Goal: Task Accomplishment & Management: Manage account settings

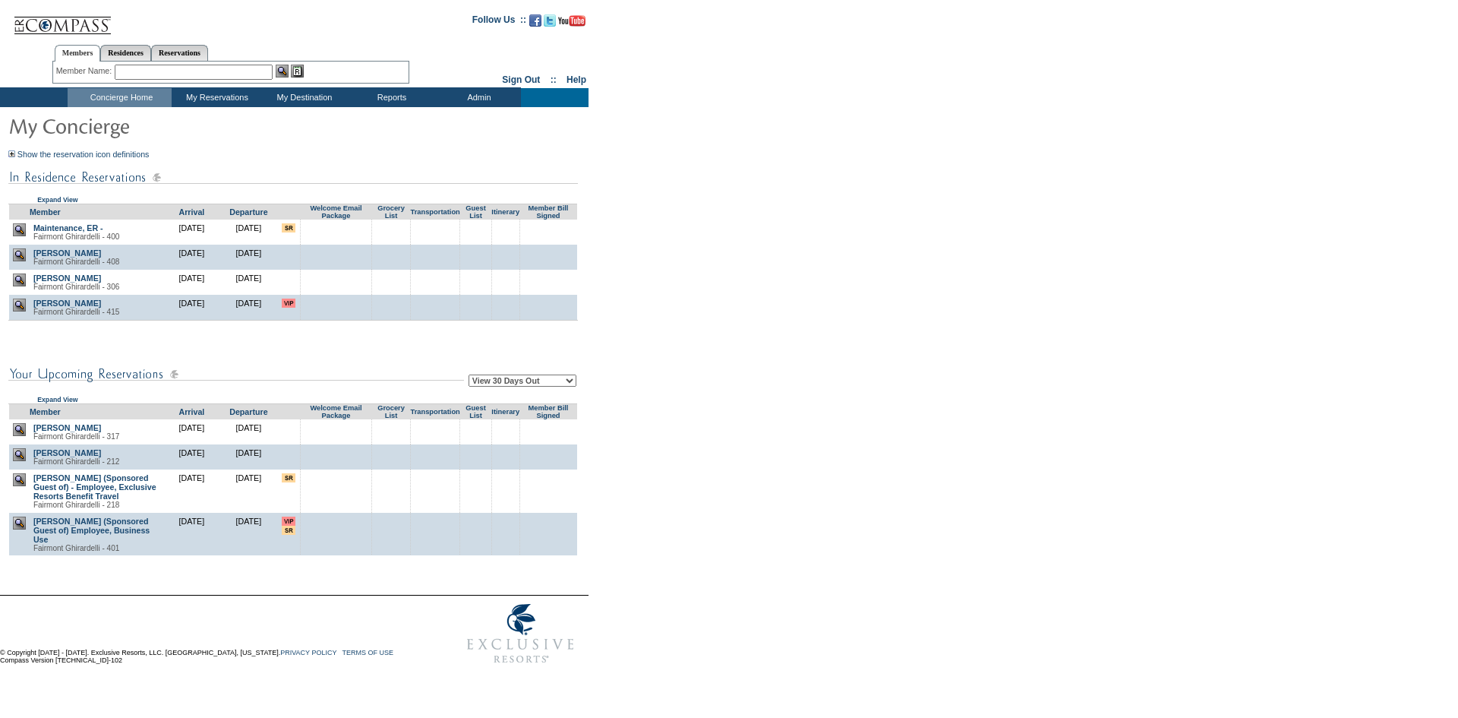
drag, startPoint x: 901, startPoint y: 260, endPoint x: 534, endPoint y: 393, distance: 390.6
click at [534, 393] on td "View 30 Days Out View 60 Days Out View 90 Days Out Expand View" at bounding box center [293, 379] width 570 height 48
select select "90"
click at [471, 377] on select "View 30 Days Out View 60 Days Out View 90 Days Out" at bounding box center [523, 380] width 108 height 12
drag, startPoint x: 658, startPoint y: 376, endPoint x: 669, endPoint y: 280, distance: 96.3
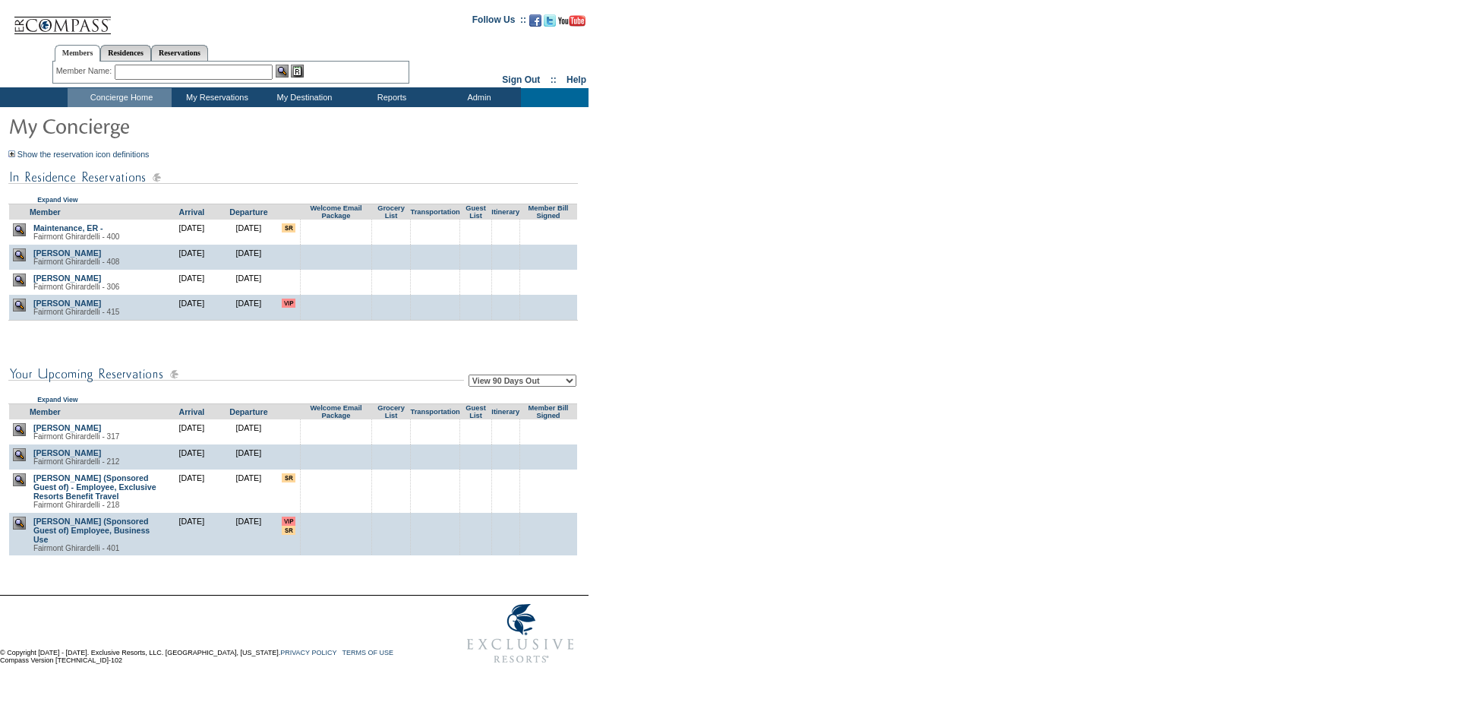
click at [661, 365] on form "Follow Us ::" at bounding box center [726, 338] width 1453 height 668
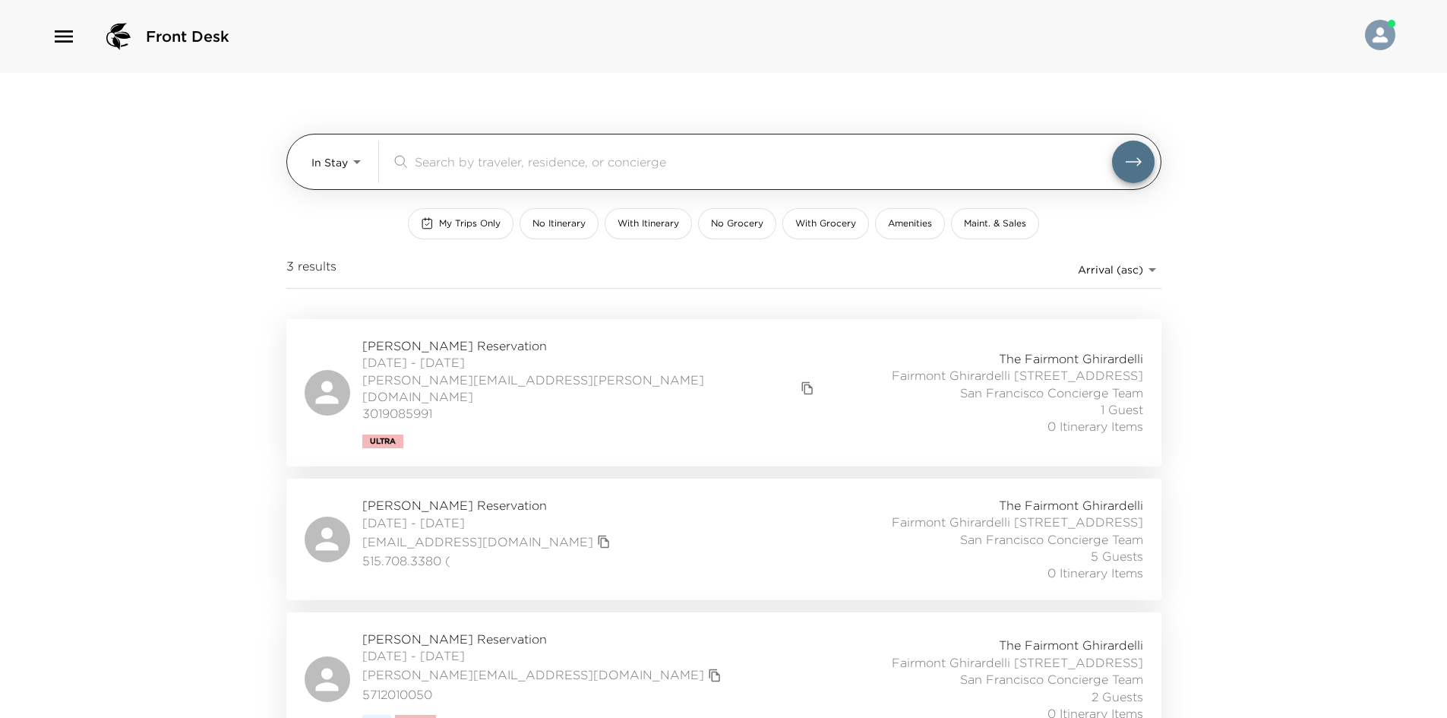
click at [346, 164] on body "Front Desk In Stay In-Stay ​ My Trips Only No Itinerary With Itinerary No Groce…" at bounding box center [723, 359] width 1447 height 718
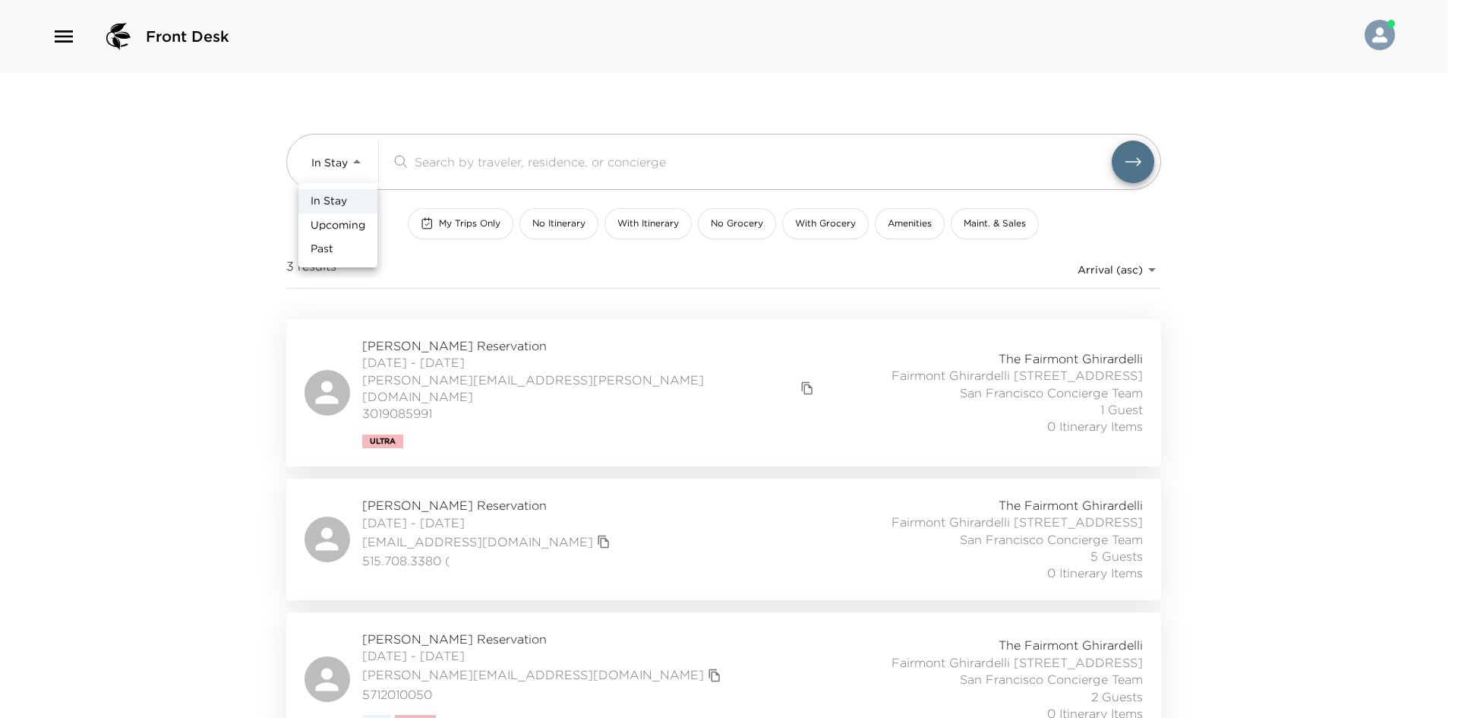
click at [193, 197] on div at bounding box center [729, 359] width 1458 height 718
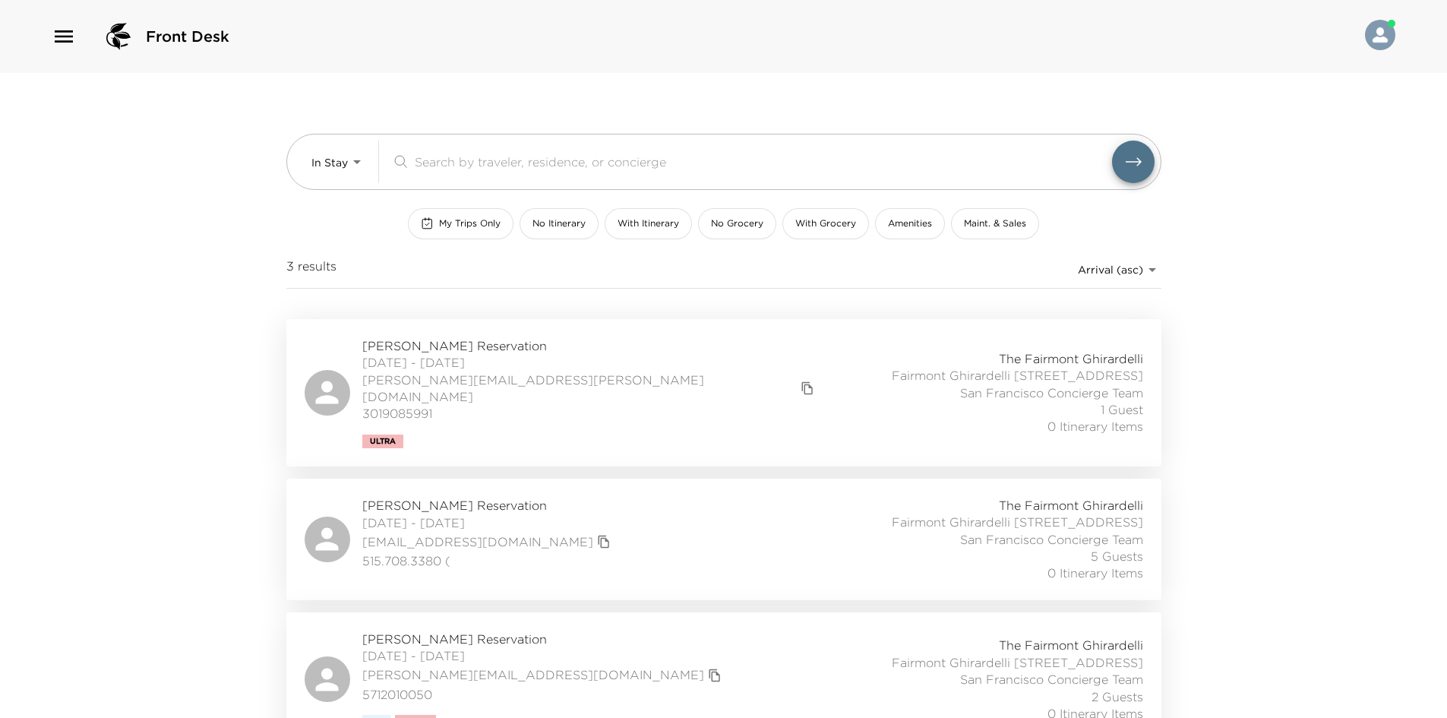
click at [673, 365] on div "Allison Jones Reservation 09/28/2025 - 10/03/2025 allison.bayley.j@gmail.com 30…" at bounding box center [724, 392] width 838 height 111
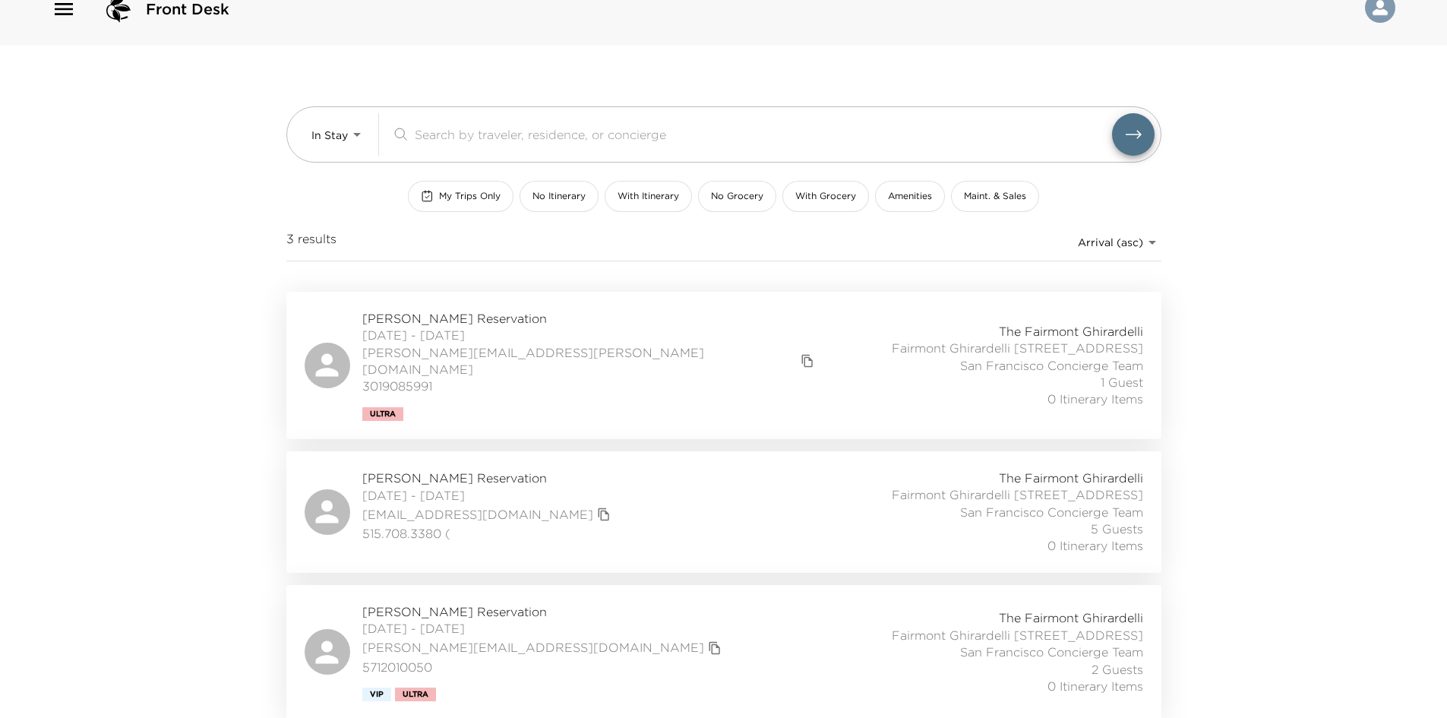
scroll to position [41, 0]
click at [579, 507] on div "JD Schlieman Reservation 09/30/2025 - 10/06/2025 schlieman76@gmail.com 515.708.…" at bounding box center [724, 510] width 838 height 85
click at [612, 662] on div "Steve Case Reservation 10/01/2025 - 10/03/2025 steve@revolution.com 5712010050 …" at bounding box center [724, 650] width 838 height 98
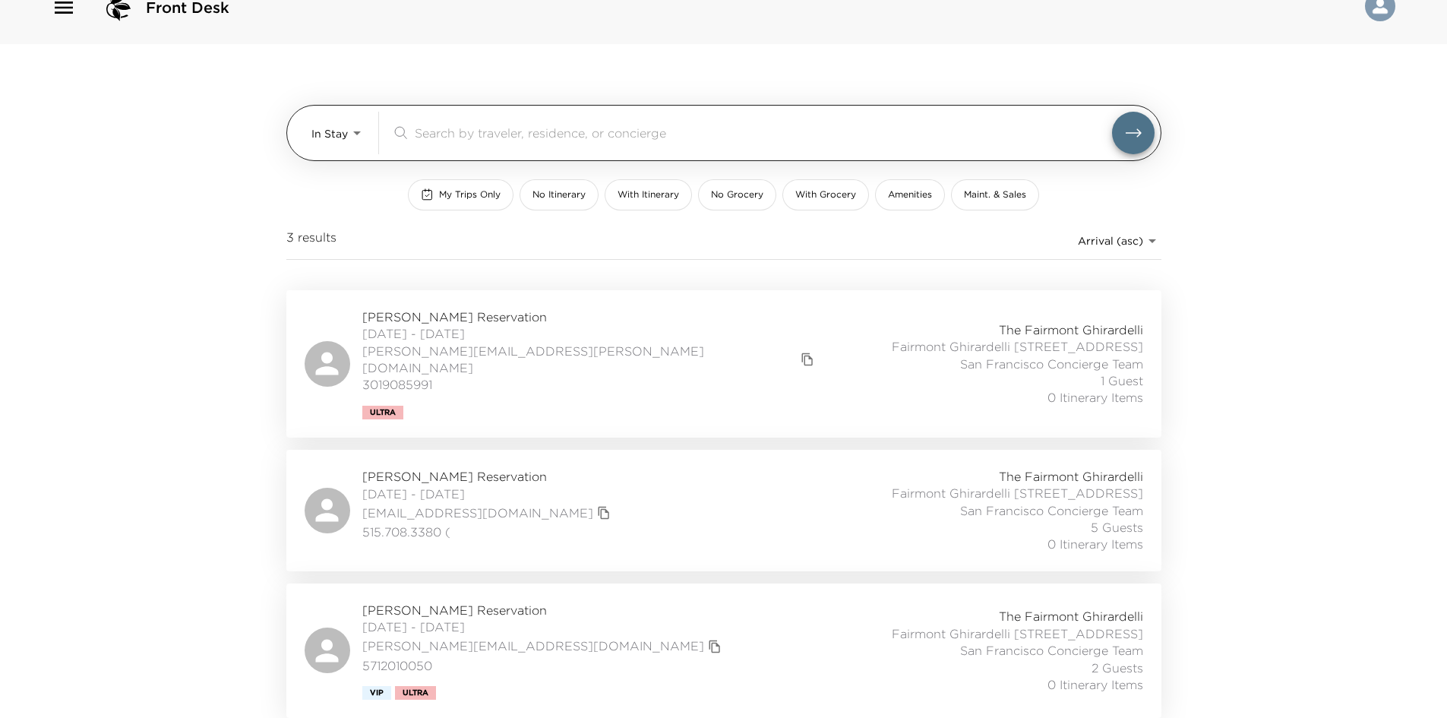
click at [340, 117] on body "Front Desk In Stay In-Stay ​ My Trips Only No Itinerary With Itinerary No Groce…" at bounding box center [723, 330] width 1447 height 718
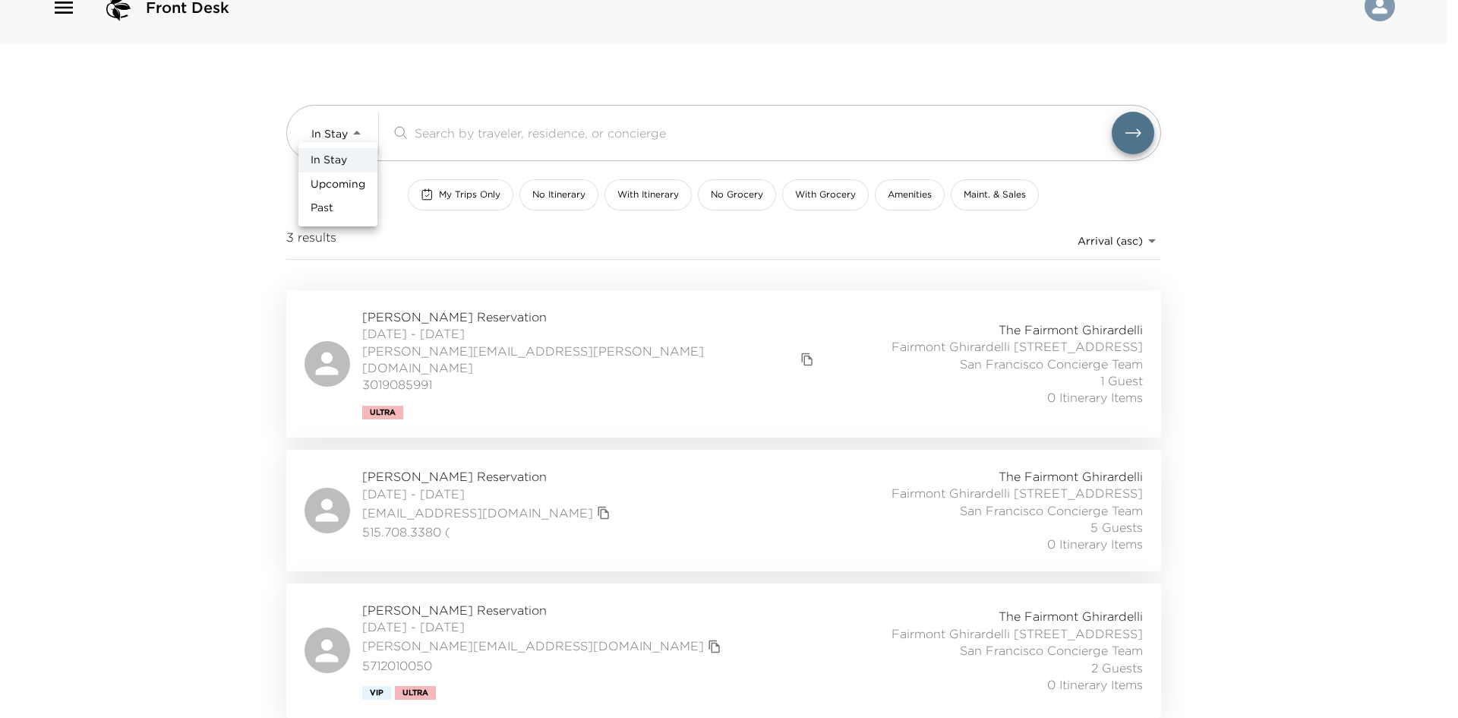
click at [348, 194] on li "Upcoming" at bounding box center [337, 184] width 79 height 24
type input "Upcoming"
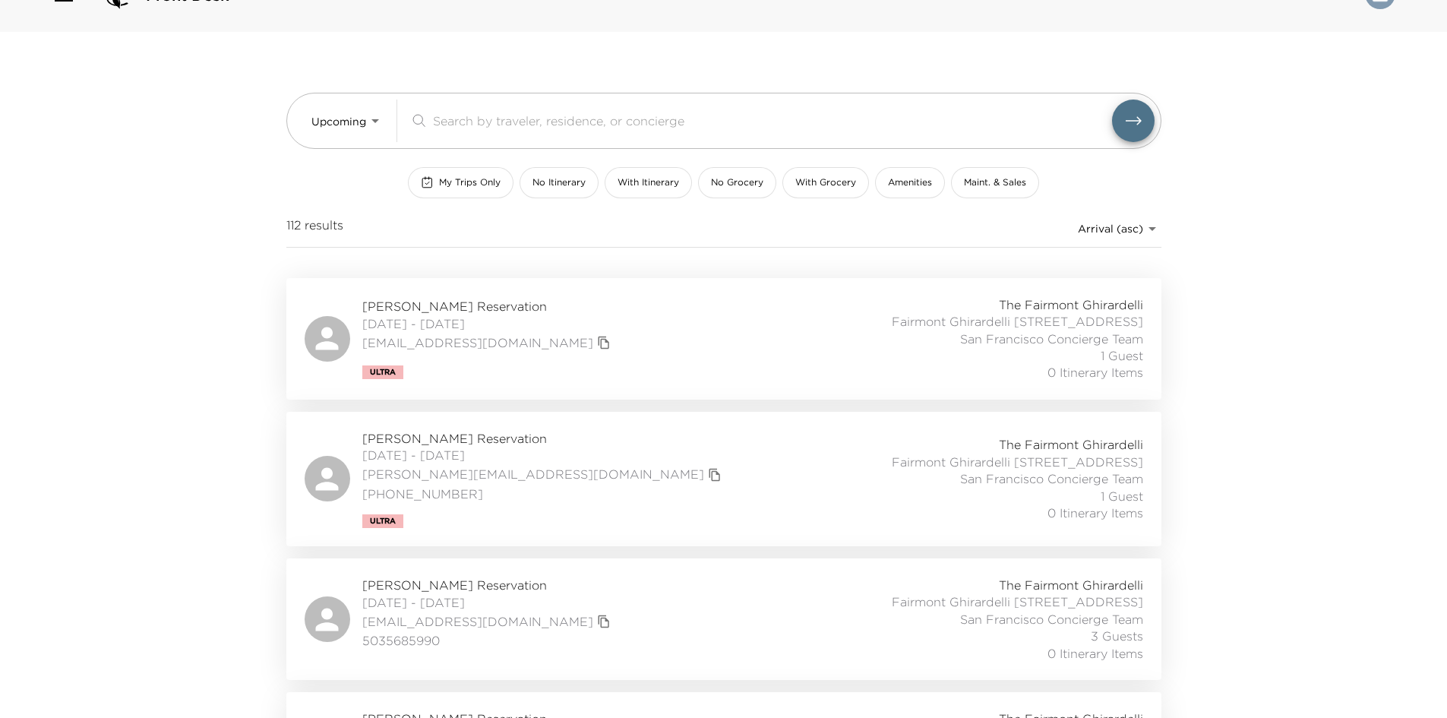
click at [614, 316] on div "Brittany Fantozzi Reservation 10/02/2025 - 10/05/2025 bfanto@exclusiveresorts.c…" at bounding box center [724, 338] width 838 height 85
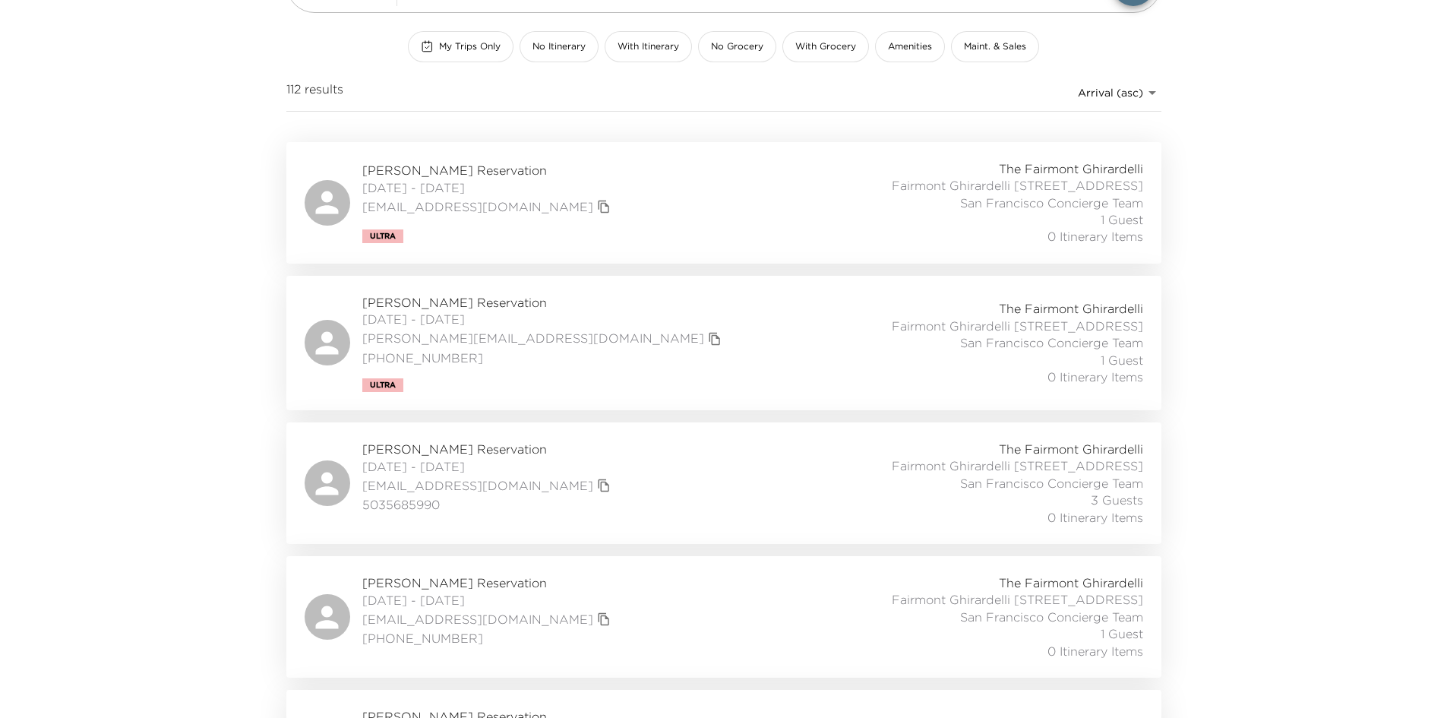
scroll to position [193, 0]
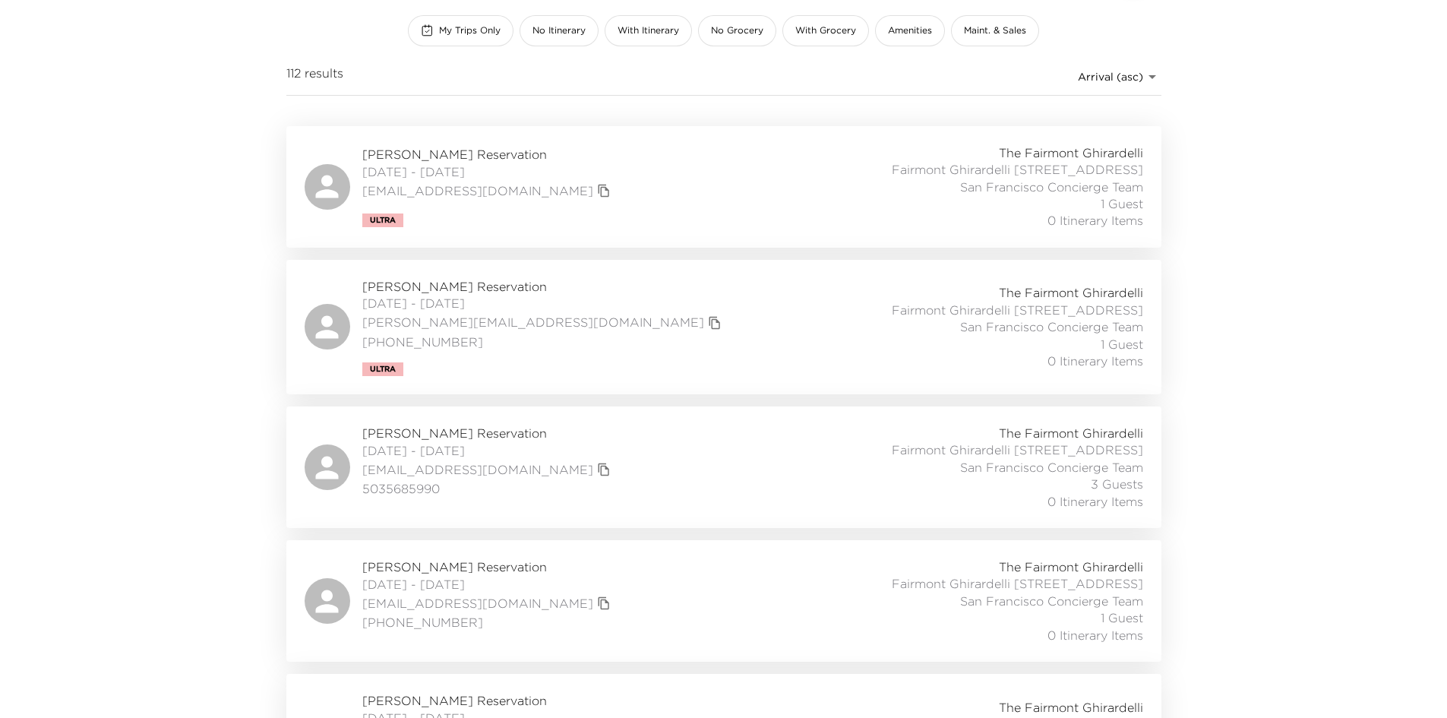
click at [599, 339] on div "Sarah Papouchado Reservation 10/02/2025 - 10/06/2025 sarah@rsgusa.com (310) 658…" at bounding box center [724, 327] width 838 height 98
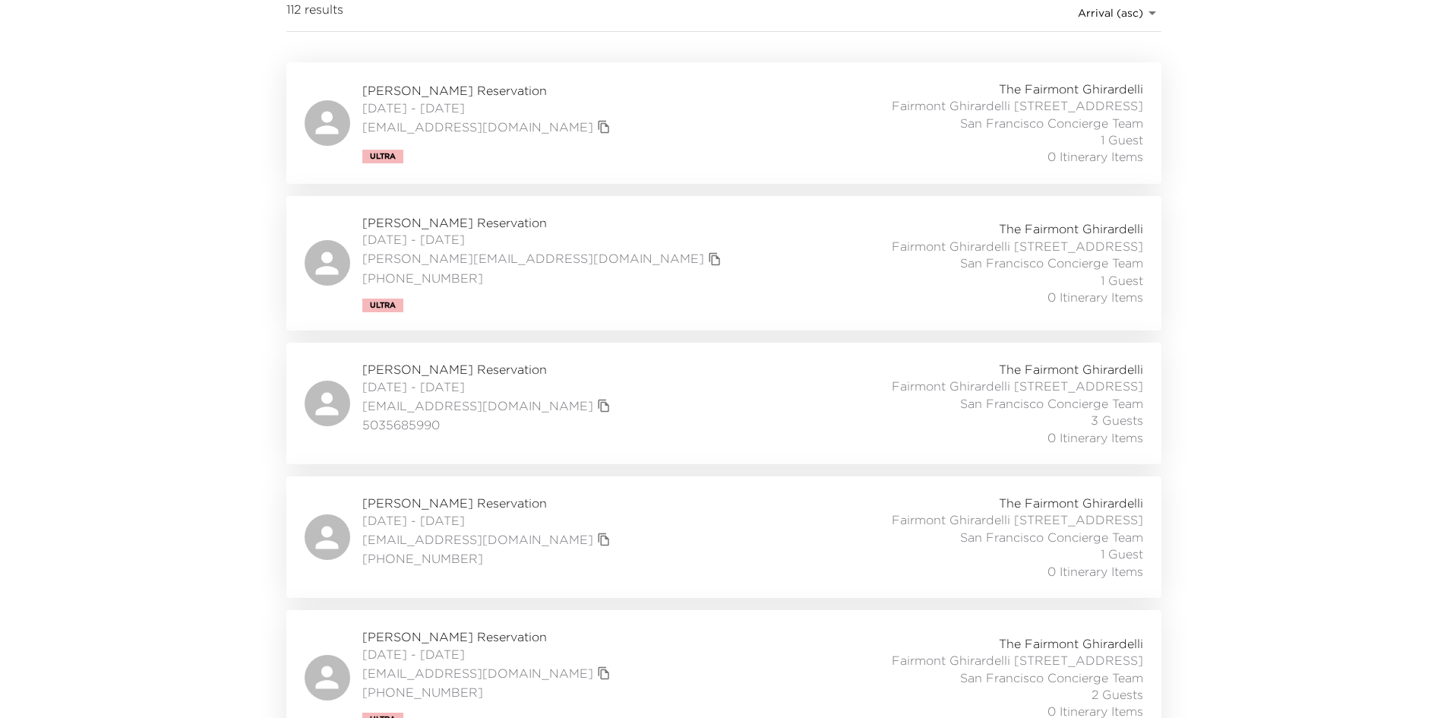
scroll to position [345, 0]
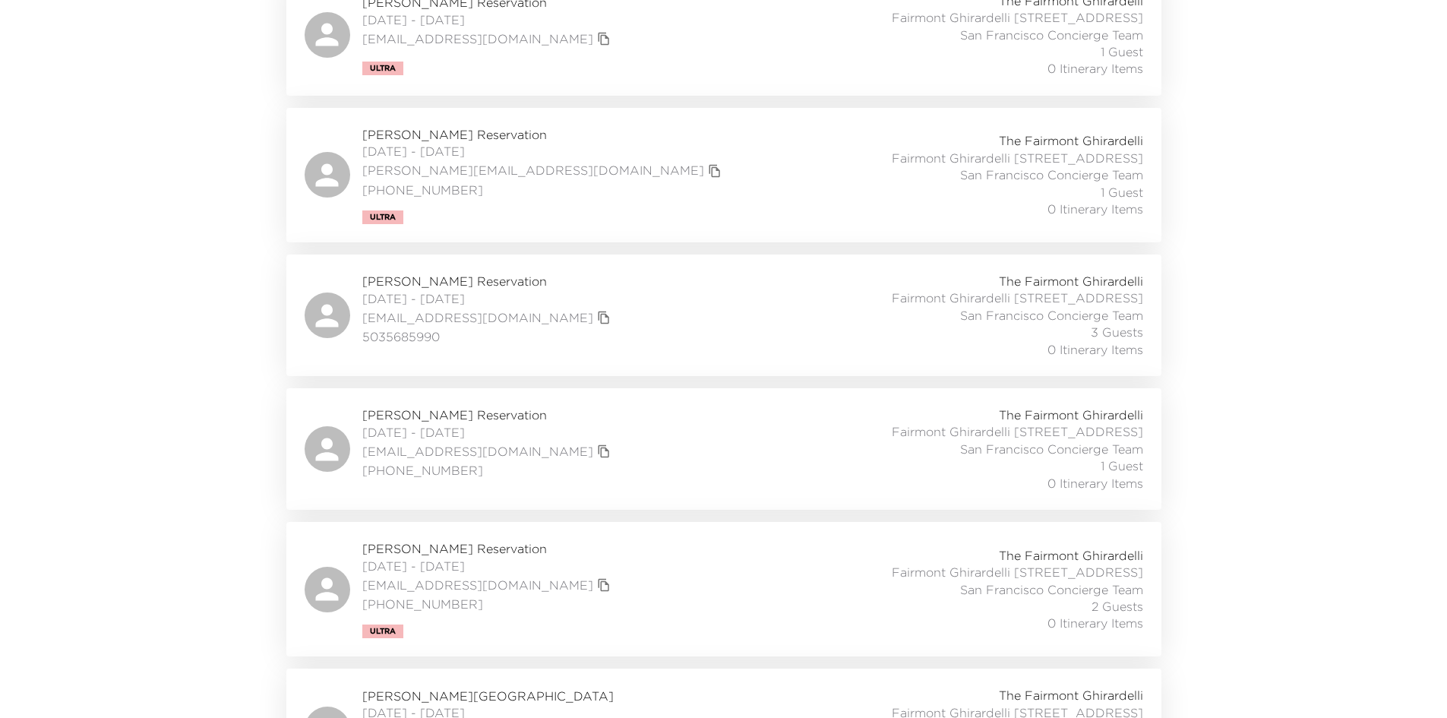
click at [596, 324] on div "Christina Horacek Reservation 10/02/2025 - 10/05/2025 choracek@exclusiveresorts…" at bounding box center [724, 315] width 838 height 85
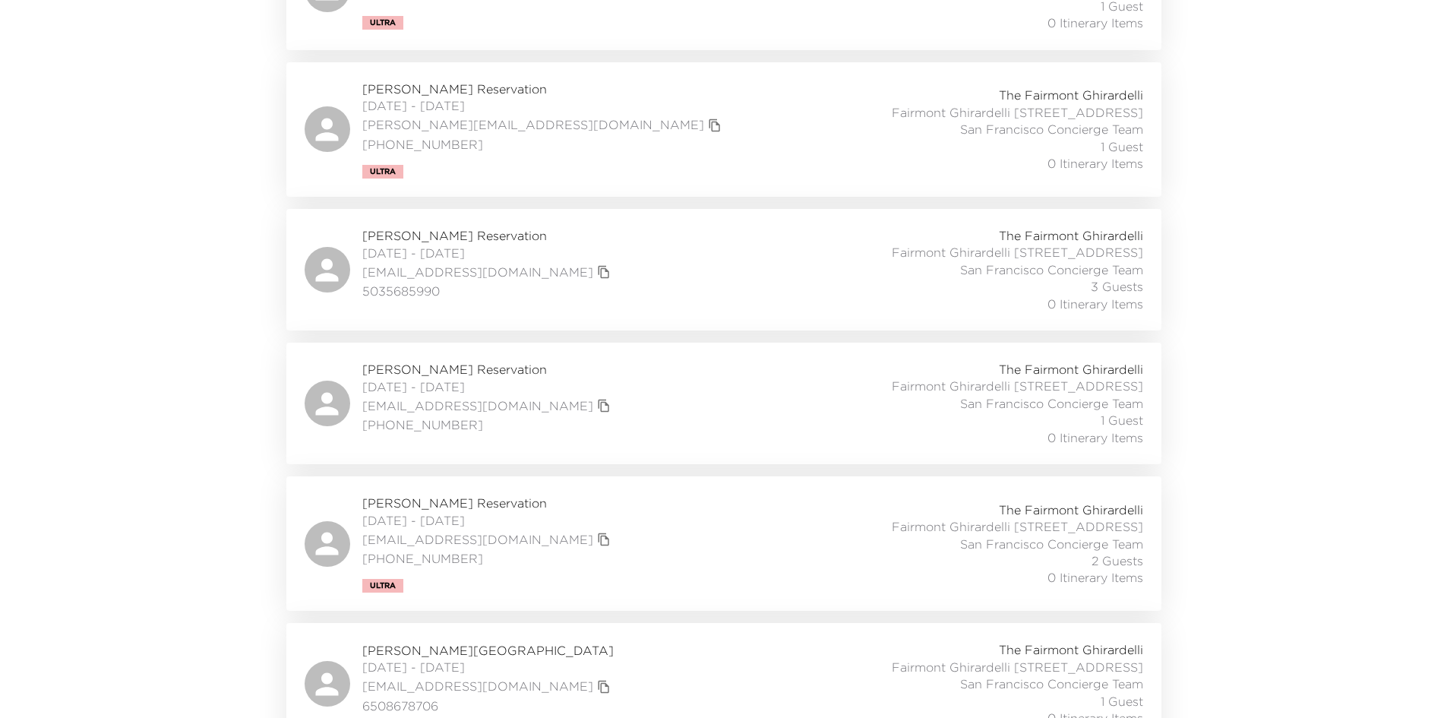
scroll to position [573, 0]
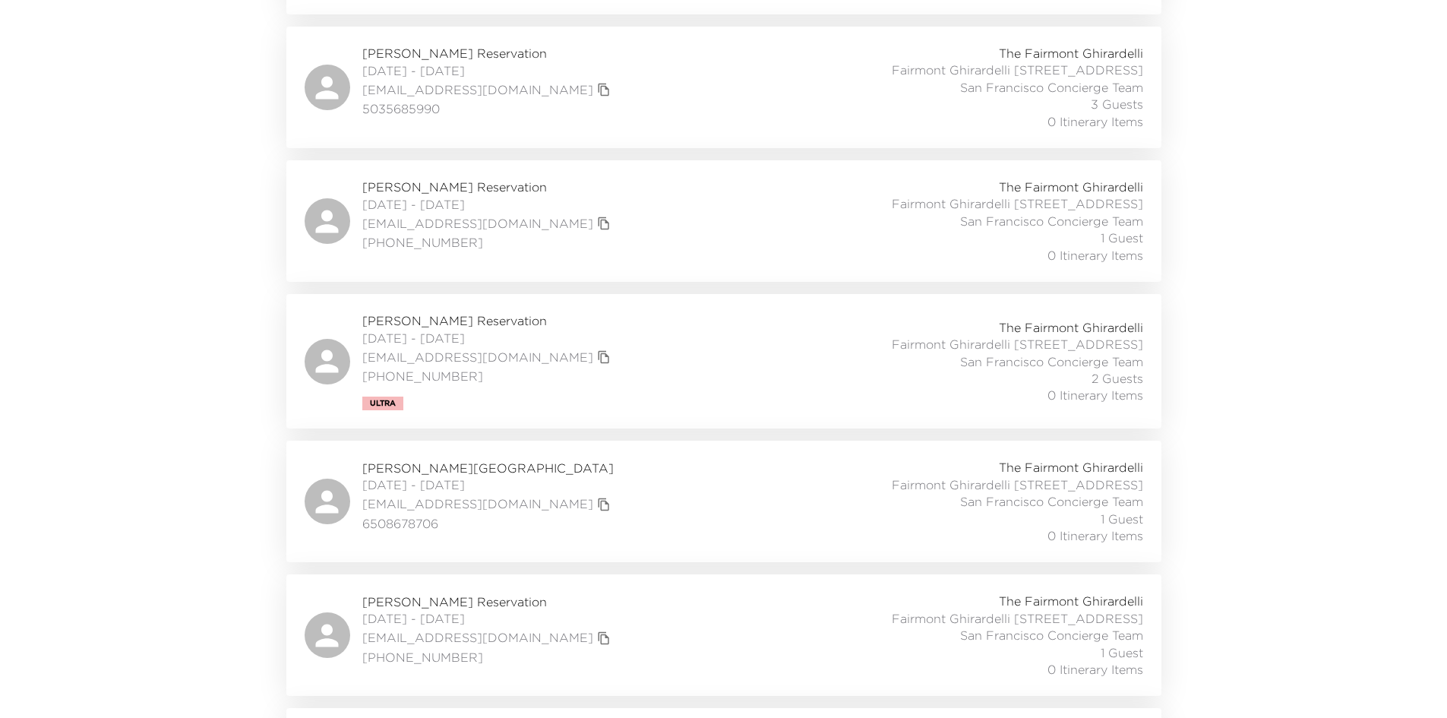
click at [623, 264] on div "James Bruyette Reservation 10/02/2025 - 10/03/2025 jimbruyette@gmail.com (571) …" at bounding box center [724, 220] width 838 height 85
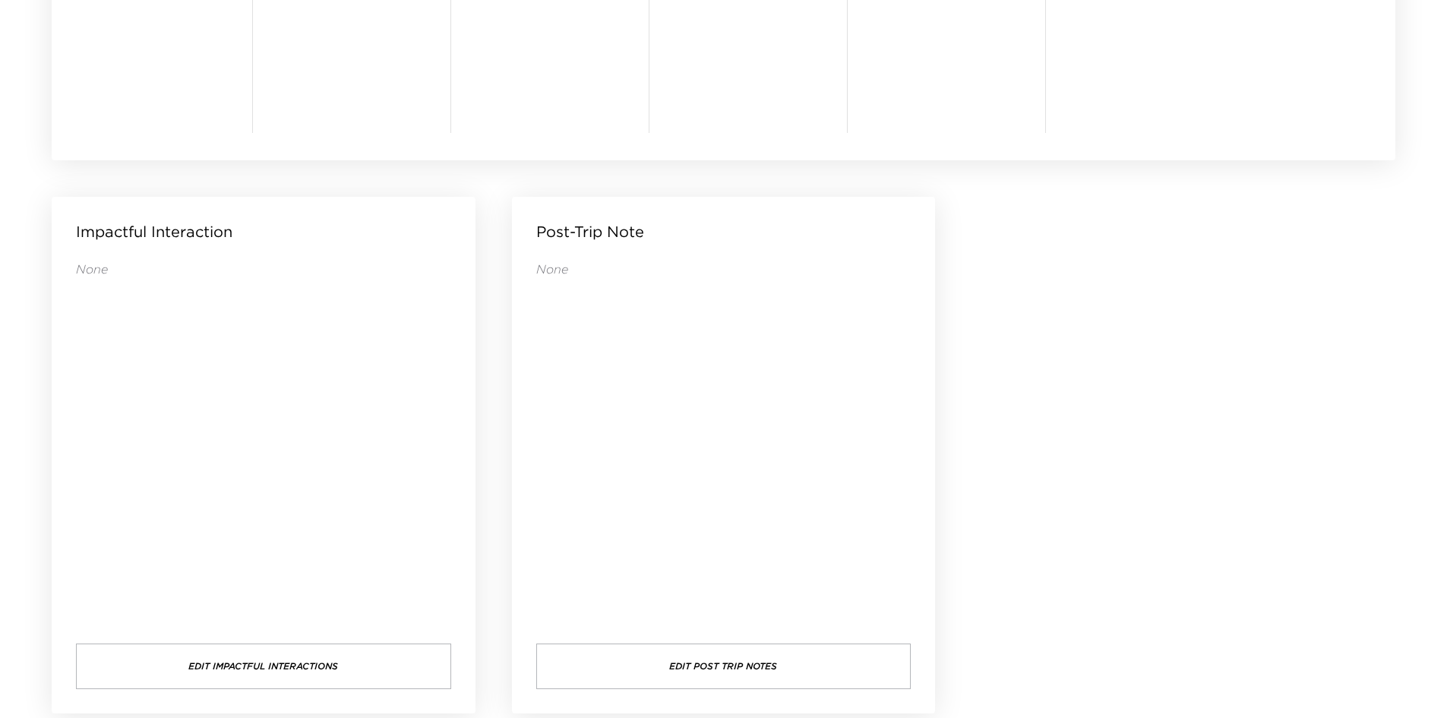
scroll to position [1463, 0]
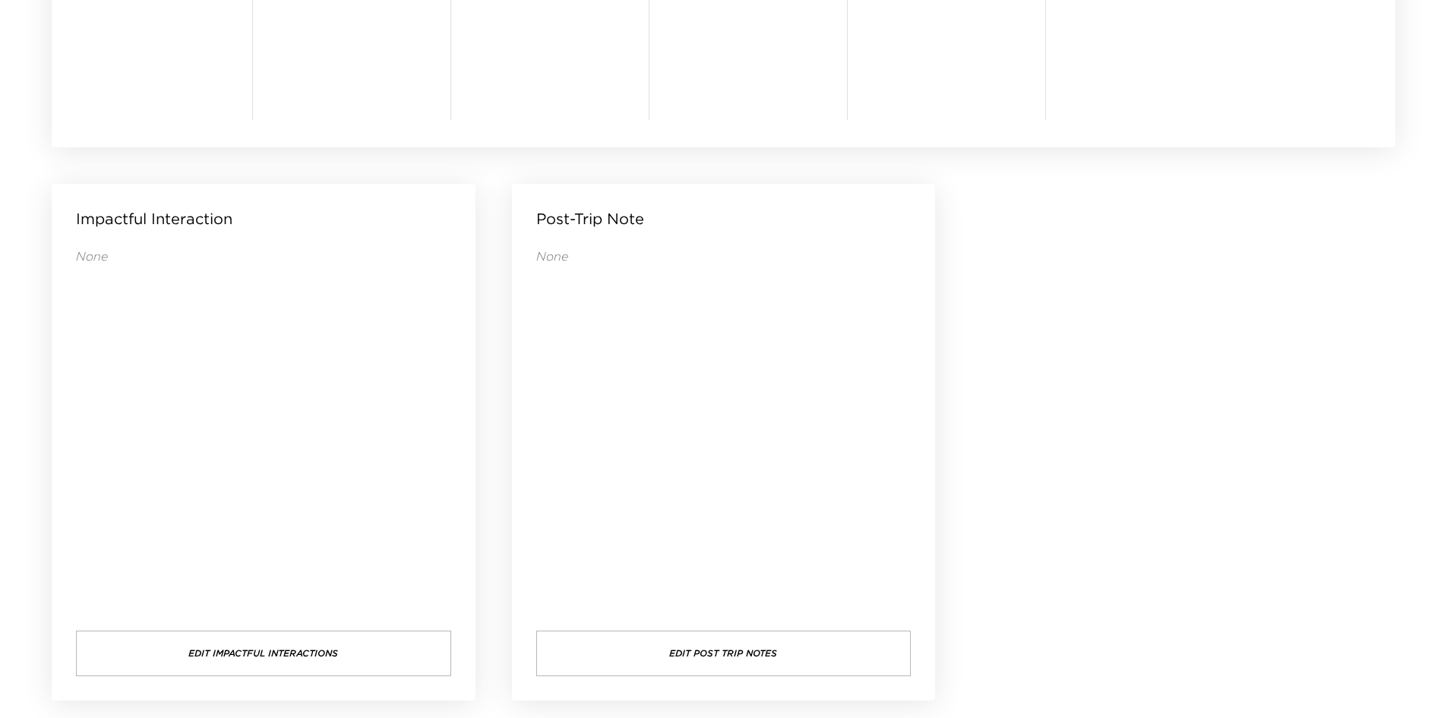
drag, startPoint x: 941, startPoint y: 421, endPoint x: 867, endPoint y: 409, distance: 74.5
click at [867, 409] on div "None" at bounding box center [723, 424] width 375 height 352
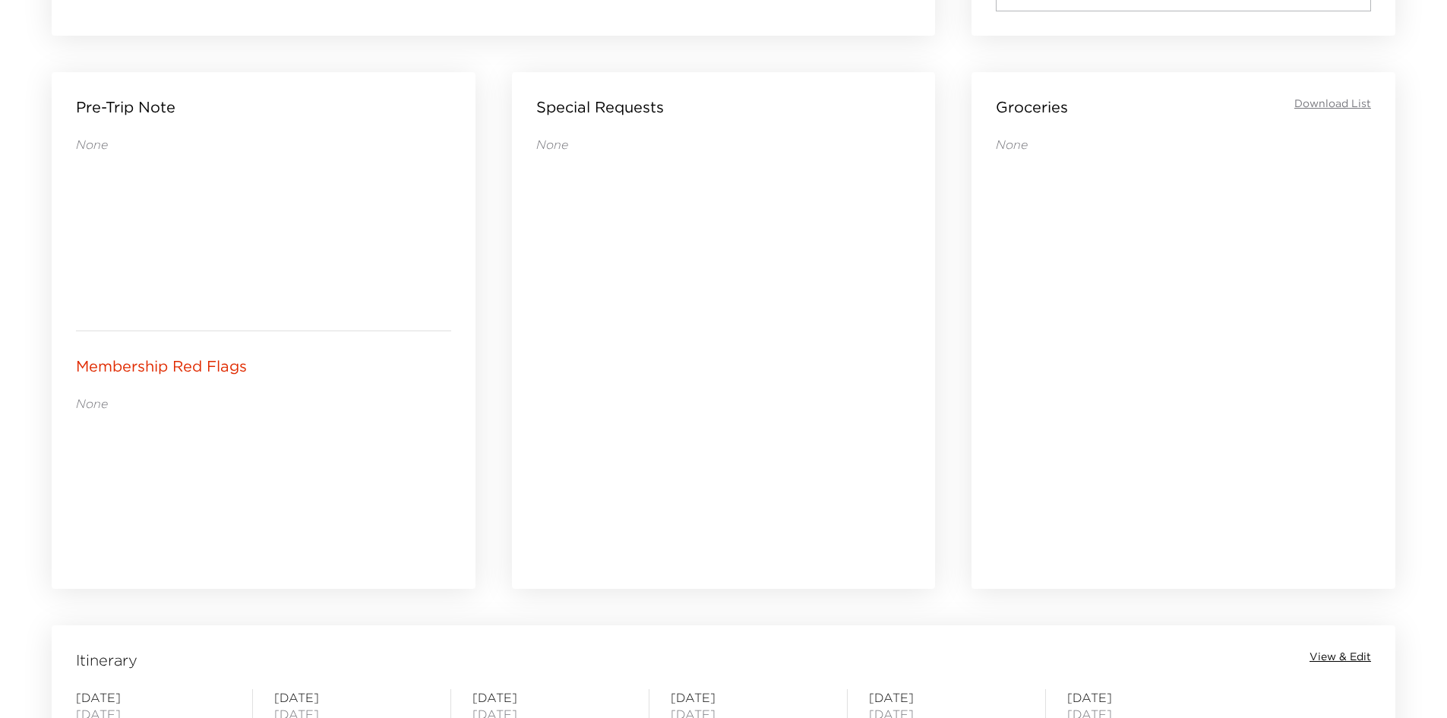
scroll to position [627, 0]
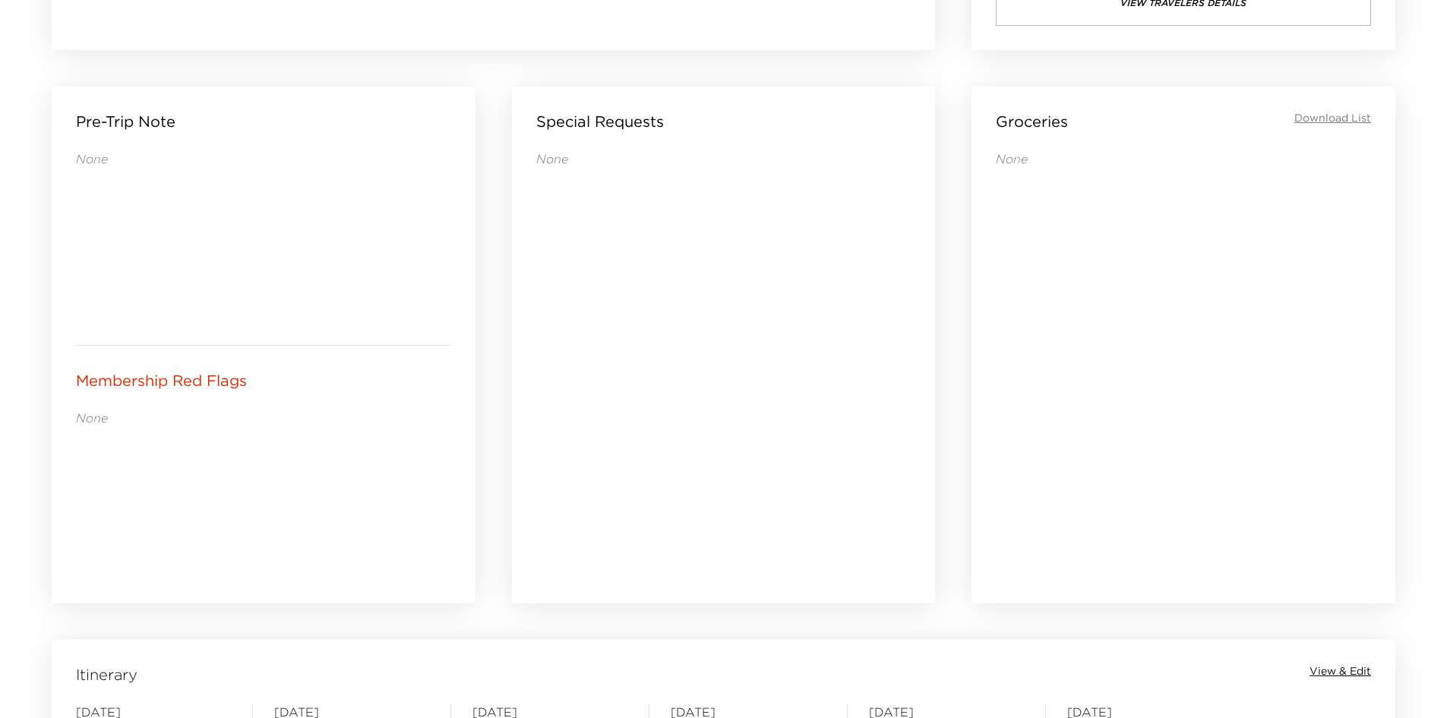
drag, startPoint x: 574, startPoint y: 408, endPoint x: 475, endPoint y: 418, distance: 99.3
click at [475, 418] on div "Pre-Trip Note None Membership Red Flags None" at bounding box center [263, 344] width 460 height 553
drag, startPoint x: 427, startPoint y: 428, endPoint x: 407, endPoint y: 433, distance: 20.3
click at [407, 433] on div "None" at bounding box center [263, 494] width 375 height 170
drag, startPoint x: 354, startPoint y: 397, endPoint x: 289, endPoint y: 396, distance: 65.3
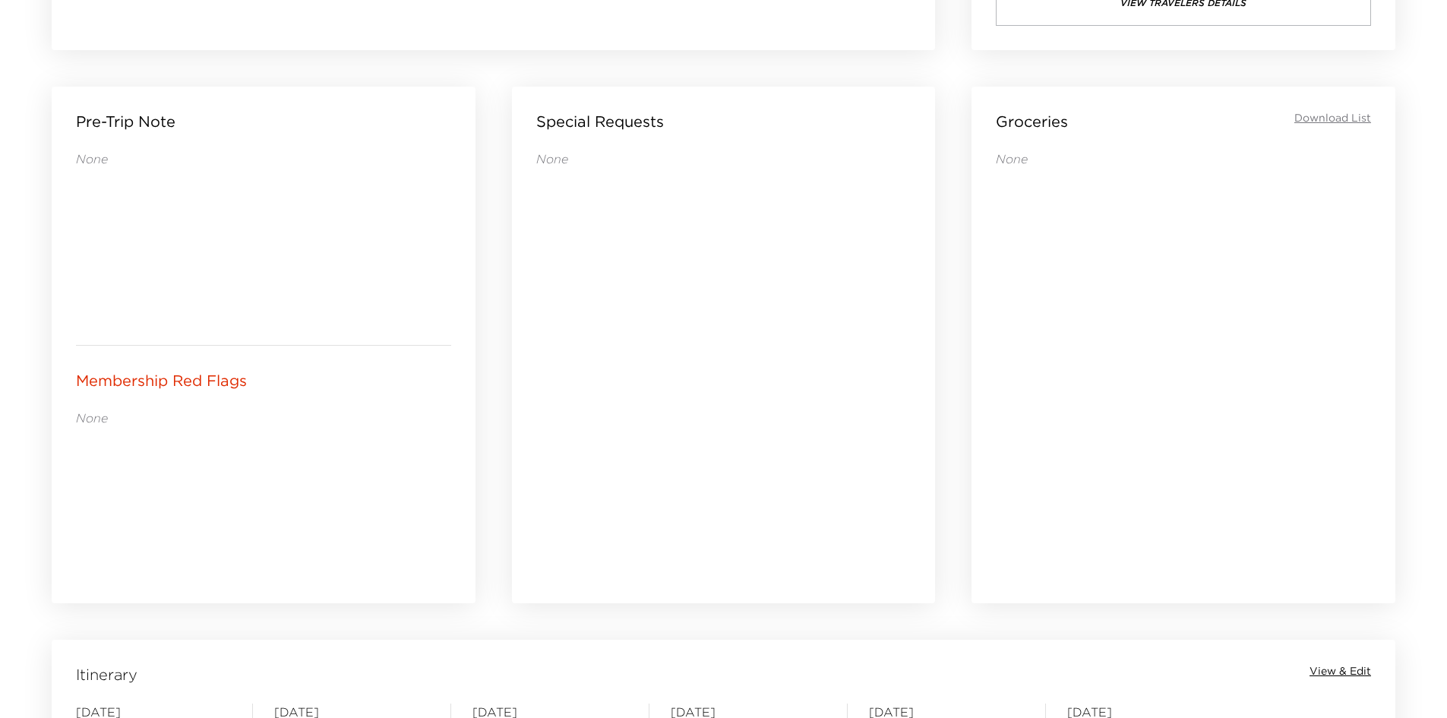
click at [289, 396] on div "Membership Red Flags None" at bounding box center [264, 475] width 424 height 258
drag, startPoint x: 281, startPoint y: 397, endPoint x: 241, endPoint y: 410, distance: 42.3
click at [241, 410] on p "None" at bounding box center [263, 417] width 375 height 17
drag, startPoint x: 233, startPoint y: 415, endPoint x: 197, endPoint y: 425, distance: 37.8
drag, startPoint x: 197, startPoint y: 425, endPoint x: 186, endPoint y: 428, distance: 10.9
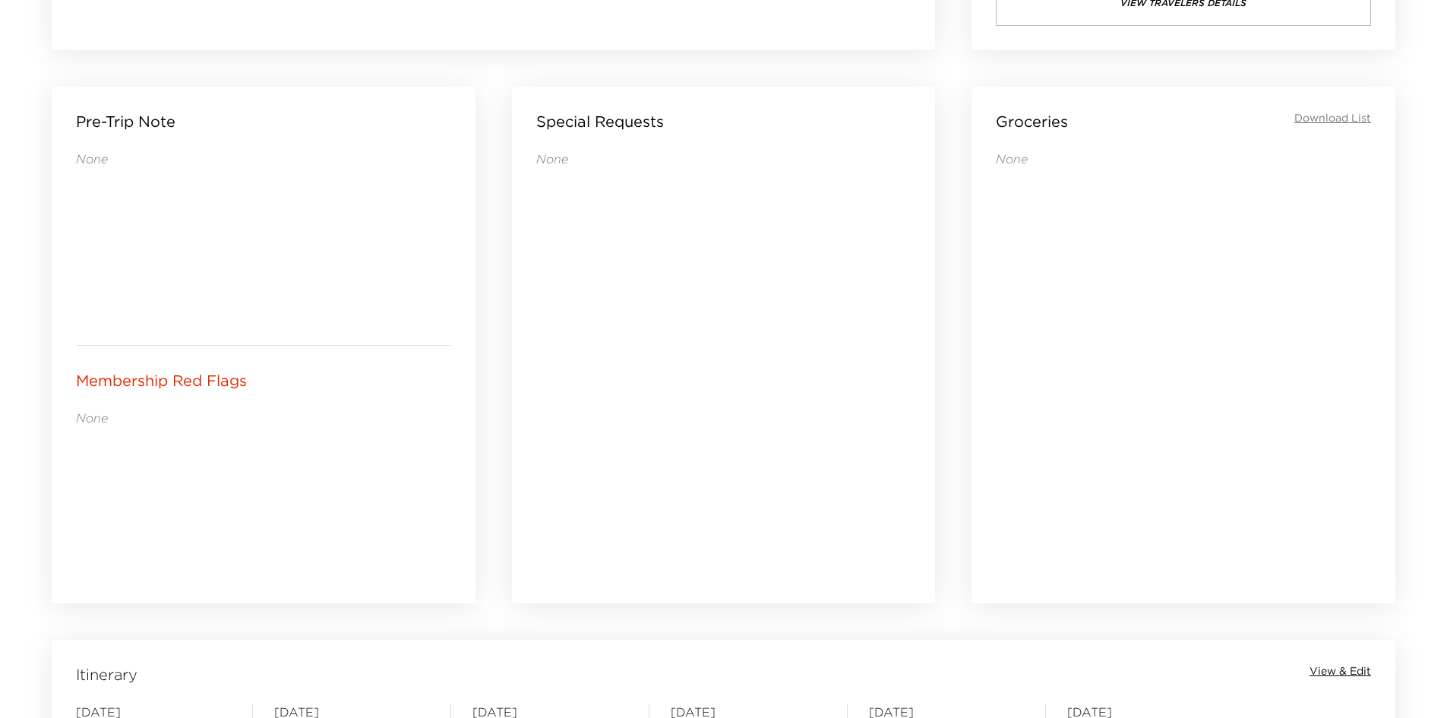
click at [186, 428] on div "None" at bounding box center [263, 494] width 375 height 170
drag, startPoint x: 182, startPoint y: 428, endPoint x: 132, endPoint y: 428, distance: 50.1
click at [134, 428] on div "None" at bounding box center [263, 494] width 375 height 170
click at [132, 428] on div "None" at bounding box center [263, 494] width 375 height 170
click at [128, 432] on div "None" at bounding box center [263, 494] width 375 height 170
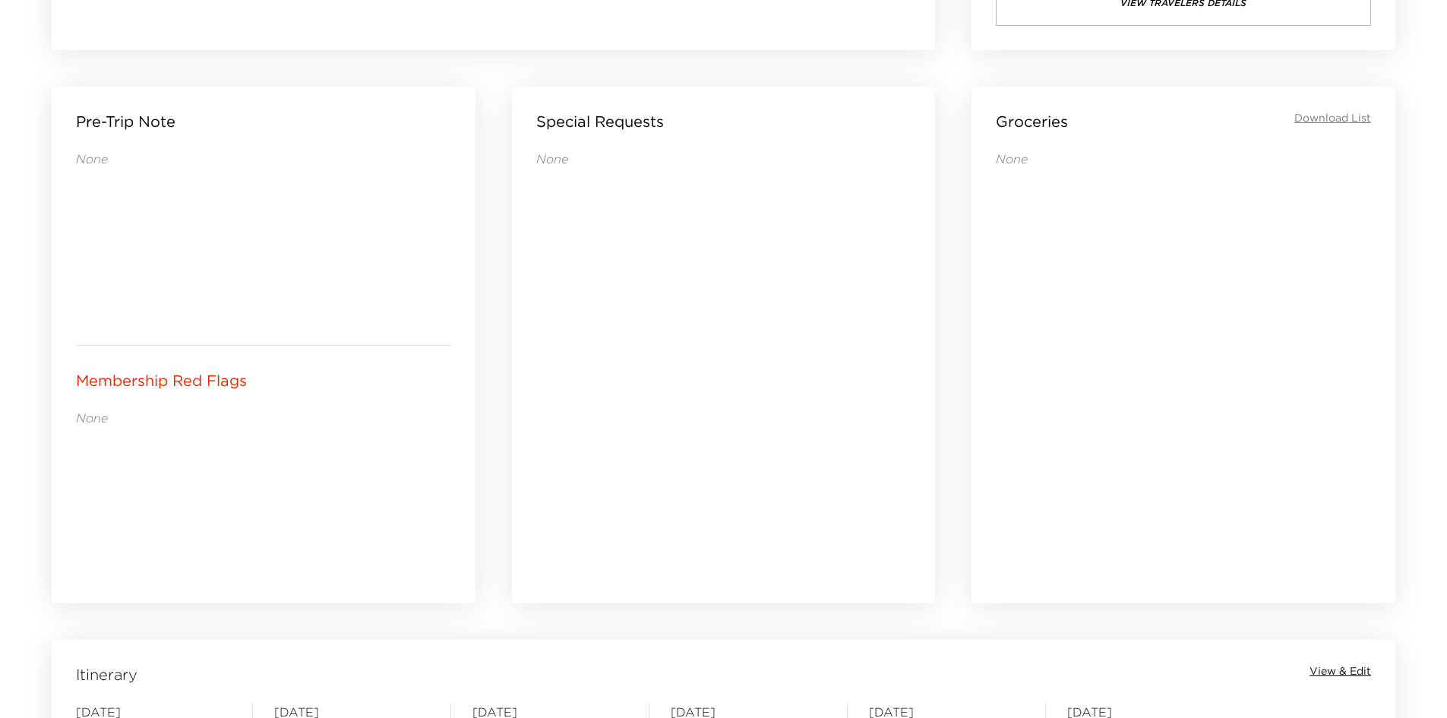
click at [128, 433] on div "None" at bounding box center [263, 494] width 375 height 170
click at [128, 437] on div "None" at bounding box center [263, 494] width 375 height 170
click at [130, 437] on div "None" at bounding box center [263, 494] width 375 height 170
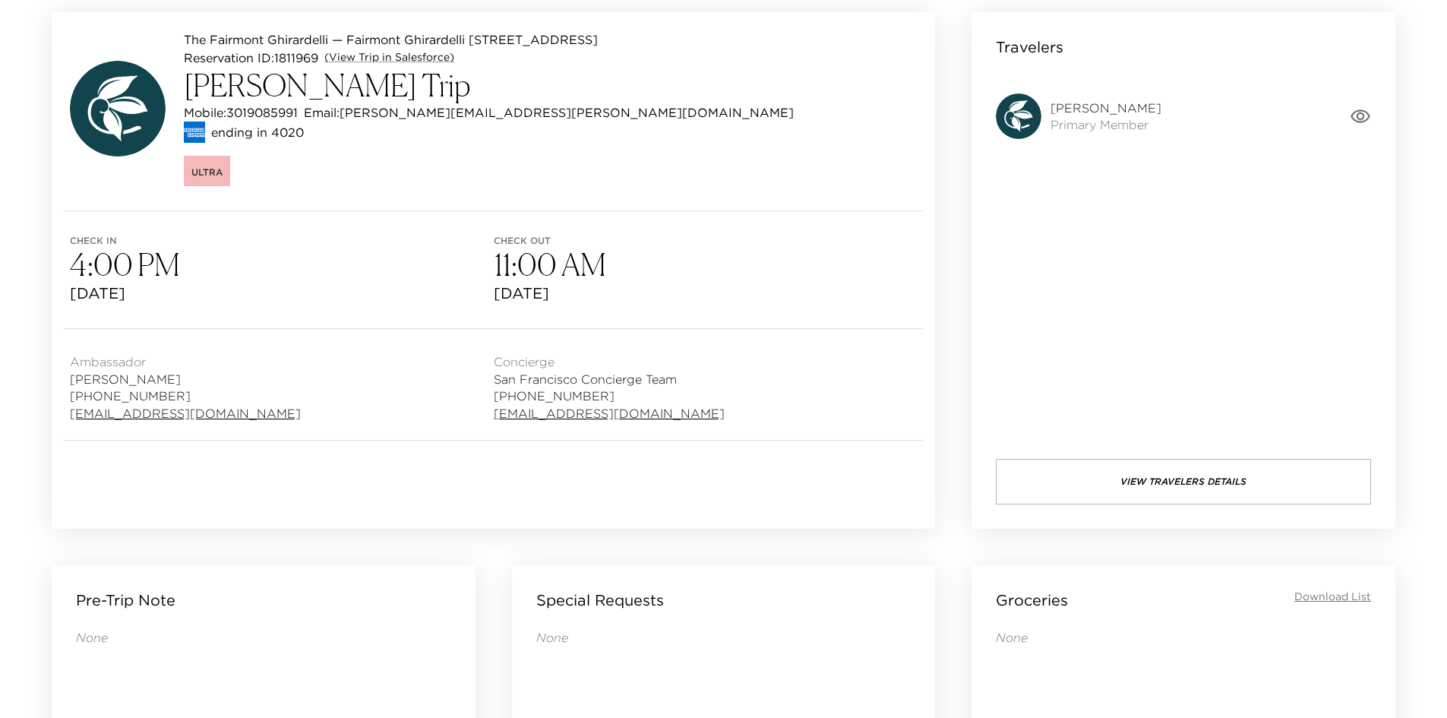
scroll to position [0, 0]
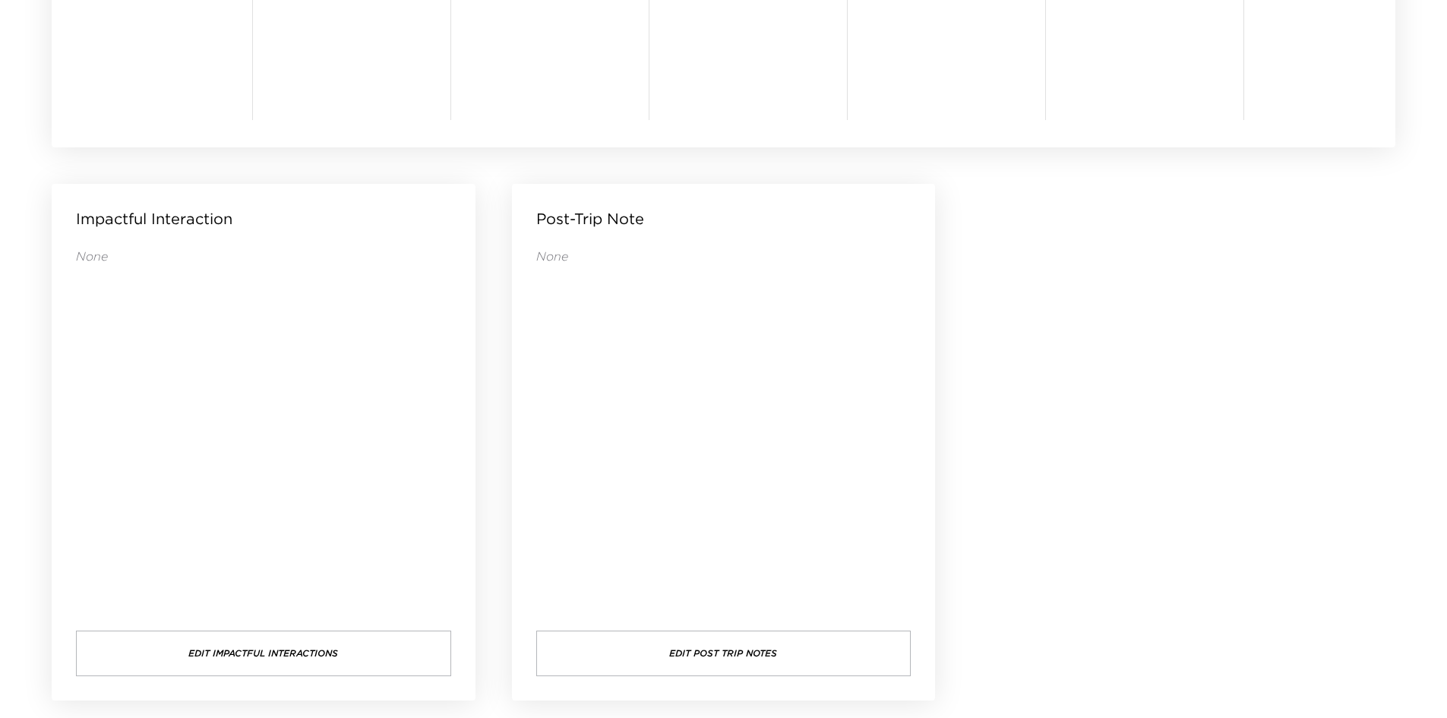
drag, startPoint x: 731, startPoint y: 369, endPoint x: 671, endPoint y: 361, distance: 60.6
click at [675, 363] on div "None" at bounding box center [723, 424] width 375 height 352
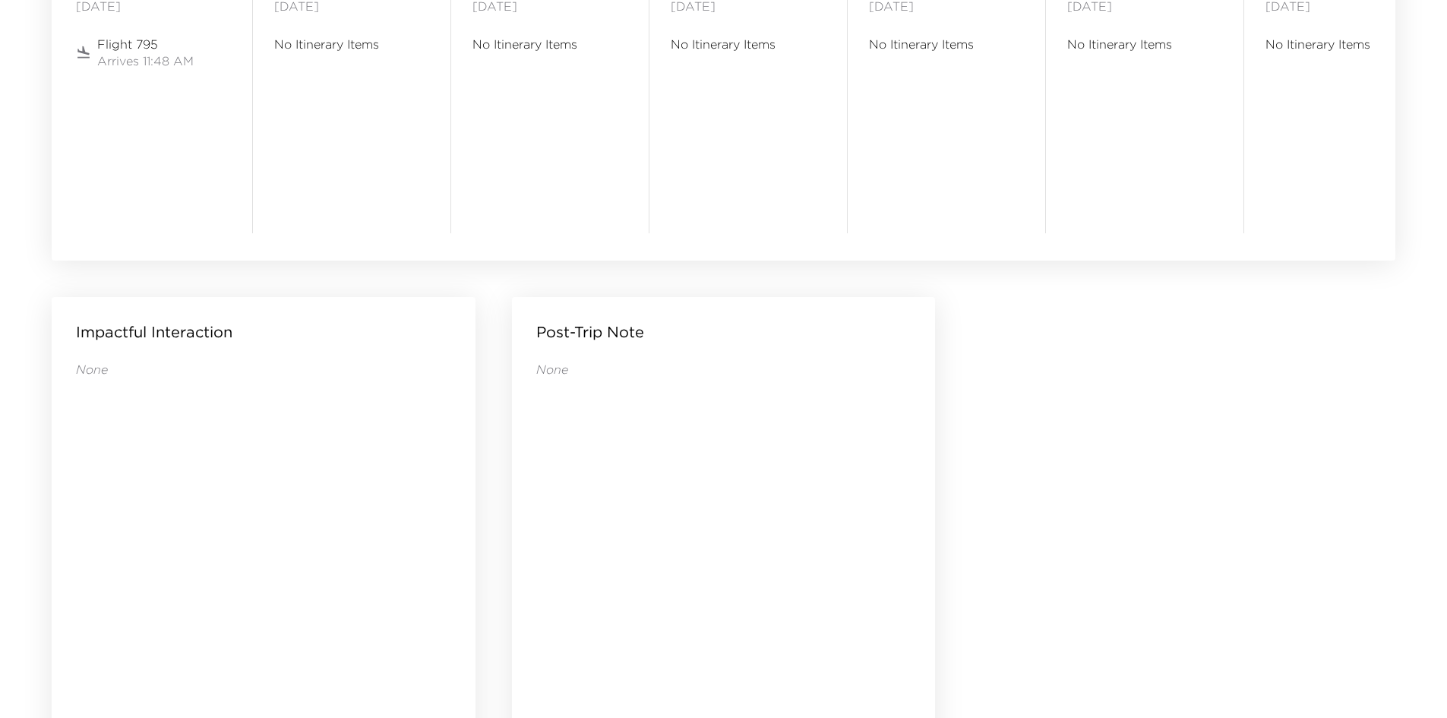
scroll to position [1463, 0]
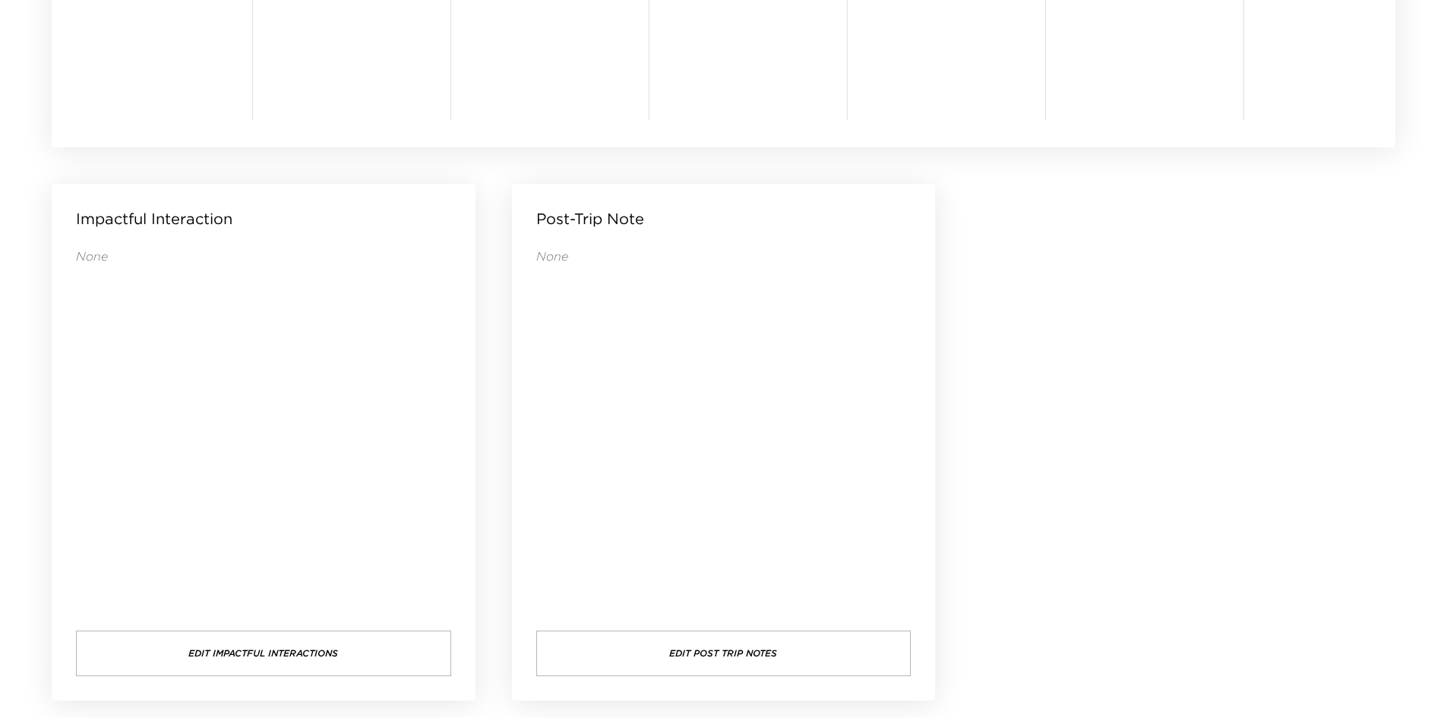
drag, startPoint x: 1270, startPoint y: 386, endPoint x: 1071, endPoint y: 473, distance: 217.3
drag, startPoint x: 1198, startPoint y: 477, endPoint x: 1158, endPoint y: 484, distance: 40.1
drag, startPoint x: 1158, startPoint y: 484, endPoint x: 1128, endPoint y: 486, distance: 30.5
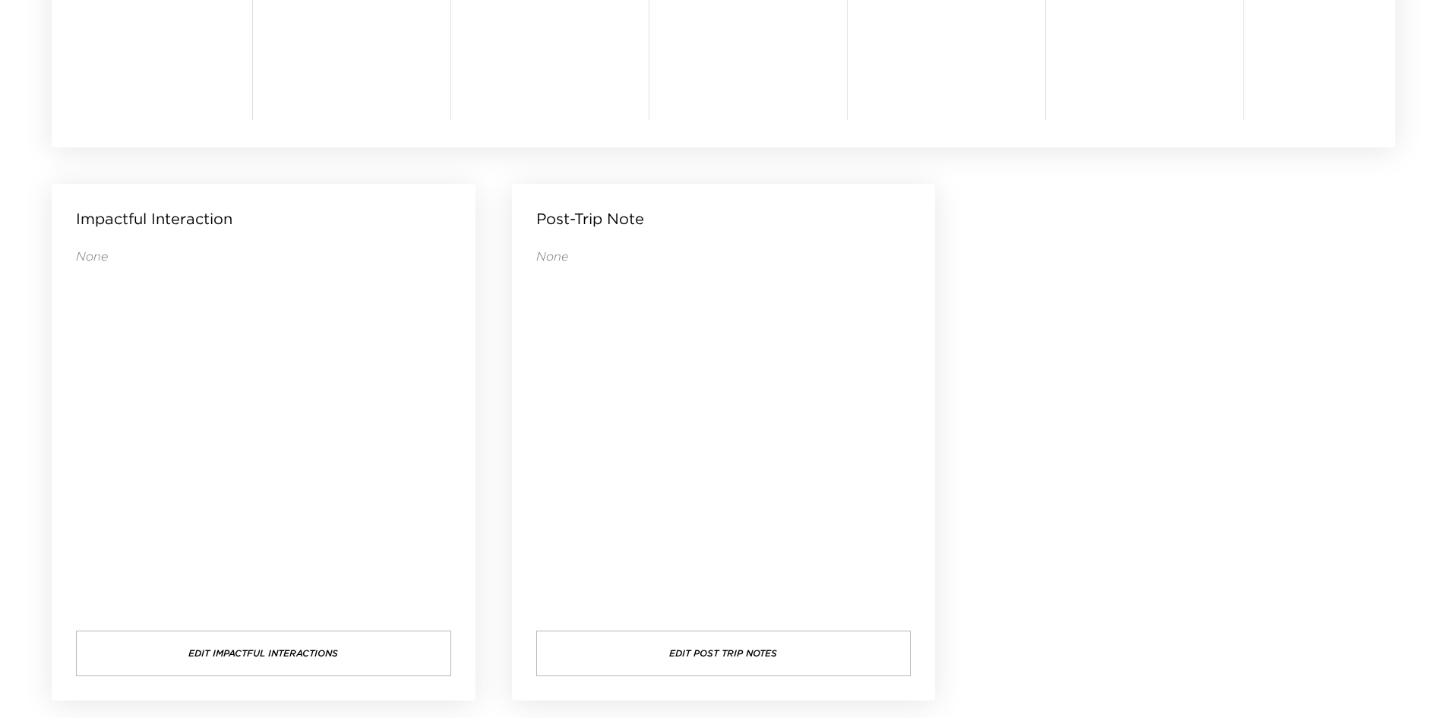
drag, startPoint x: 1098, startPoint y: 488, endPoint x: 1063, endPoint y: 493, distance: 35.2
drag, startPoint x: 1048, startPoint y: 505, endPoint x: 1036, endPoint y: 510, distance: 13.3
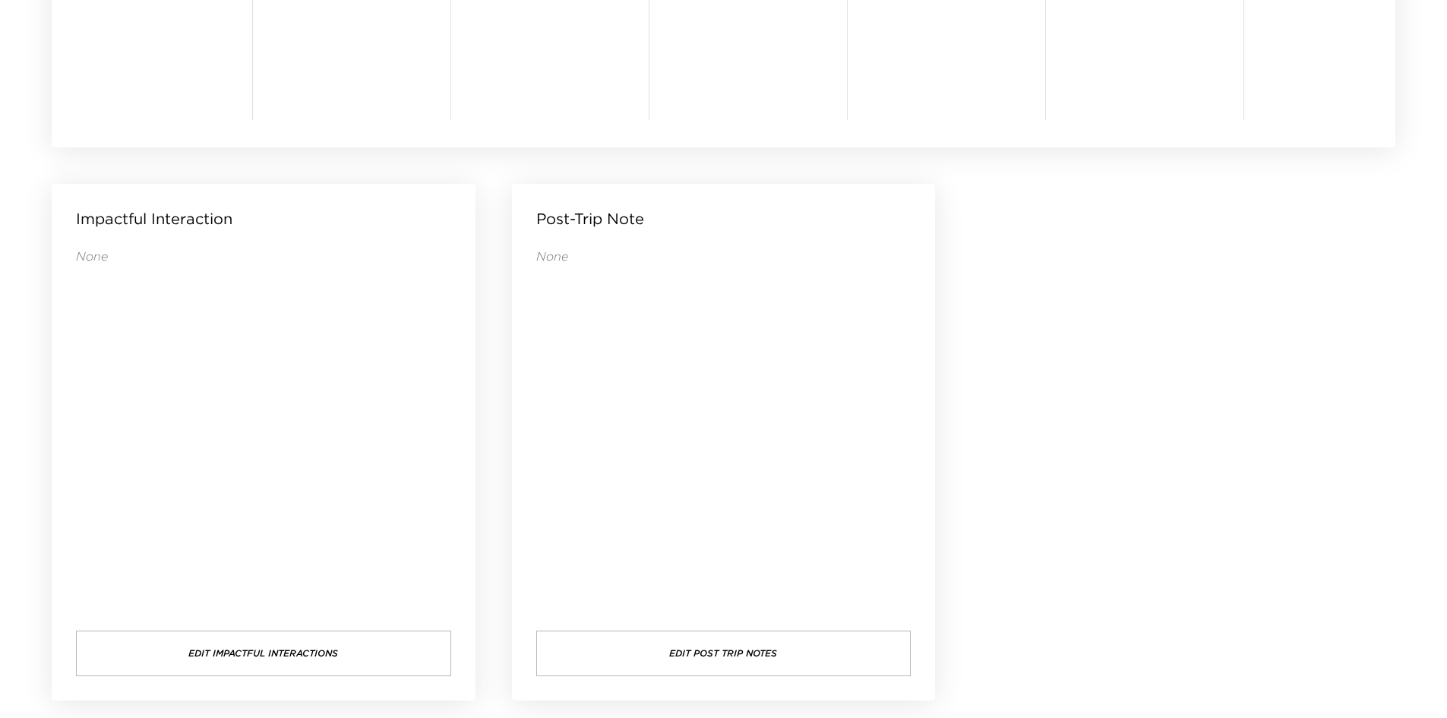
drag, startPoint x: 1031, startPoint y: 510, endPoint x: 1024, endPoint y: 515, distance: 8.2
drag, startPoint x: 1027, startPoint y: 513, endPoint x: 1013, endPoint y: 515, distance: 13.9
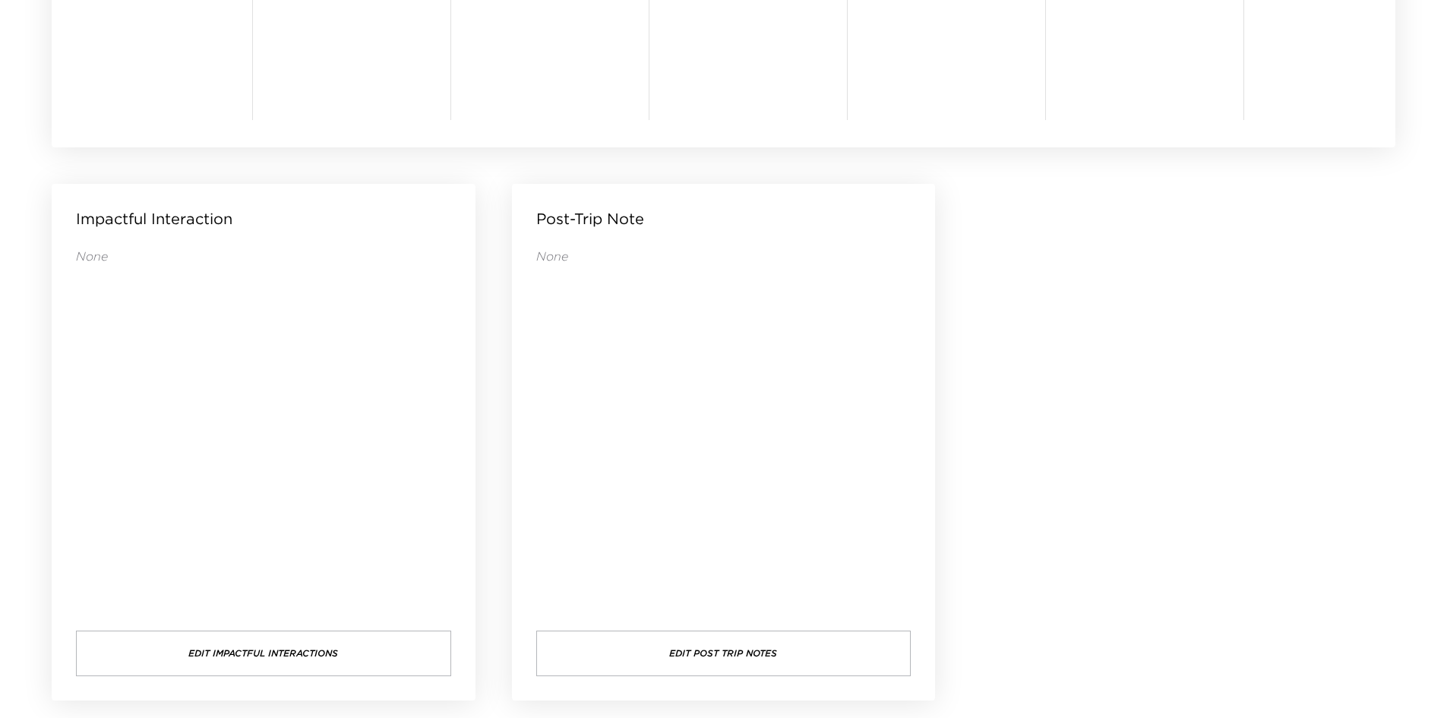
drag, startPoint x: 1055, startPoint y: 507, endPoint x: 1039, endPoint y: 509, distance: 16.0
drag, startPoint x: 1144, startPoint y: 412, endPoint x: 1063, endPoint y: 399, distance: 81.7
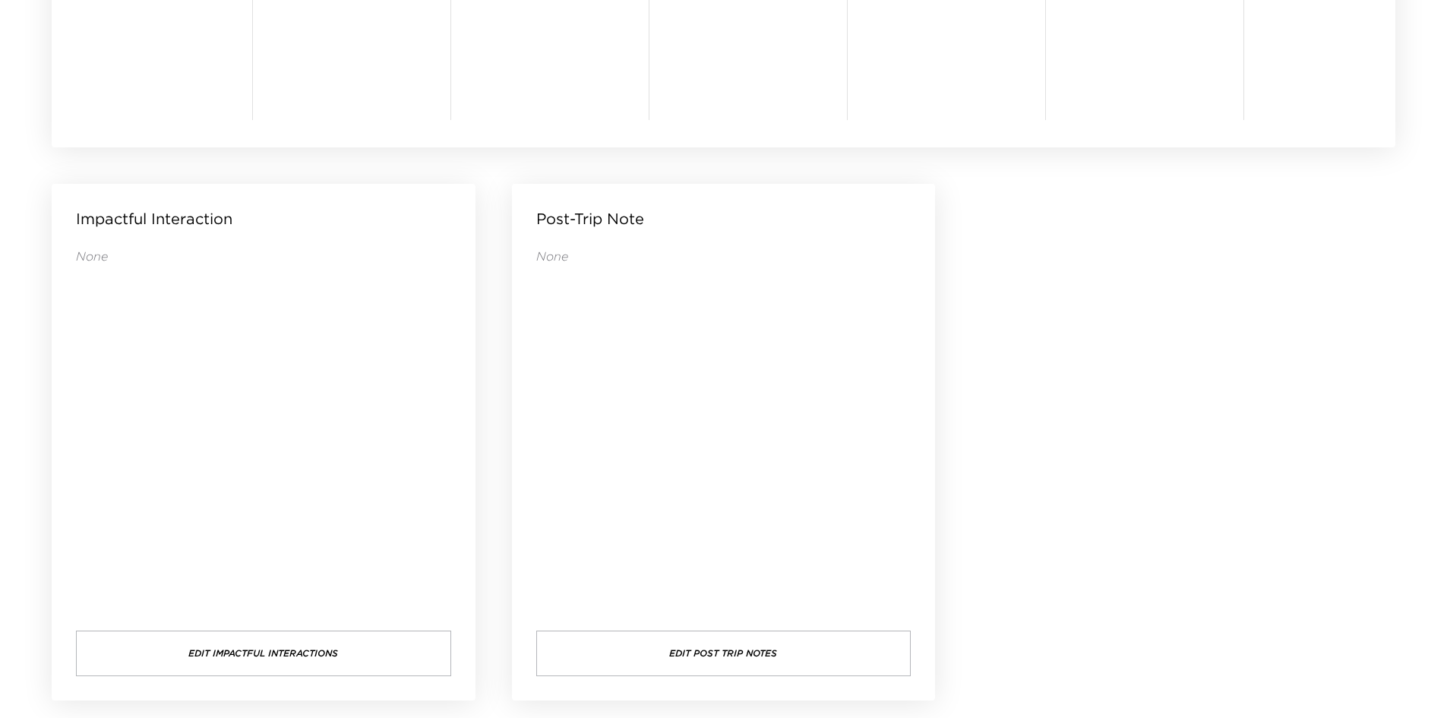
drag, startPoint x: 1173, startPoint y: 390, endPoint x: 1096, endPoint y: 389, distance: 76.7
drag, startPoint x: 1204, startPoint y: 276, endPoint x: 1113, endPoint y: 277, distance: 90.4
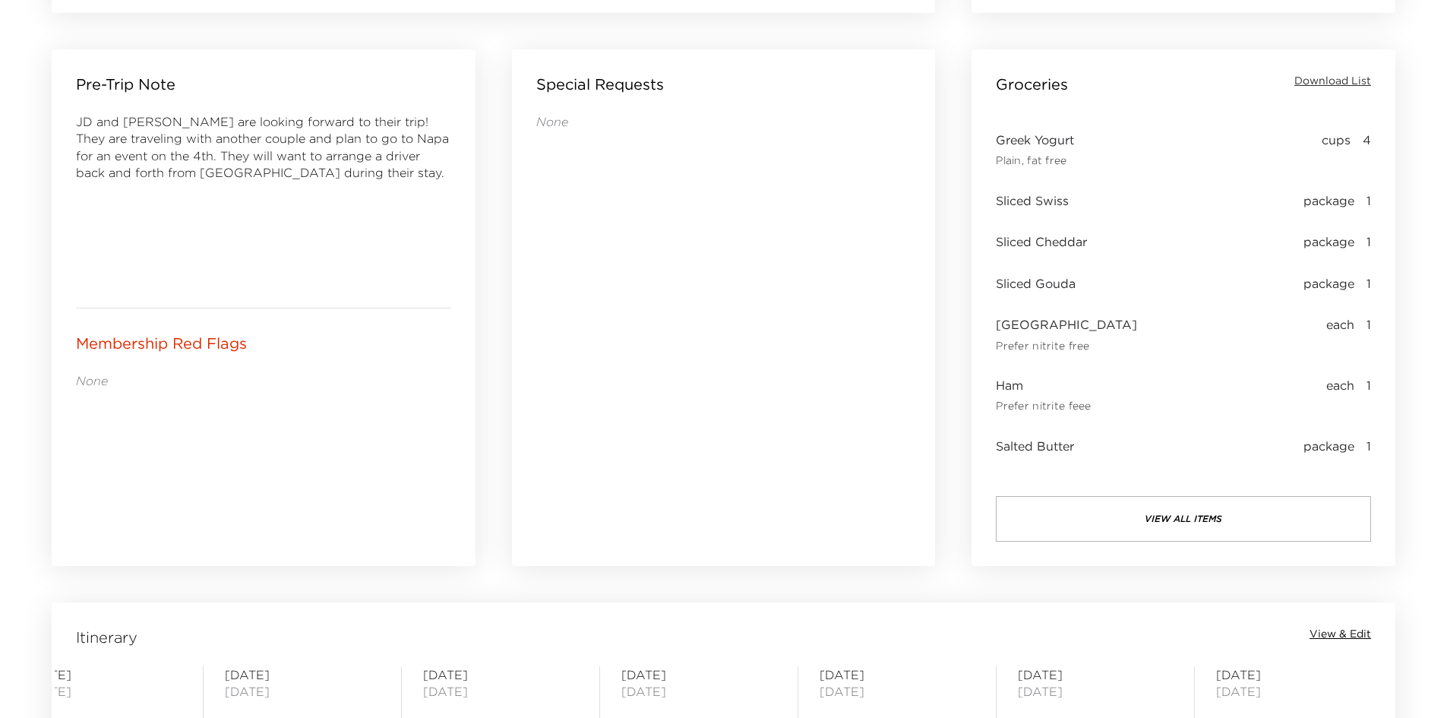
scroll to position [627, 0]
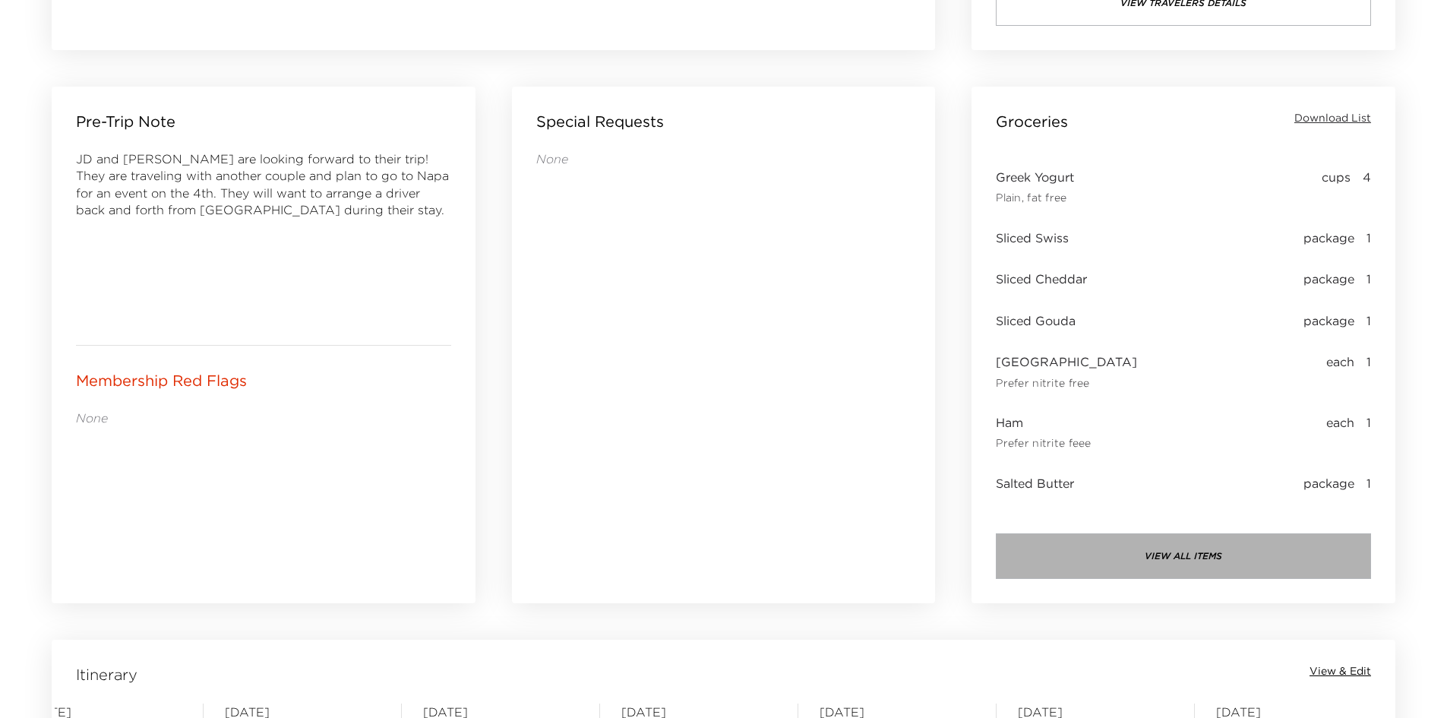
click at [1183, 561] on button "view all items" at bounding box center [1183, 556] width 375 height 46
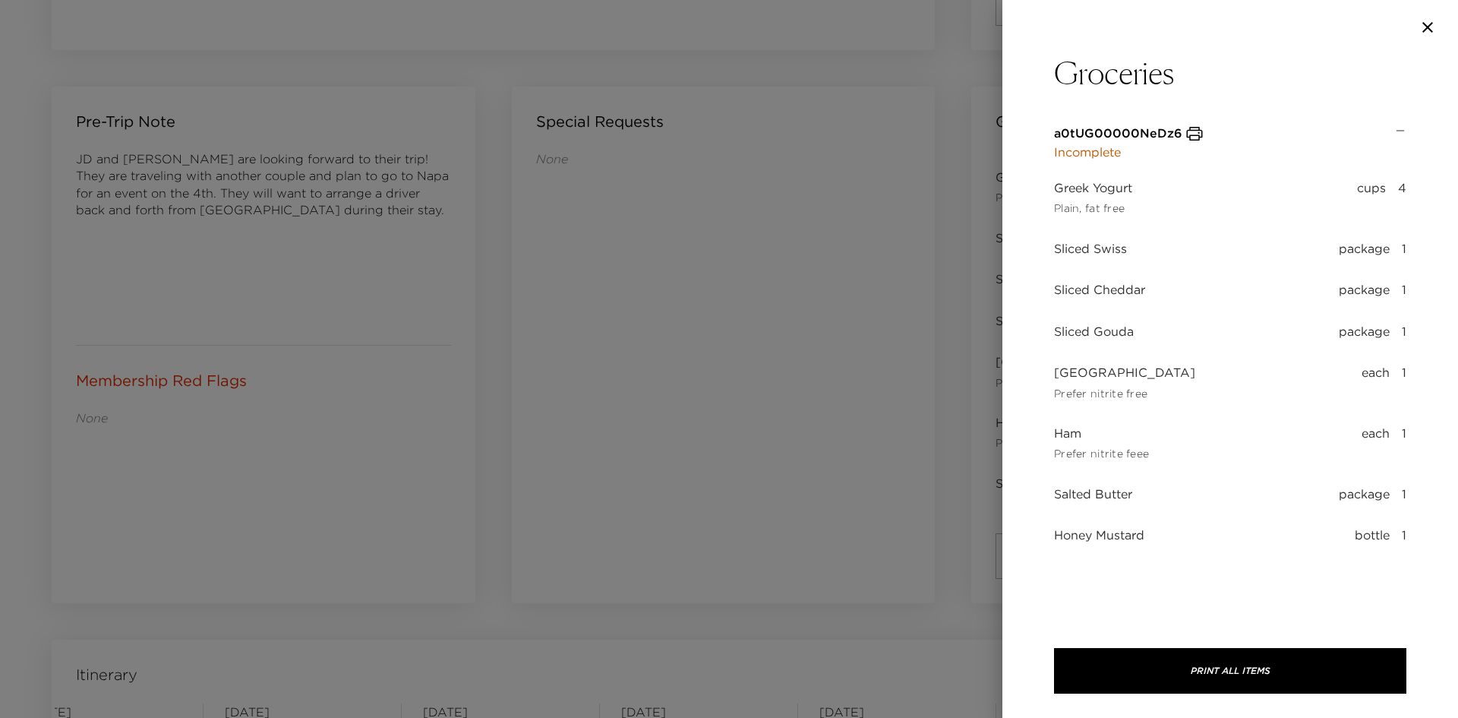
click at [831, 299] on div at bounding box center [729, 359] width 1458 height 718
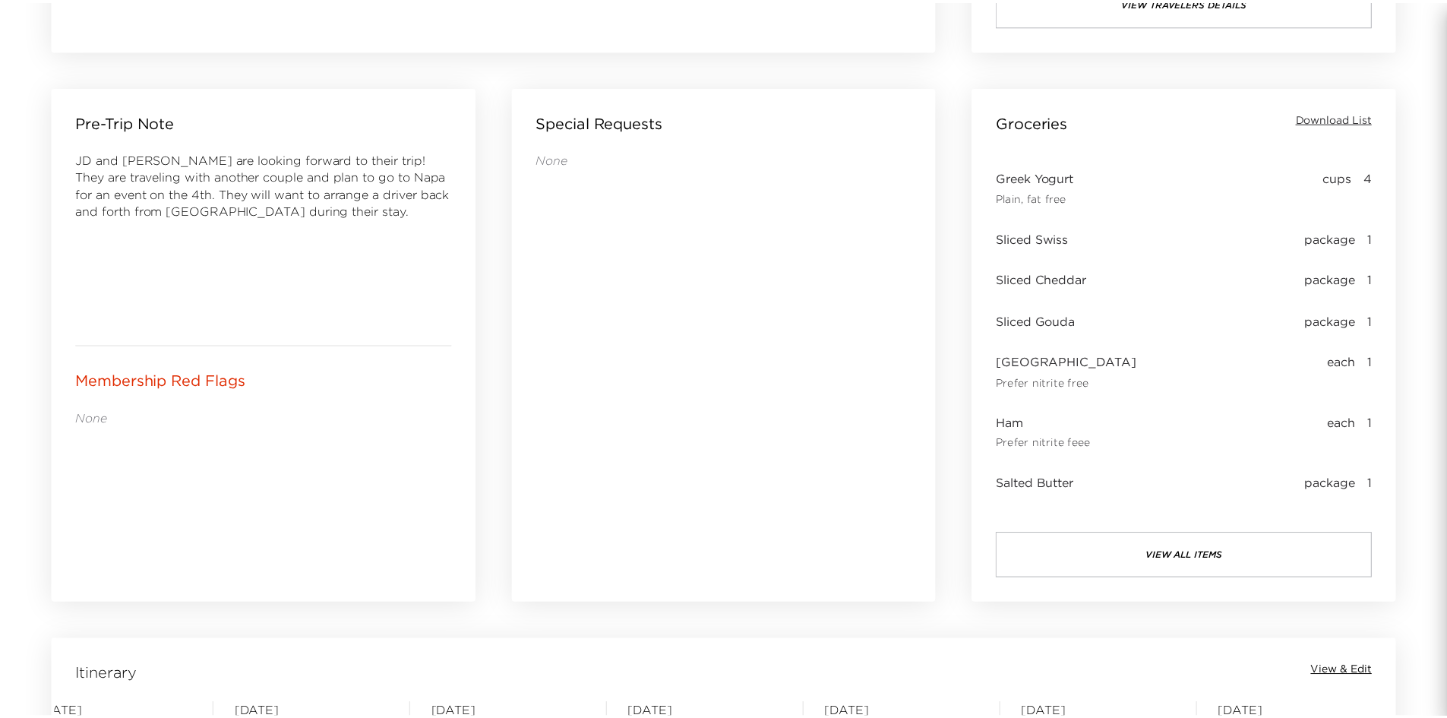
scroll to position [0, 38]
click at [1162, 559] on button "view all items" at bounding box center [1183, 556] width 375 height 46
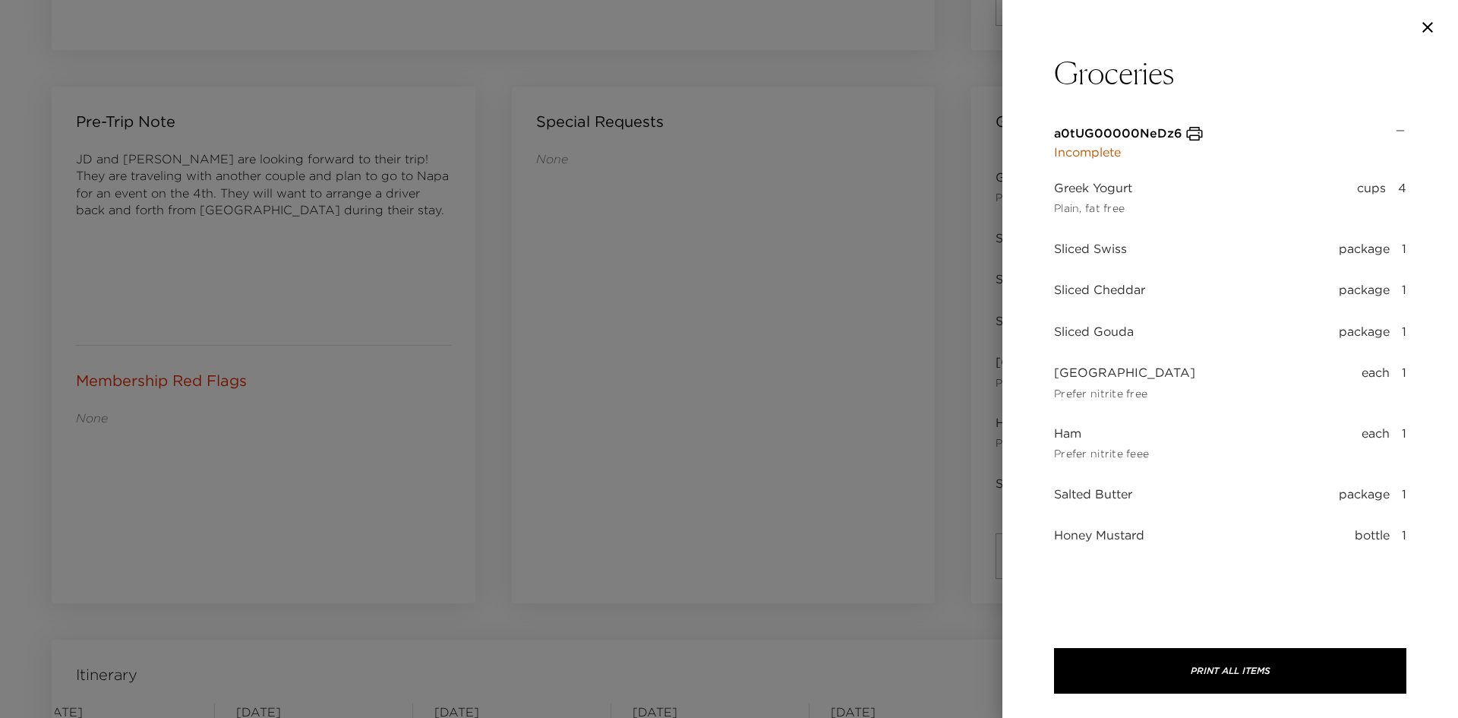
click at [790, 292] on div at bounding box center [729, 359] width 1458 height 718
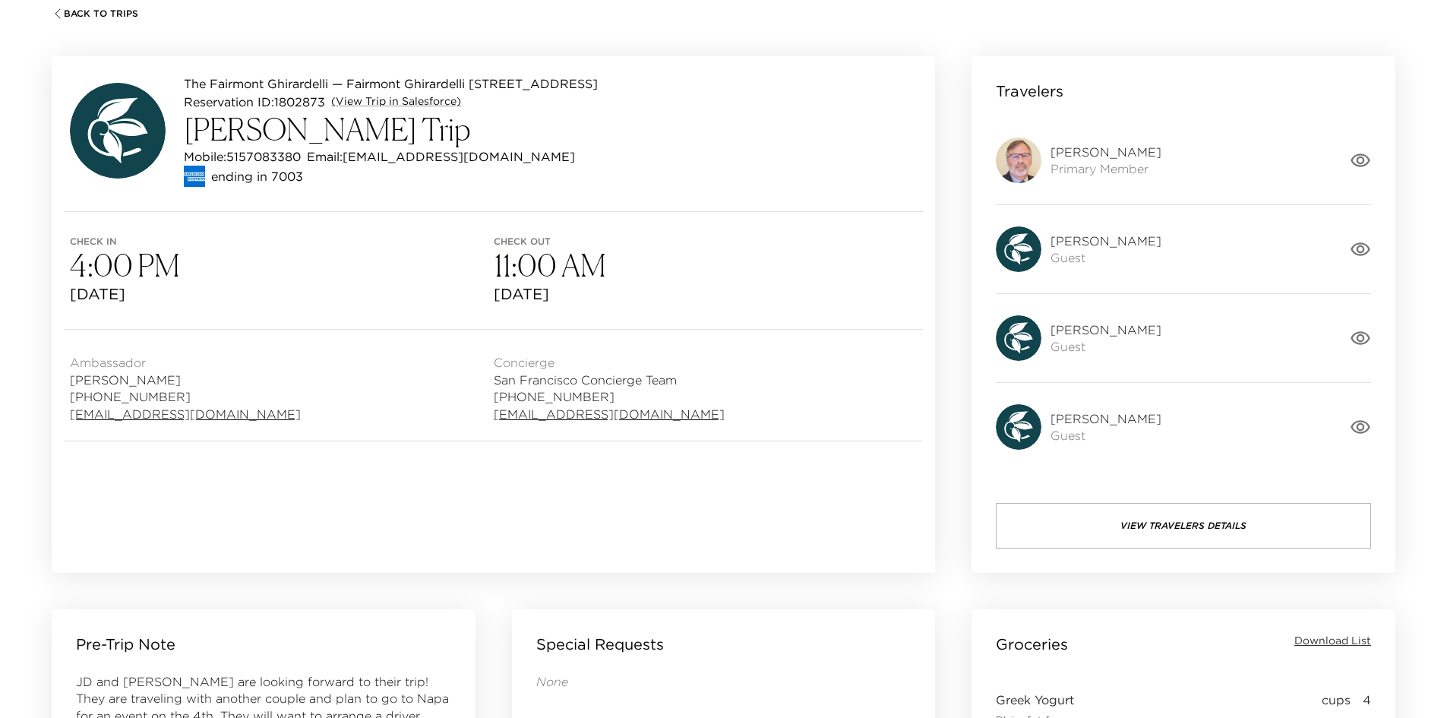
scroll to position [0, 0]
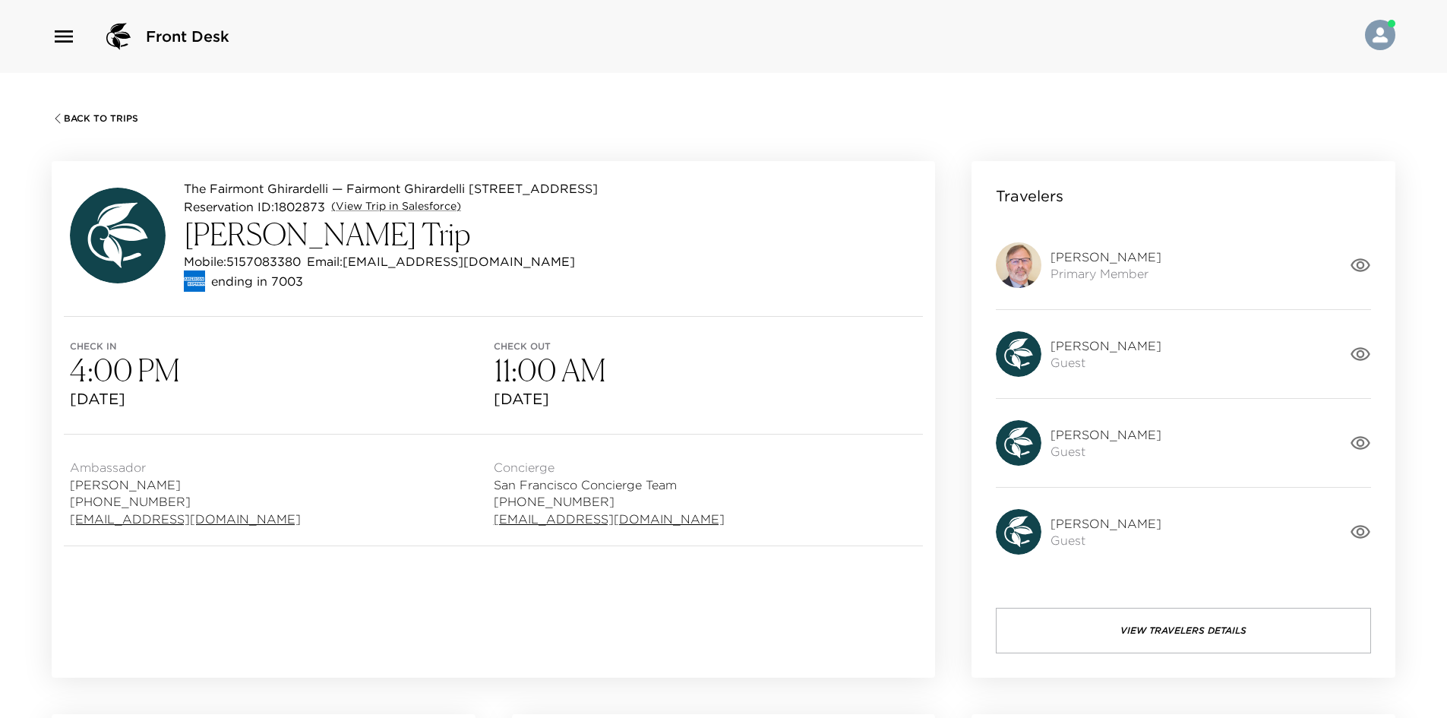
click at [1109, 638] on button "View Travelers Details" at bounding box center [1183, 631] width 375 height 46
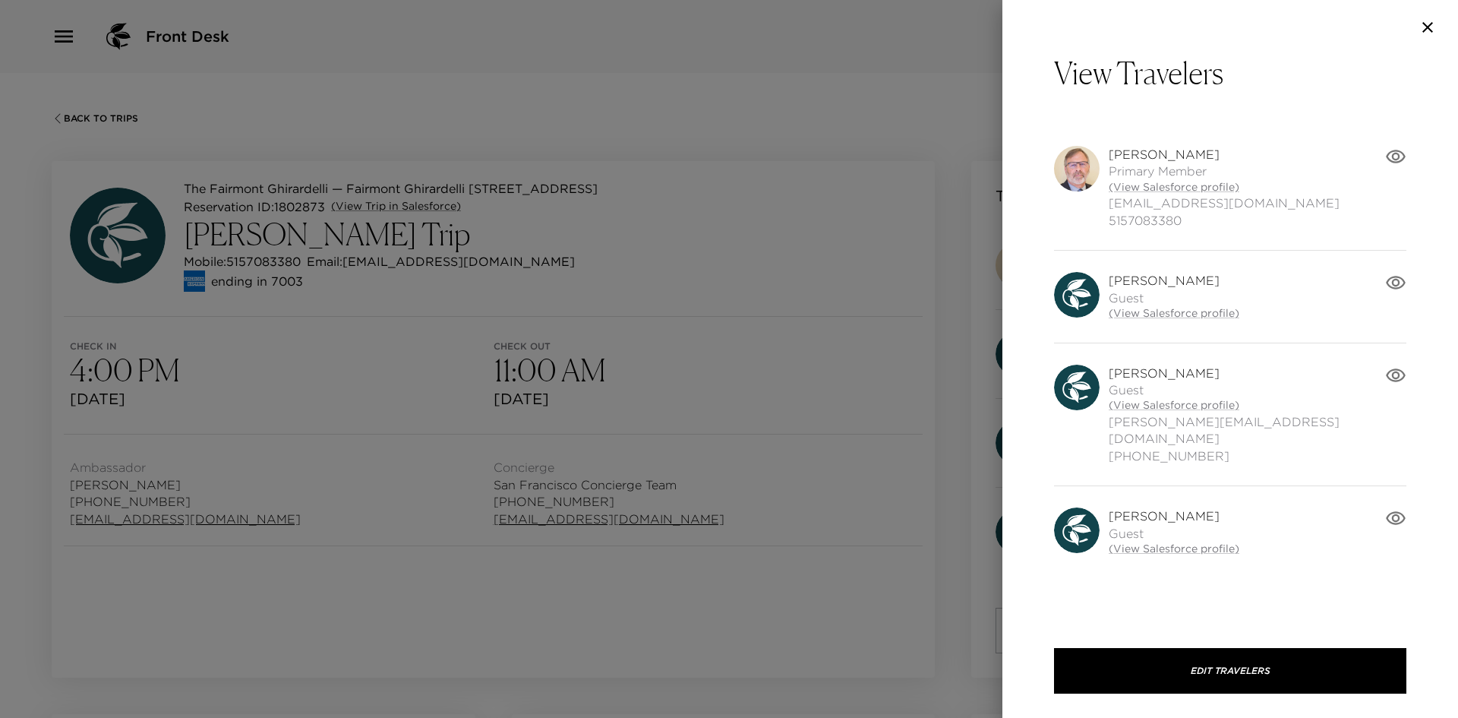
drag, startPoint x: 704, startPoint y: 482, endPoint x: 705, endPoint y: 460, distance: 22.0
click at [704, 478] on div at bounding box center [729, 359] width 1458 height 718
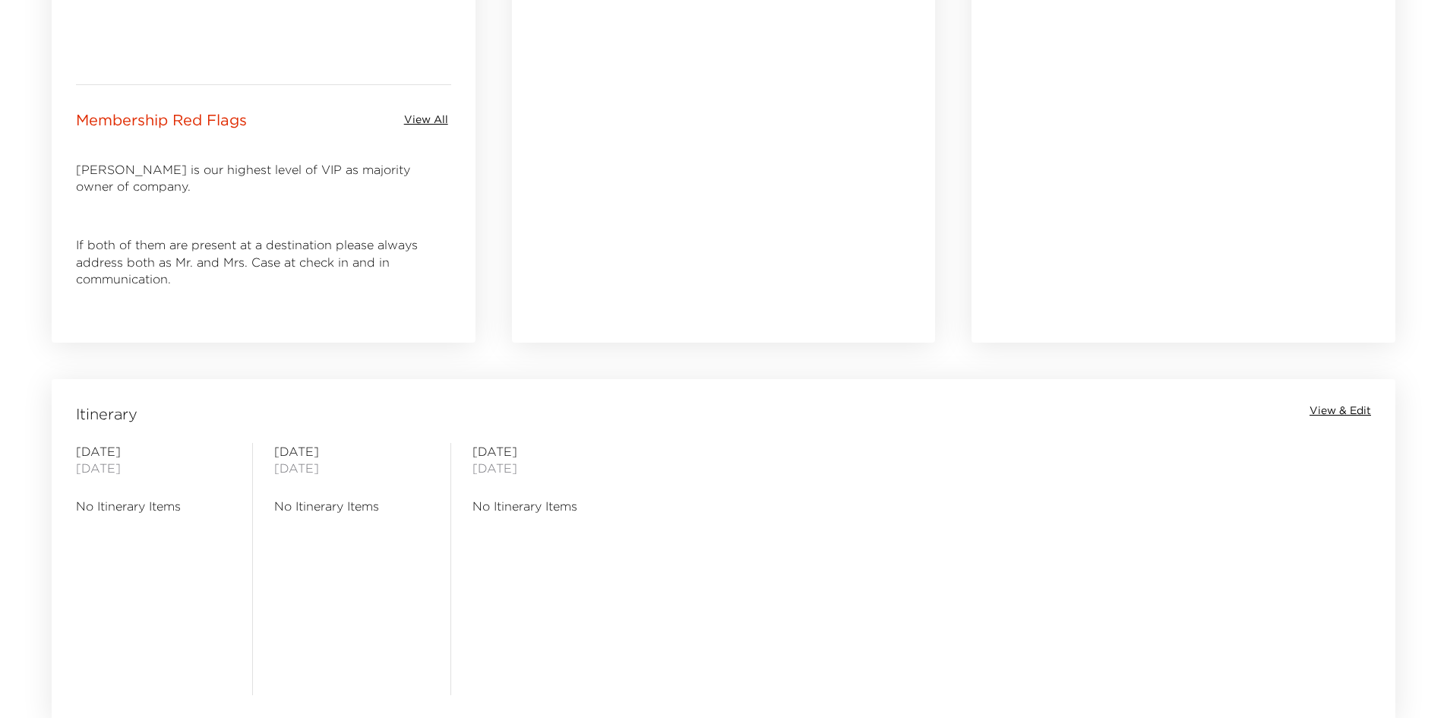
scroll to position [551, 0]
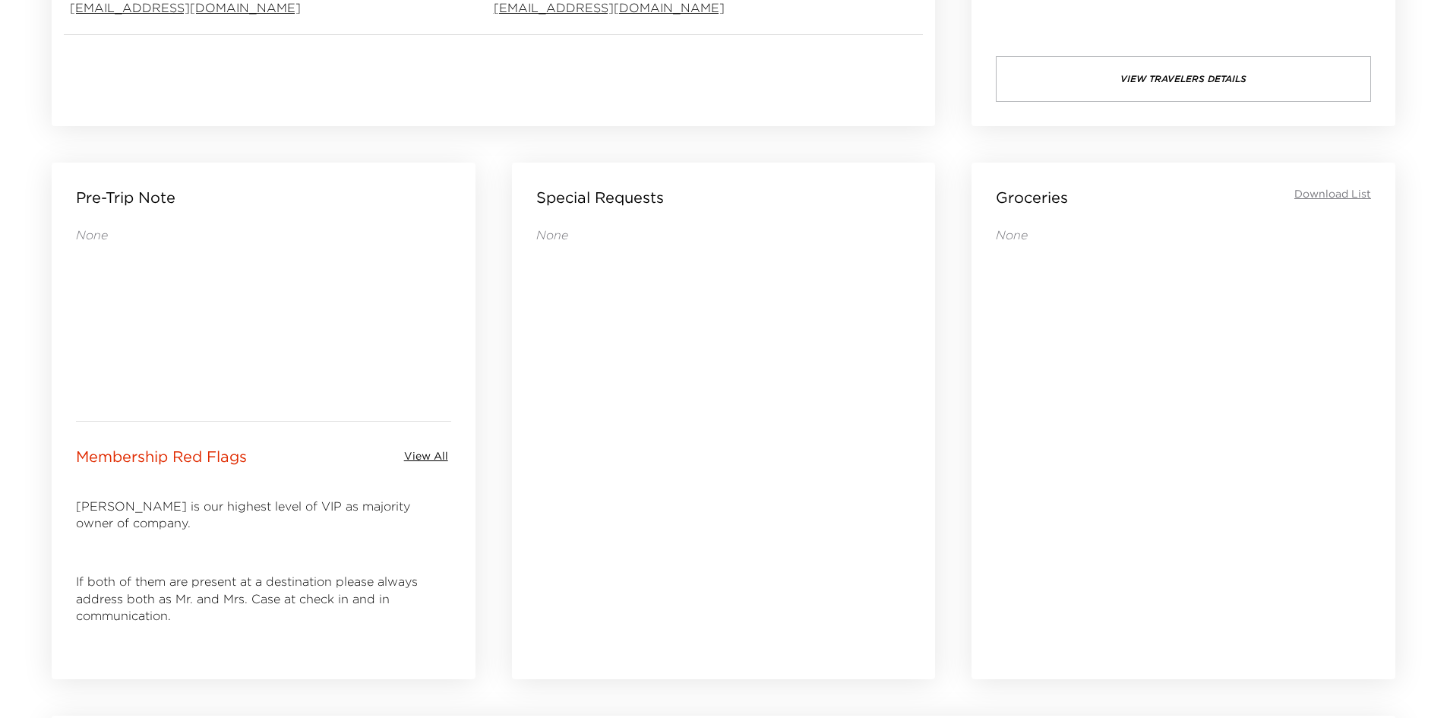
drag, startPoint x: 371, startPoint y: 554, endPoint x: 355, endPoint y: 557, distance: 17.0
click at [355, 557] on p at bounding box center [263, 552] width 375 height 17
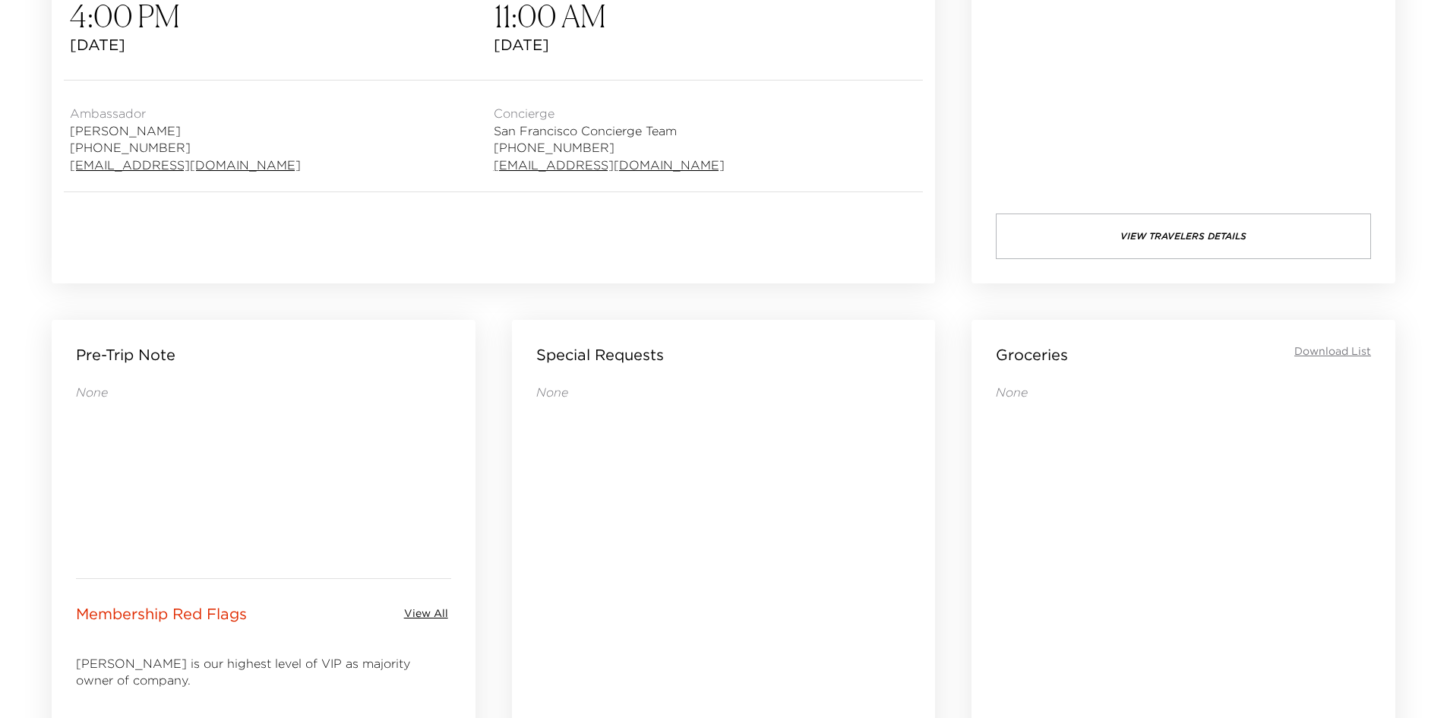
scroll to position [172, 0]
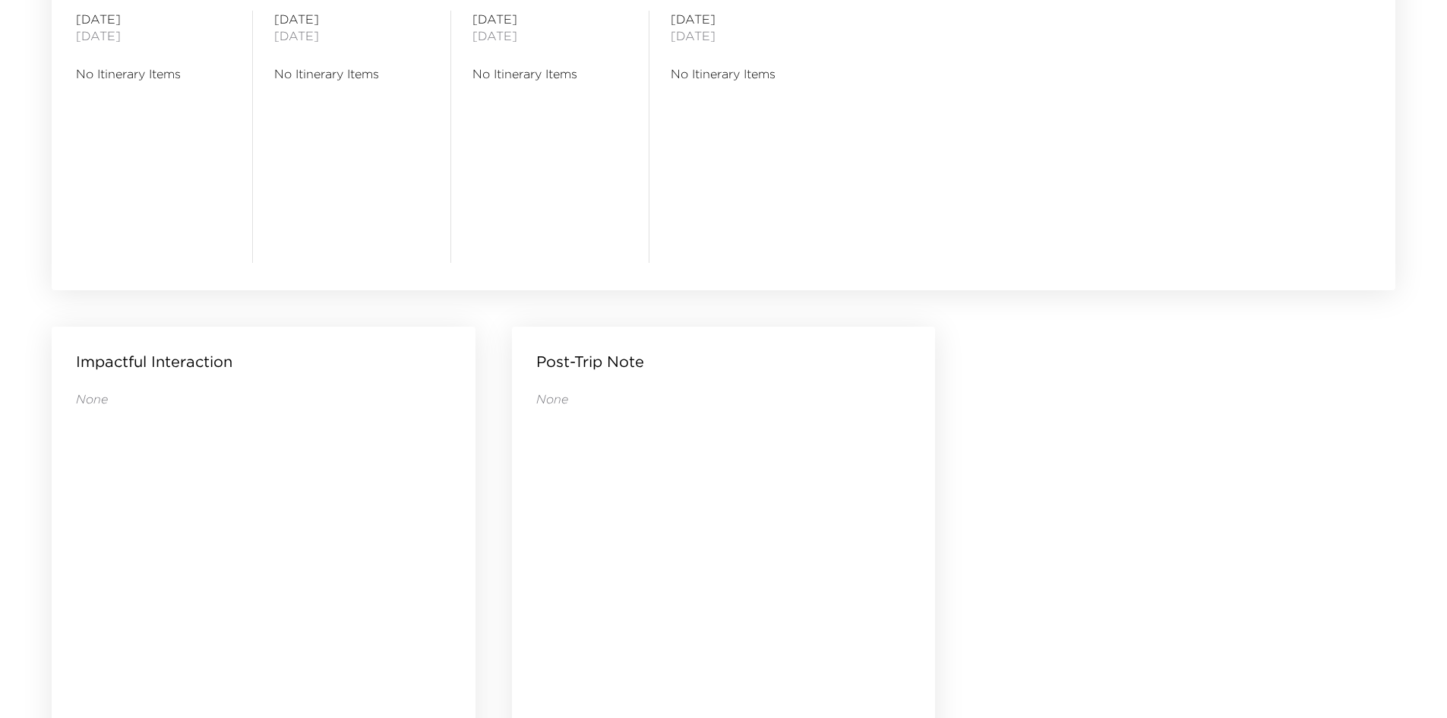
scroll to position [1463, 0]
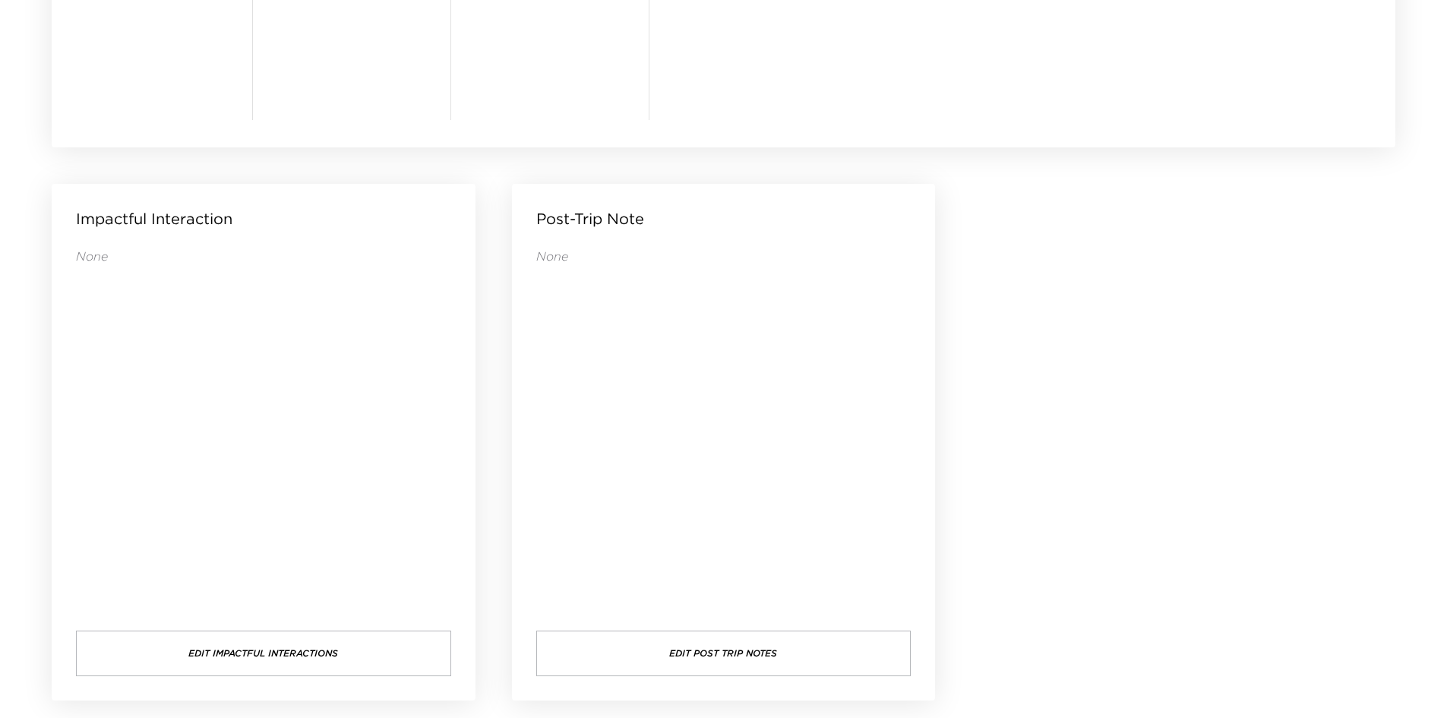
drag, startPoint x: 1078, startPoint y: 279, endPoint x: 1046, endPoint y: 238, distance: 51.4
drag, startPoint x: 1042, startPoint y: 238, endPoint x: 1014, endPoint y: 219, distance: 33.5
drag, startPoint x: 1029, startPoint y: 219, endPoint x: 1019, endPoint y: 217, distance: 10.1
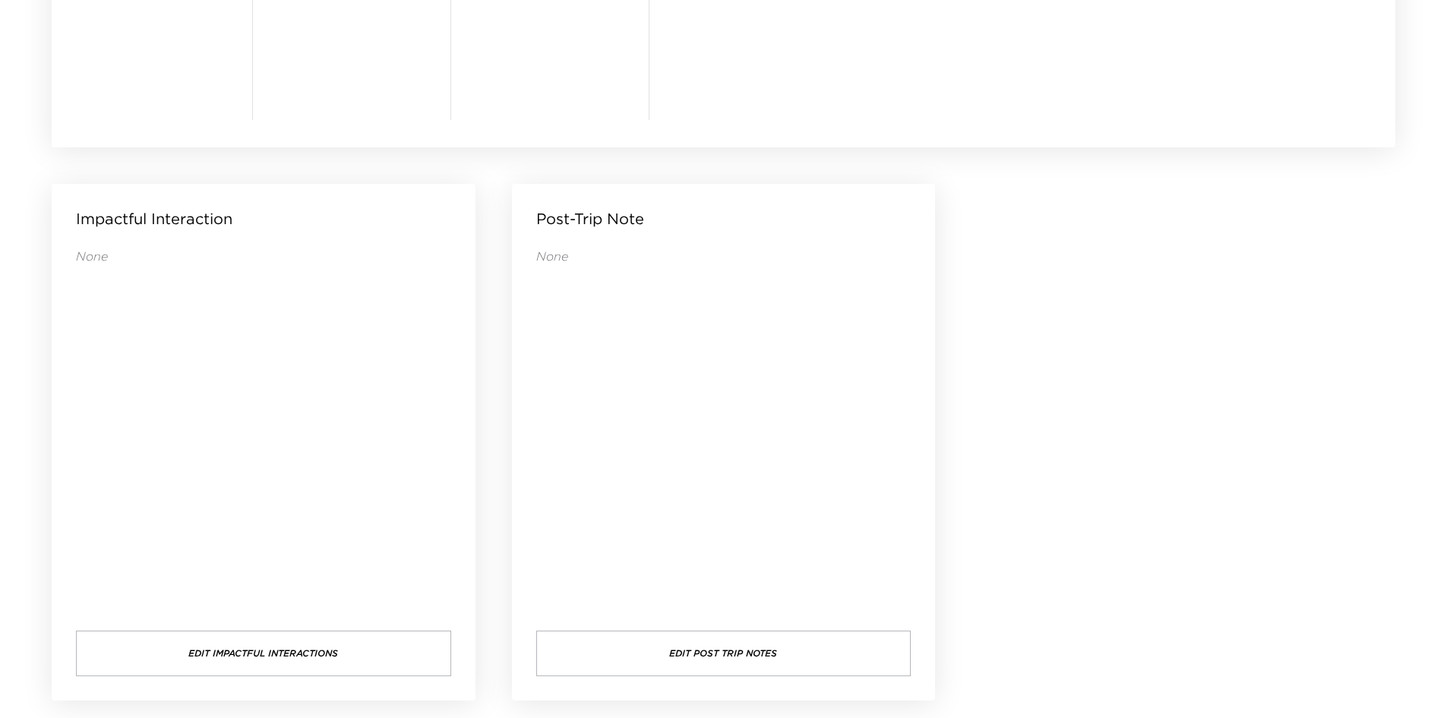
drag, startPoint x: 1017, startPoint y: 217, endPoint x: 1002, endPoint y: 219, distance: 15.3
drag, startPoint x: 1002, startPoint y: 219, endPoint x: 992, endPoint y: 219, distance: 9.9
drag, startPoint x: 992, startPoint y: 219, endPoint x: 980, endPoint y: 210, distance: 14.6
drag, startPoint x: 980, startPoint y: 210, endPoint x: 973, endPoint y: 203, distance: 10.2
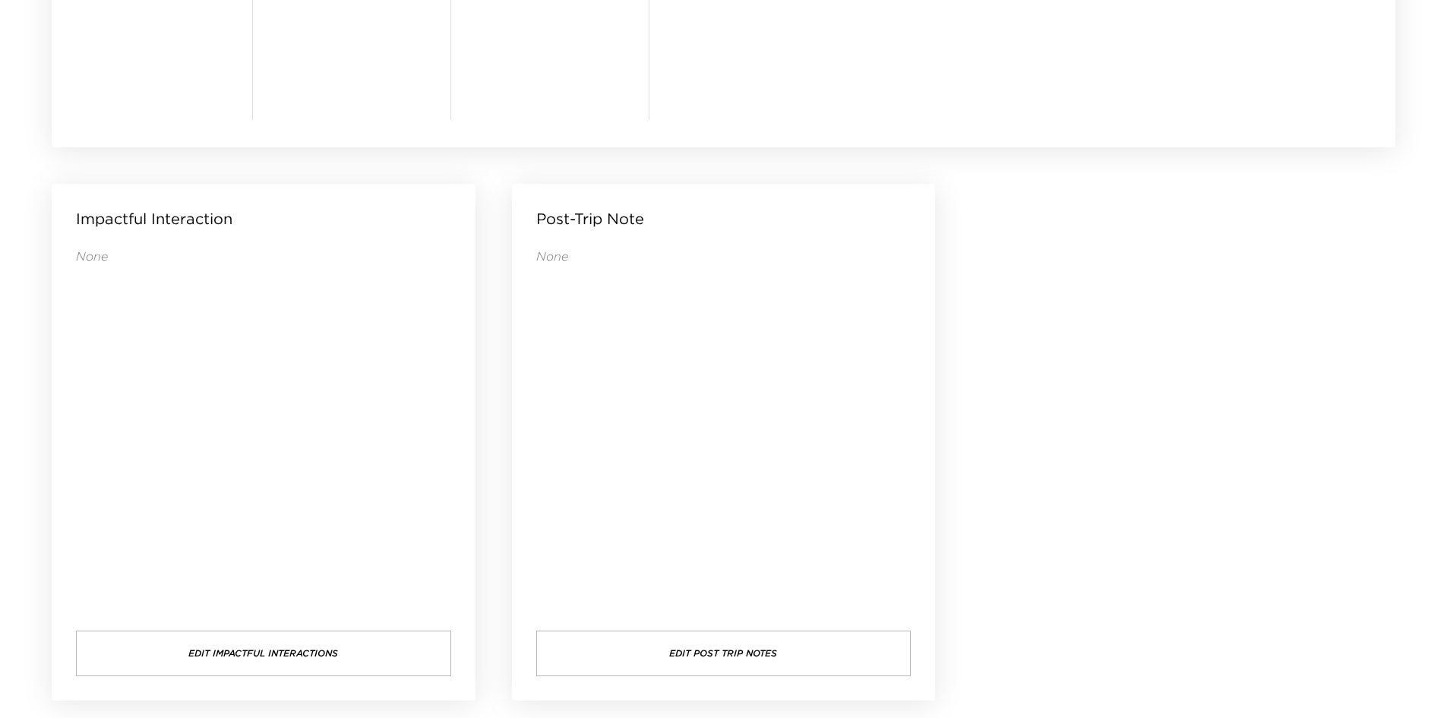
drag, startPoint x: 973, startPoint y: 203, endPoint x: 970, endPoint y: 183, distance: 20.0
drag, startPoint x: 970, startPoint y: 183, endPoint x: 966, endPoint y: 175, distance: 9.2
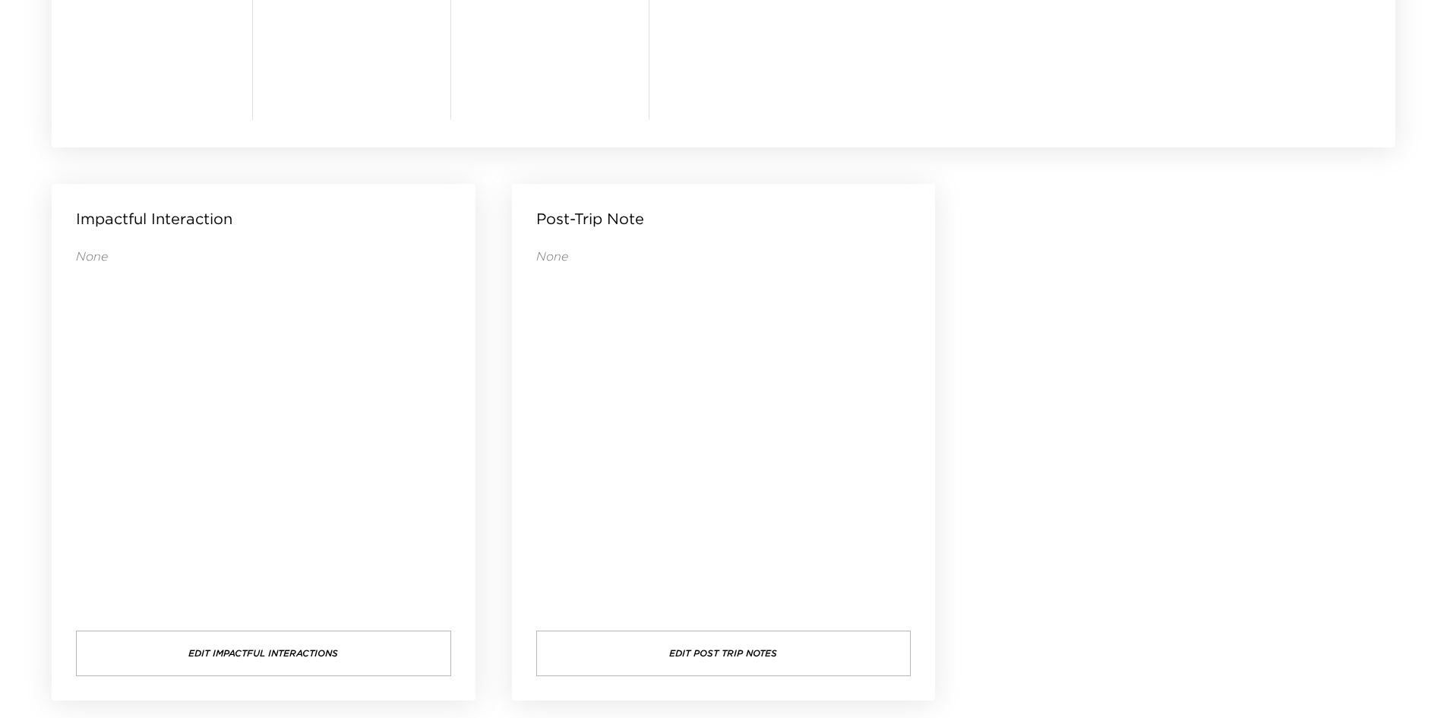
click at [951, 177] on div "Post-Trip Note None Edit Post Trip Notes" at bounding box center [724, 442] width 460 height 553
drag, startPoint x: 1031, startPoint y: 312, endPoint x: 979, endPoint y: 231, distance: 96.7
drag, startPoint x: 957, startPoint y: 175, endPoint x: 954, endPoint y: 161, distance: 14.7
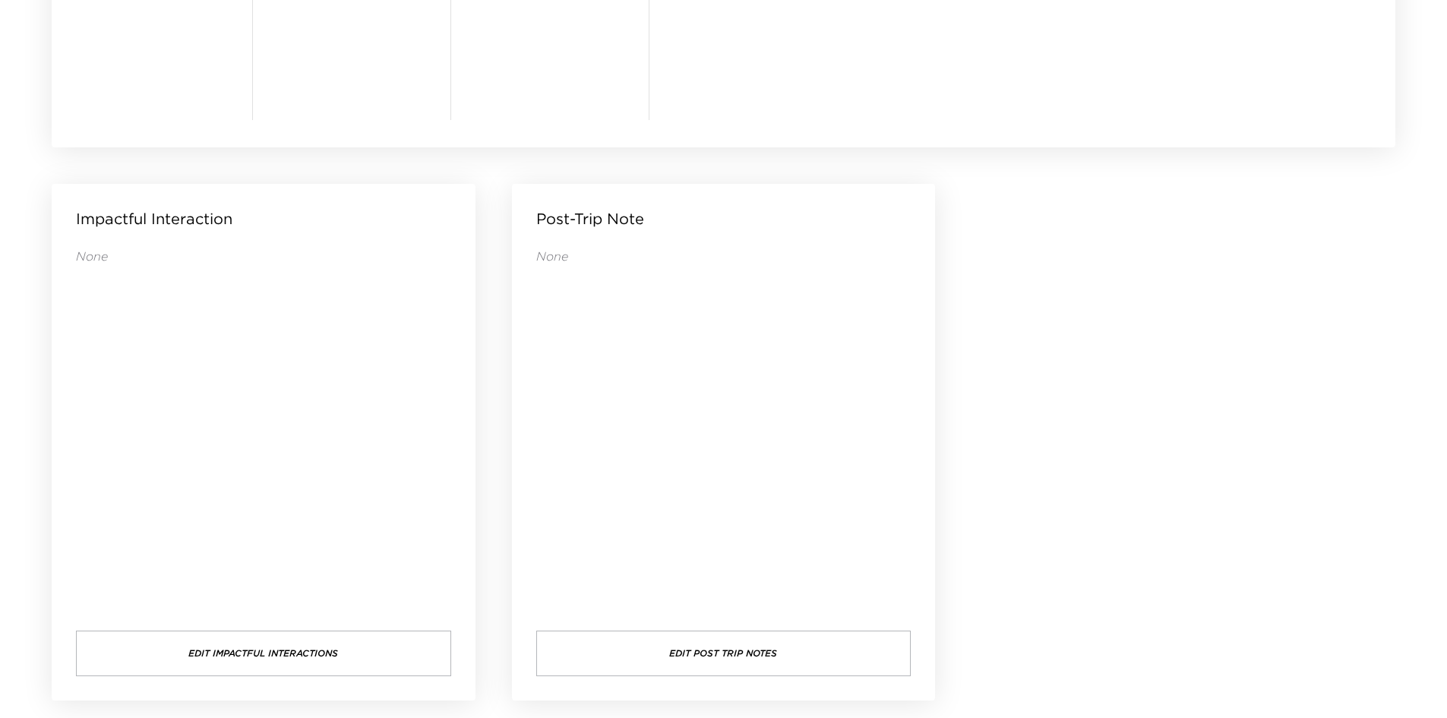
drag, startPoint x: 1133, startPoint y: 258, endPoint x: 1095, endPoint y: 232, distance: 45.9
drag, startPoint x: 1095, startPoint y: 232, endPoint x: 1084, endPoint y: 229, distance: 12.0
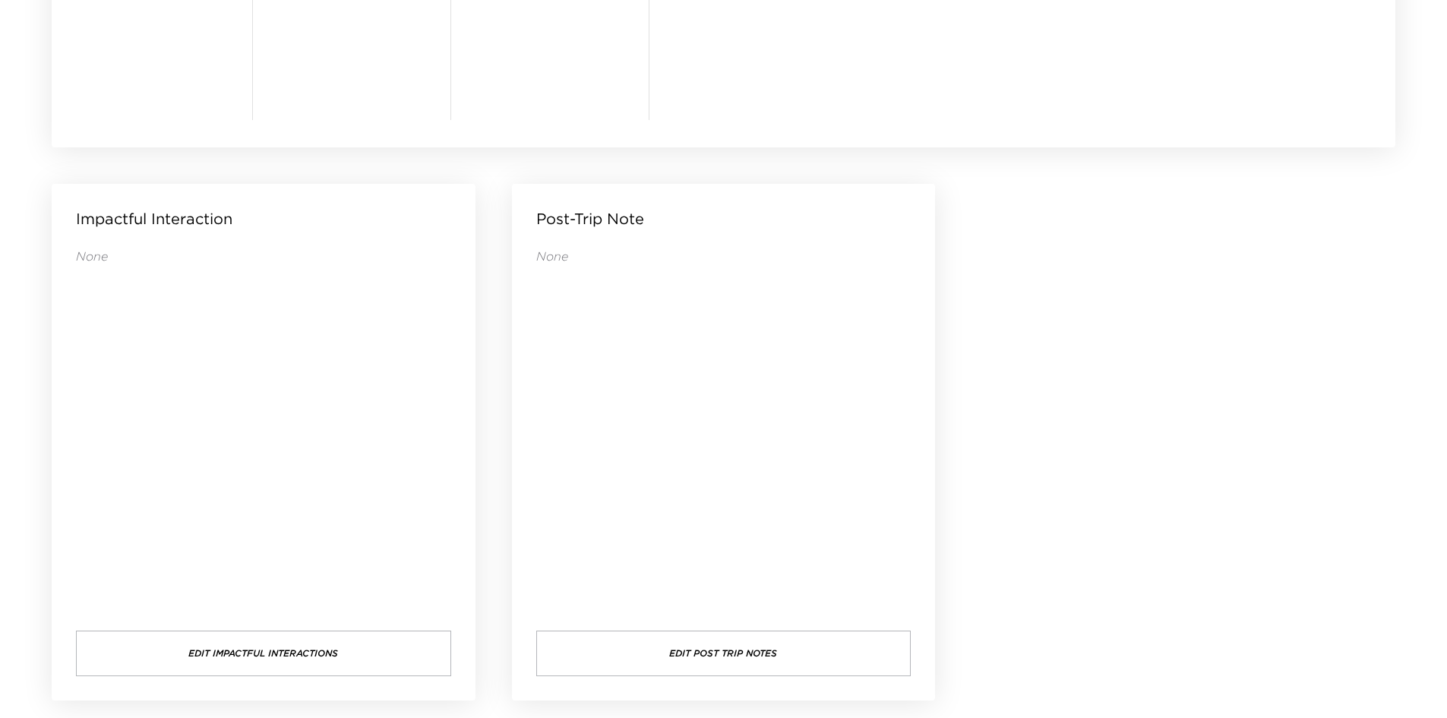
drag, startPoint x: 1081, startPoint y: 308, endPoint x: 1070, endPoint y: 310, distance: 10.7
drag, startPoint x: 1070, startPoint y: 310, endPoint x: 1010, endPoint y: 245, distance: 88.1
drag, startPoint x: 1009, startPoint y: 242, endPoint x: 999, endPoint y: 227, distance: 18.1
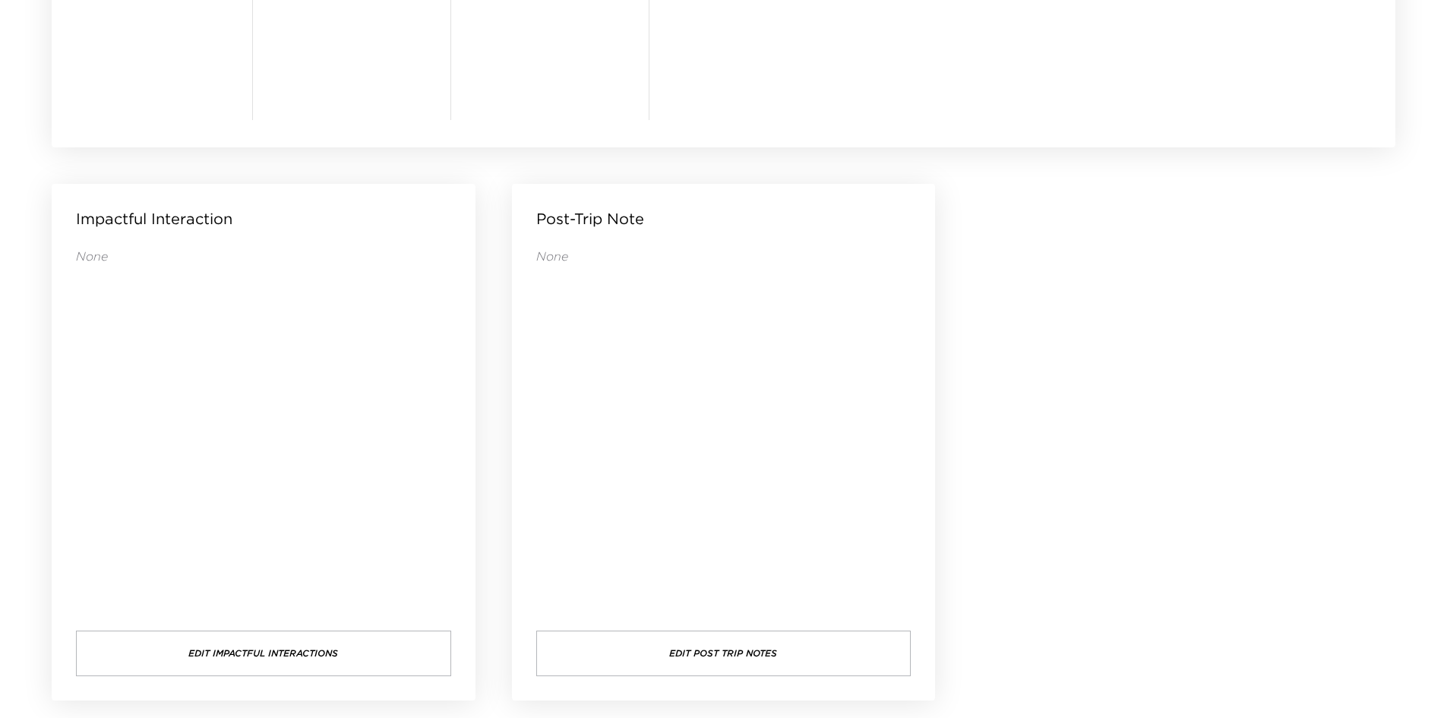
drag, startPoint x: 991, startPoint y: 226, endPoint x: 986, endPoint y: 215, distance: 11.6
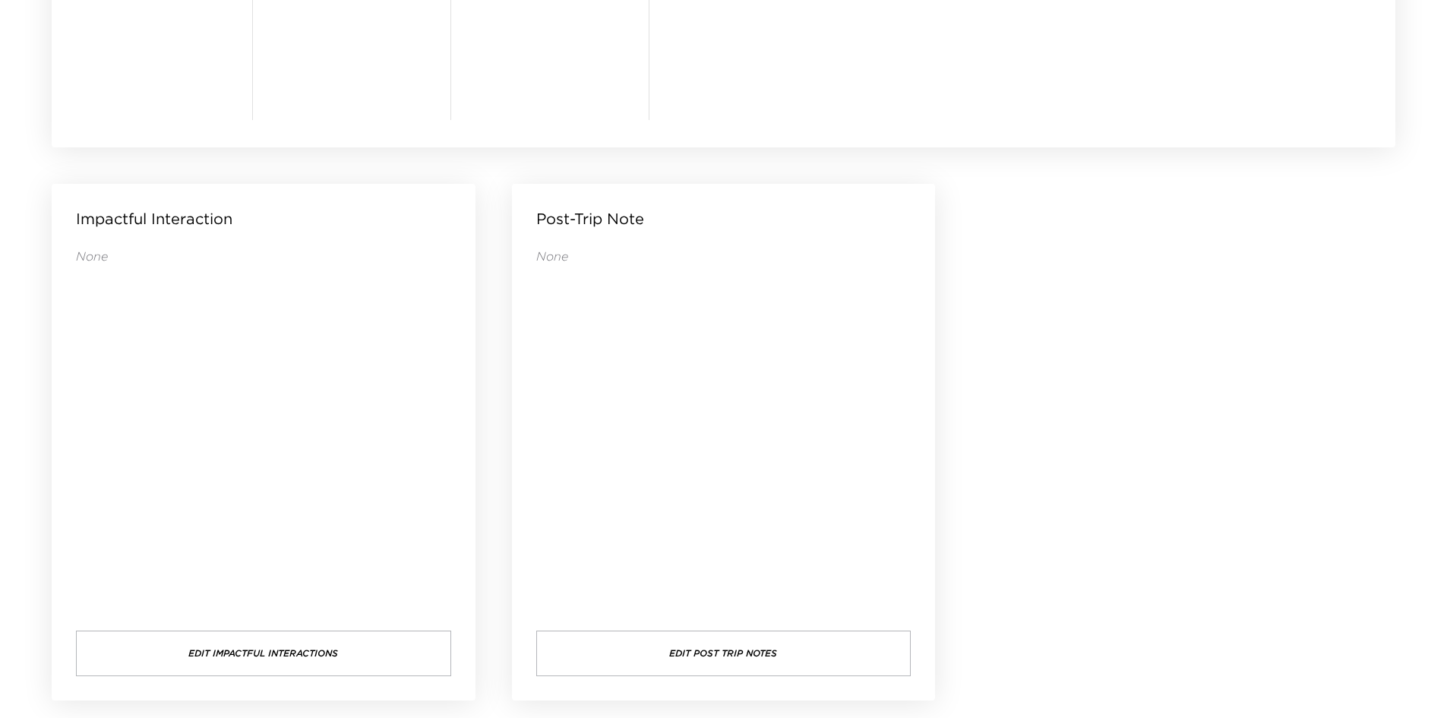
drag, startPoint x: 1035, startPoint y: 248, endPoint x: 1011, endPoint y: 202, distance: 51.6
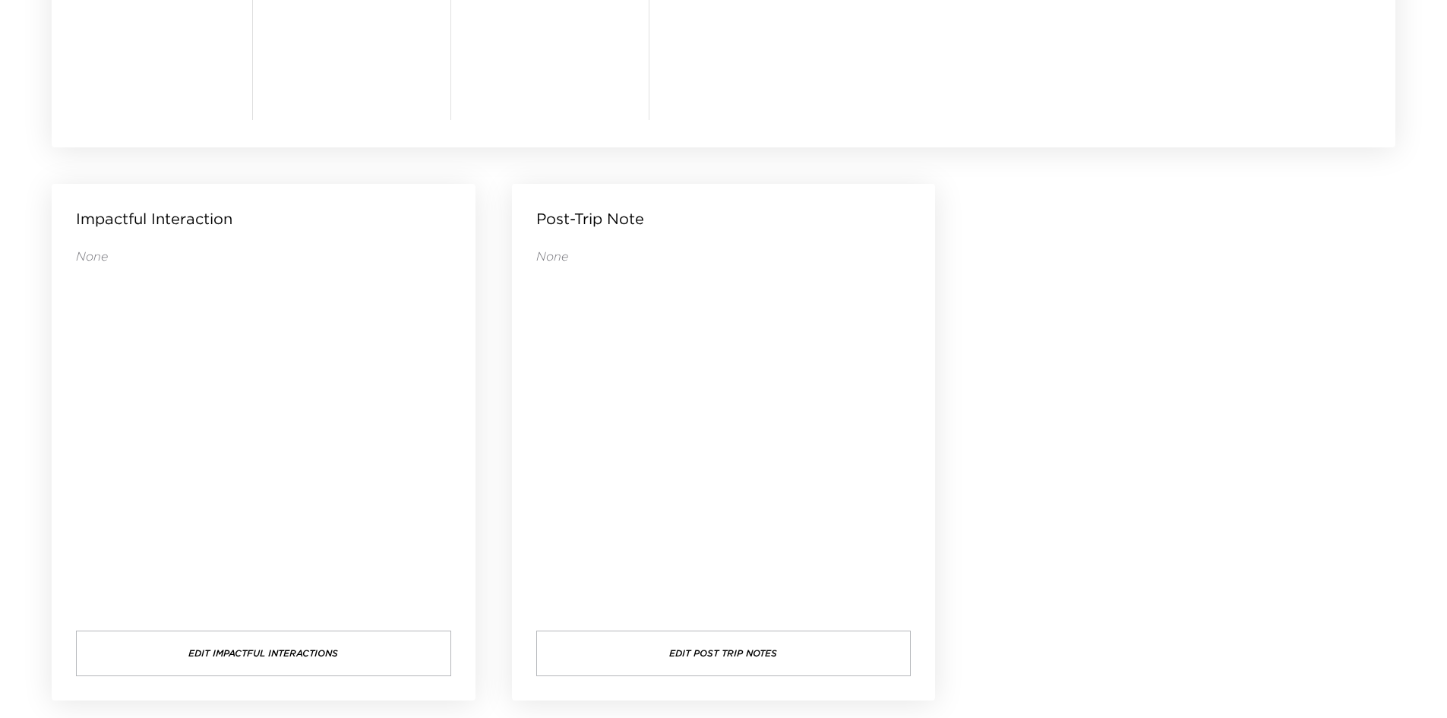
drag, startPoint x: 1041, startPoint y: 226, endPoint x: 954, endPoint y: 218, distance: 87.7
drag, startPoint x: 1074, startPoint y: 269, endPoint x: 1057, endPoint y: 264, distance: 17.3
drag, startPoint x: 1048, startPoint y: 257, endPoint x: 1031, endPoint y: 250, distance: 18.4
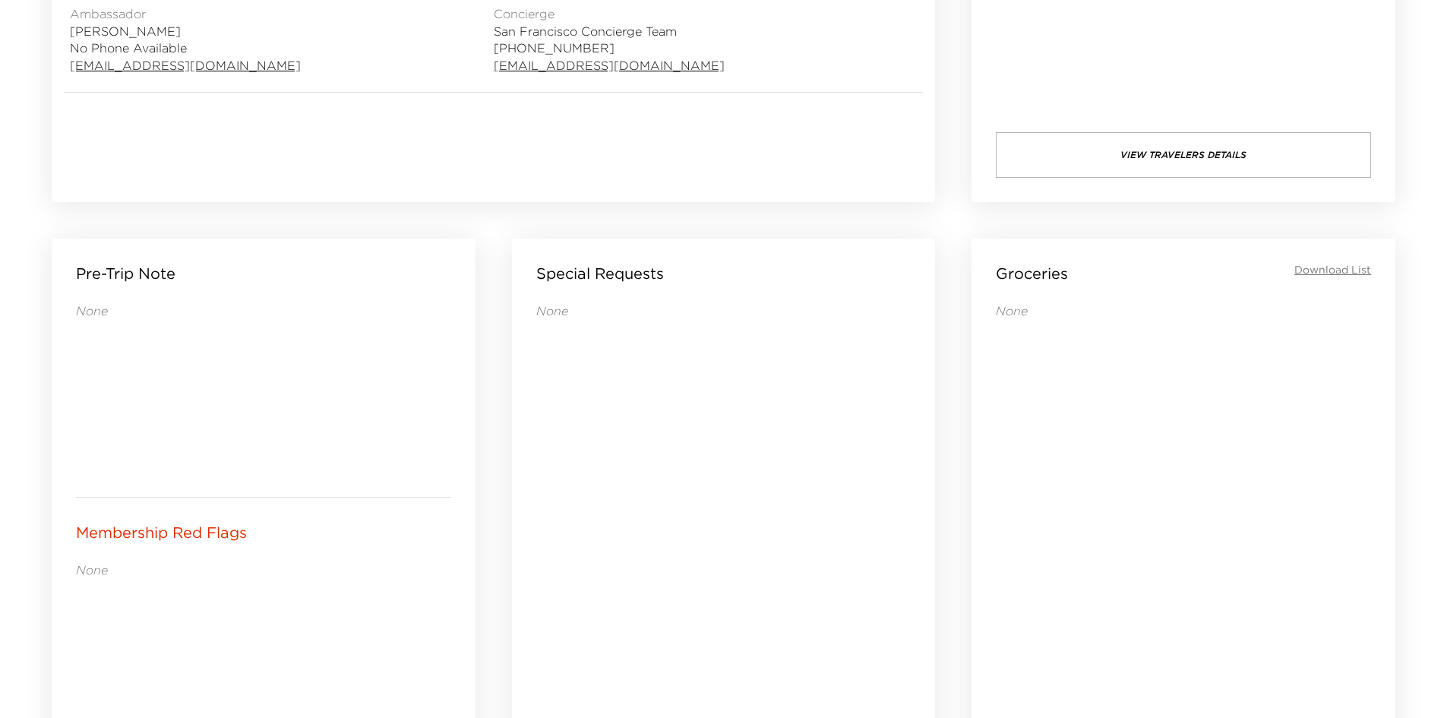
scroll to position [551, 0]
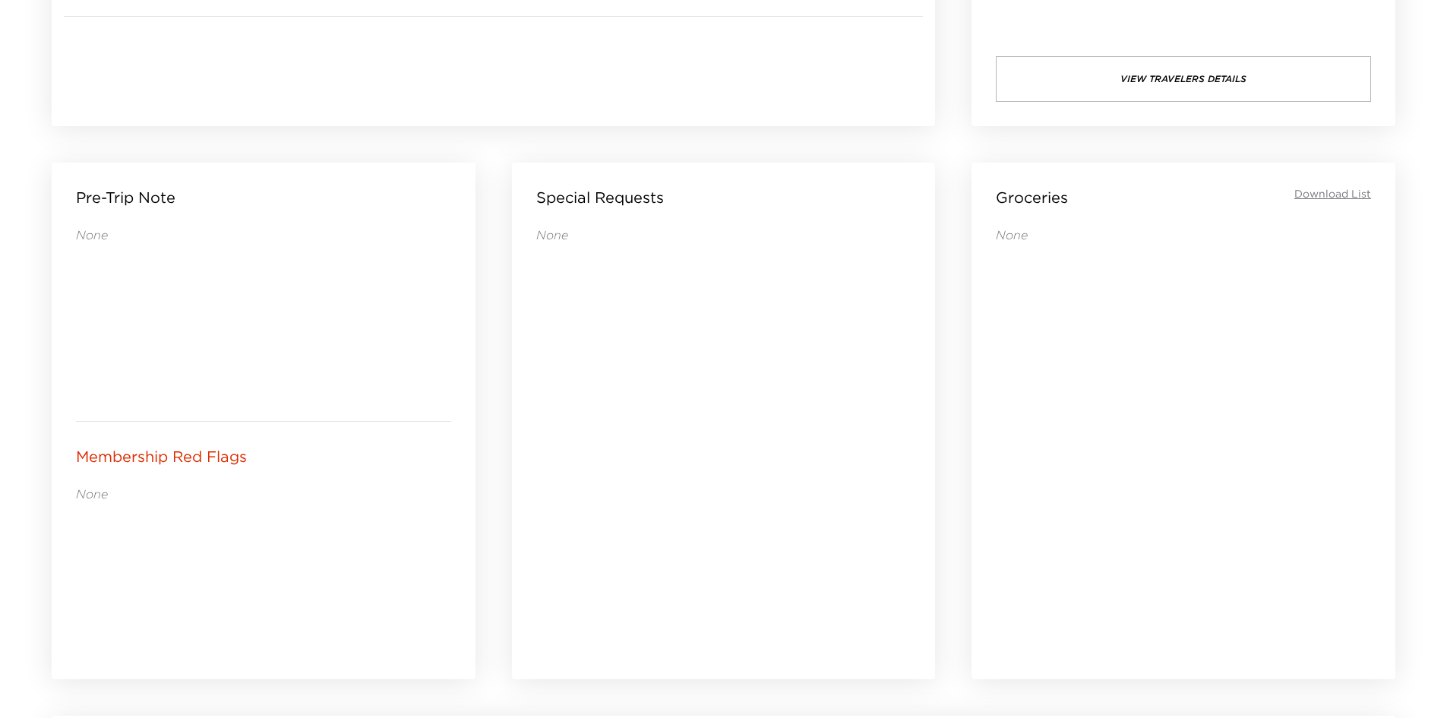
drag, startPoint x: 639, startPoint y: 481, endPoint x: 572, endPoint y: 459, distance: 70.6
click at [572, 459] on div "None" at bounding box center [723, 431] width 375 height 410
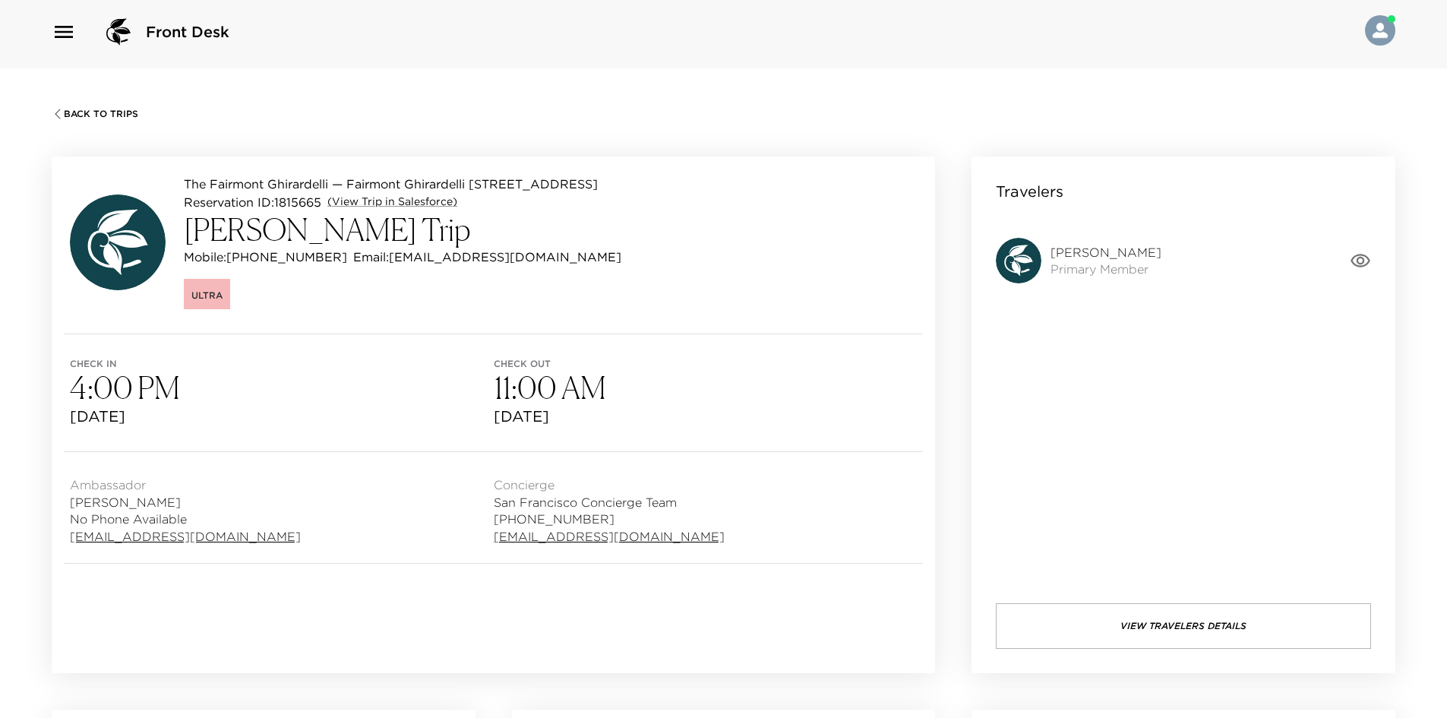
scroll to position [0, 0]
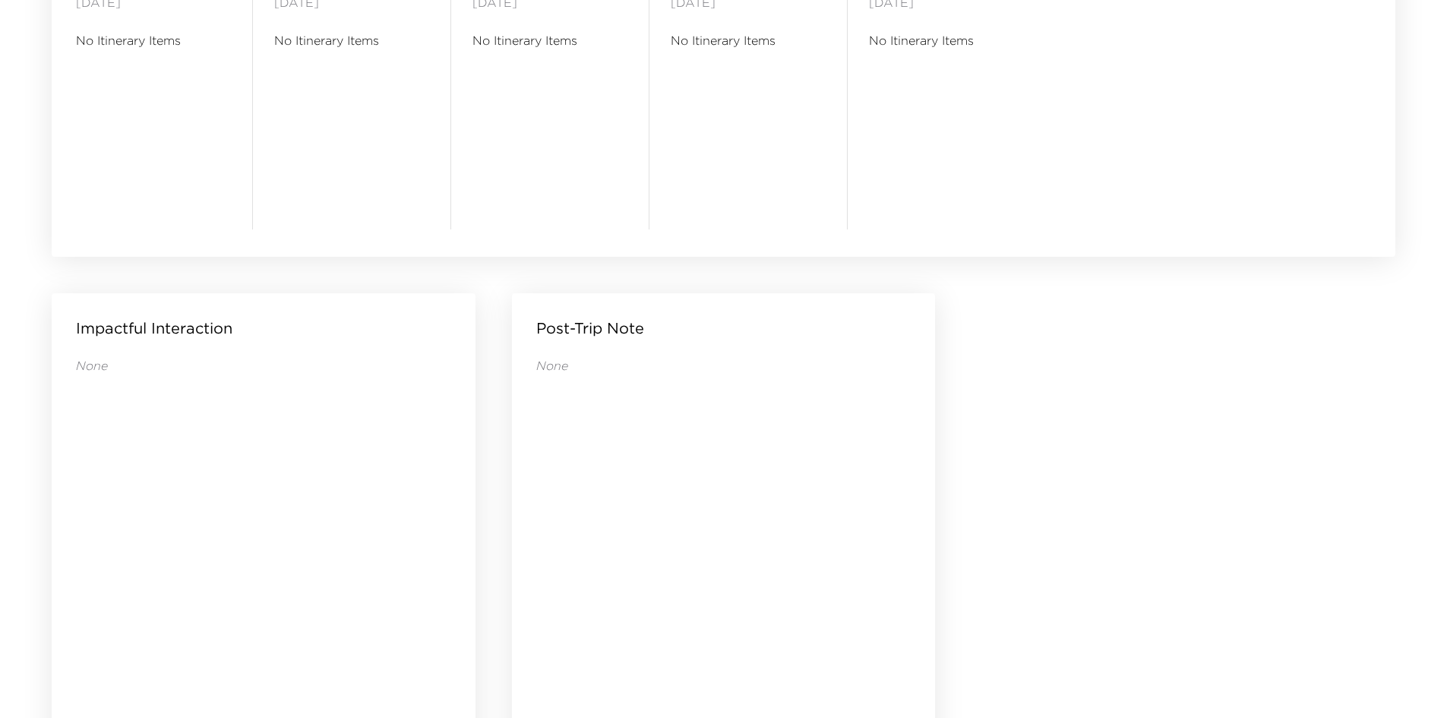
scroll to position [1463, 0]
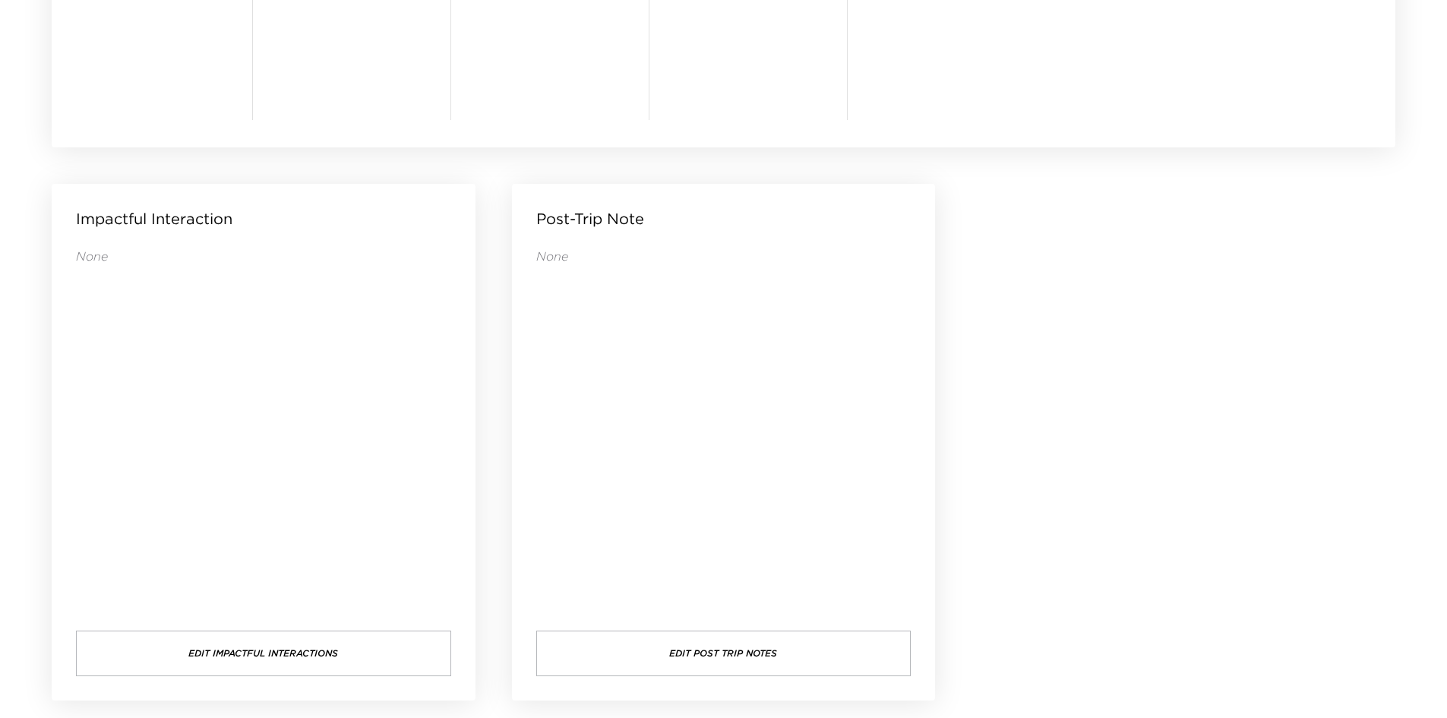
drag, startPoint x: 841, startPoint y: 329, endPoint x: 802, endPoint y: 330, distance: 38.7
drag, startPoint x: 802, startPoint y: 330, endPoint x: 777, endPoint y: 332, distance: 25.2
drag, startPoint x: 777, startPoint y: 332, endPoint x: 751, endPoint y: 327, distance: 26.4
click at [751, 327] on div "None" at bounding box center [723, 424] width 375 height 352
drag, startPoint x: 733, startPoint y: 310, endPoint x: 690, endPoint y: 301, distance: 43.3
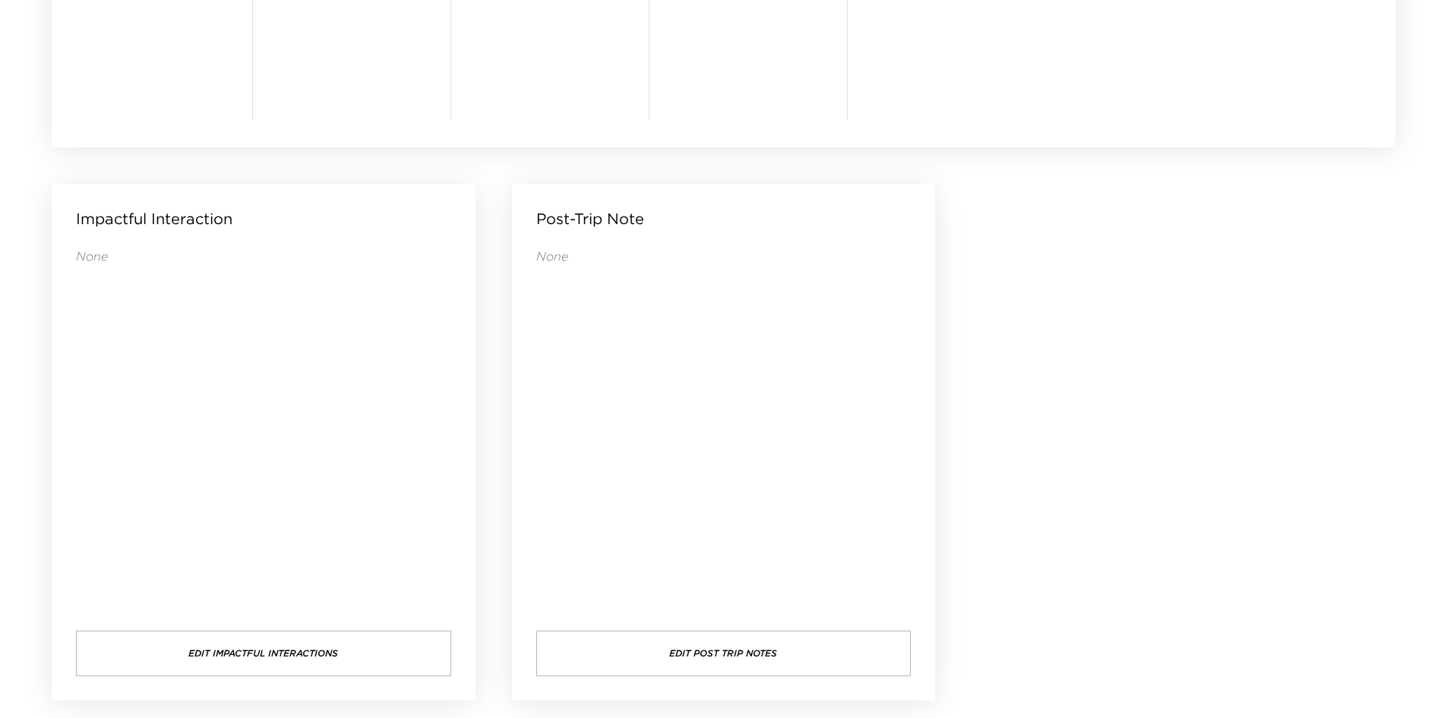
drag, startPoint x: 690, startPoint y: 301, endPoint x: 670, endPoint y: 300, distance: 20.6
drag, startPoint x: 670, startPoint y: 300, endPoint x: 658, endPoint y: 301, distance: 11.5
drag, startPoint x: 658, startPoint y: 301, endPoint x: 639, endPoint y: 301, distance: 19.7
click at [639, 301] on div "None" at bounding box center [723, 424] width 375 height 352
click at [770, 380] on div "None" at bounding box center [723, 424] width 375 height 352
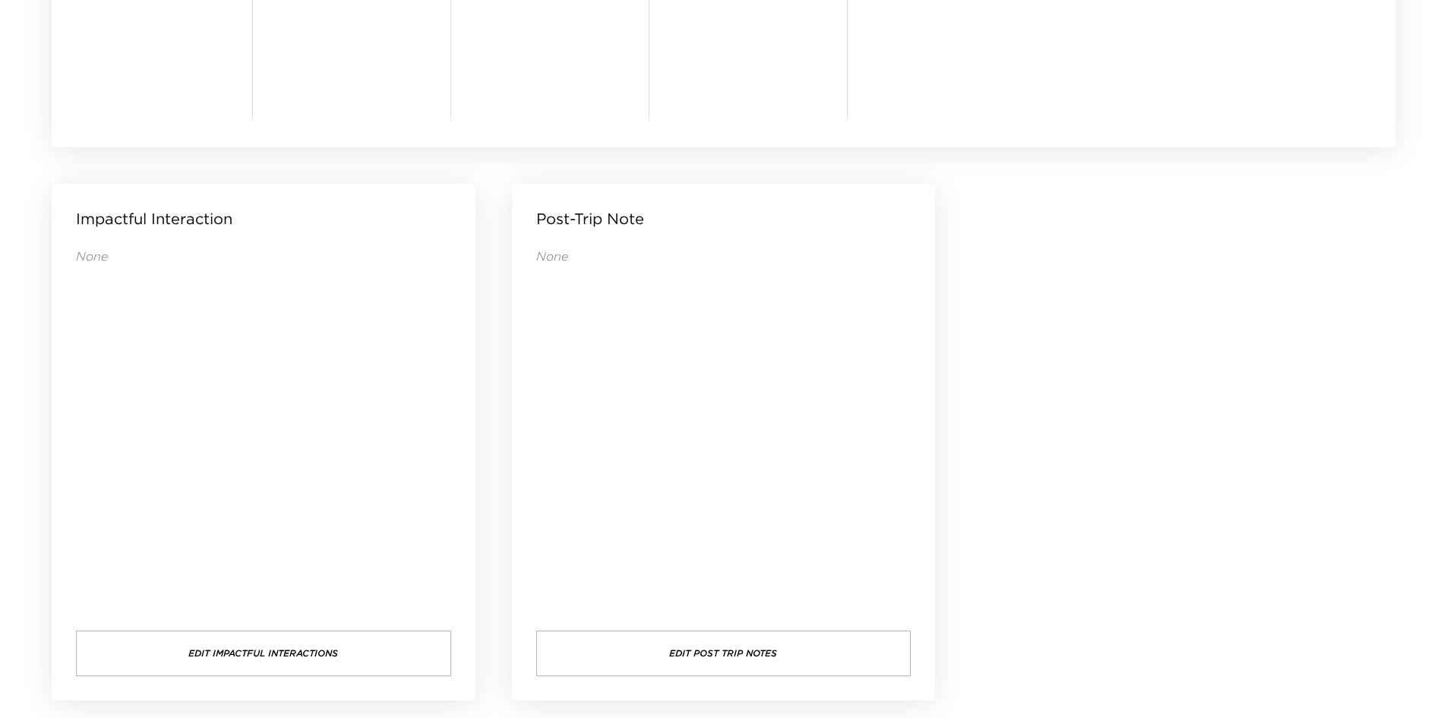
drag, startPoint x: 1102, startPoint y: 358, endPoint x: 1055, endPoint y: 311, distance: 66.1
drag, startPoint x: 1051, startPoint y: 311, endPoint x: 1034, endPoint y: 298, distance: 21.7
drag, startPoint x: 1034, startPoint y: 298, endPoint x: 1023, endPoint y: 265, distance: 35.1
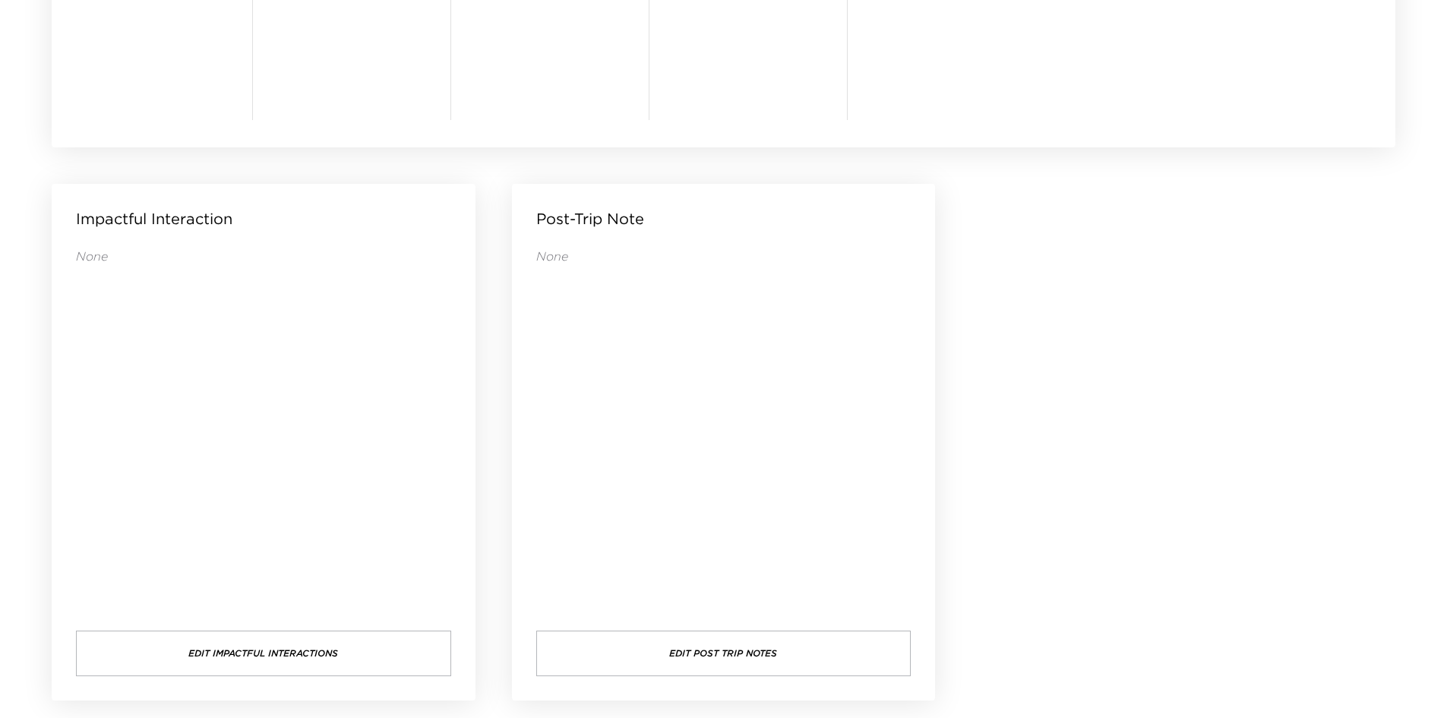
drag, startPoint x: 1021, startPoint y: 265, endPoint x: 1009, endPoint y: 265, distance: 12.2
drag, startPoint x: 1007, startPoint y: 265, endPoint x: 1003, endPoint y: 245, distance: 20.9
drag, startPoint x: 1036, startPoint y: 257, endPoint x: 1023, endPoint y: 254, distance: 13.5
drag, startPoint x: 1022, startPoint y: 254, endPoint x: 1001, endPoint y: 254, distance: 21.3
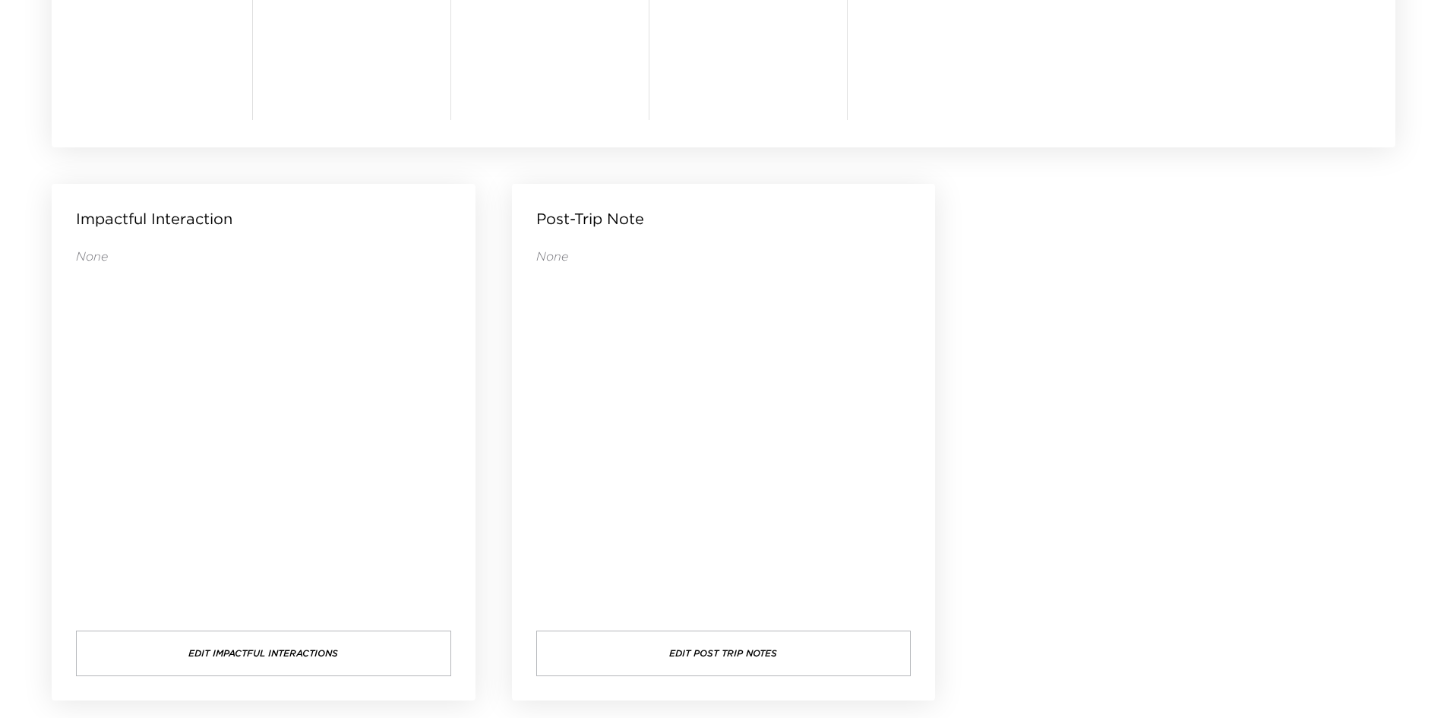
drag, startPoint x: 1001, startPoint y: 254, endPoint x: 984, endPoint y: 252, distance: 16.8
click at [945, 239] on div "Post-Trip Note None Edit Post Trip Notes" at bounding box center [724, 442] width 460 height 553
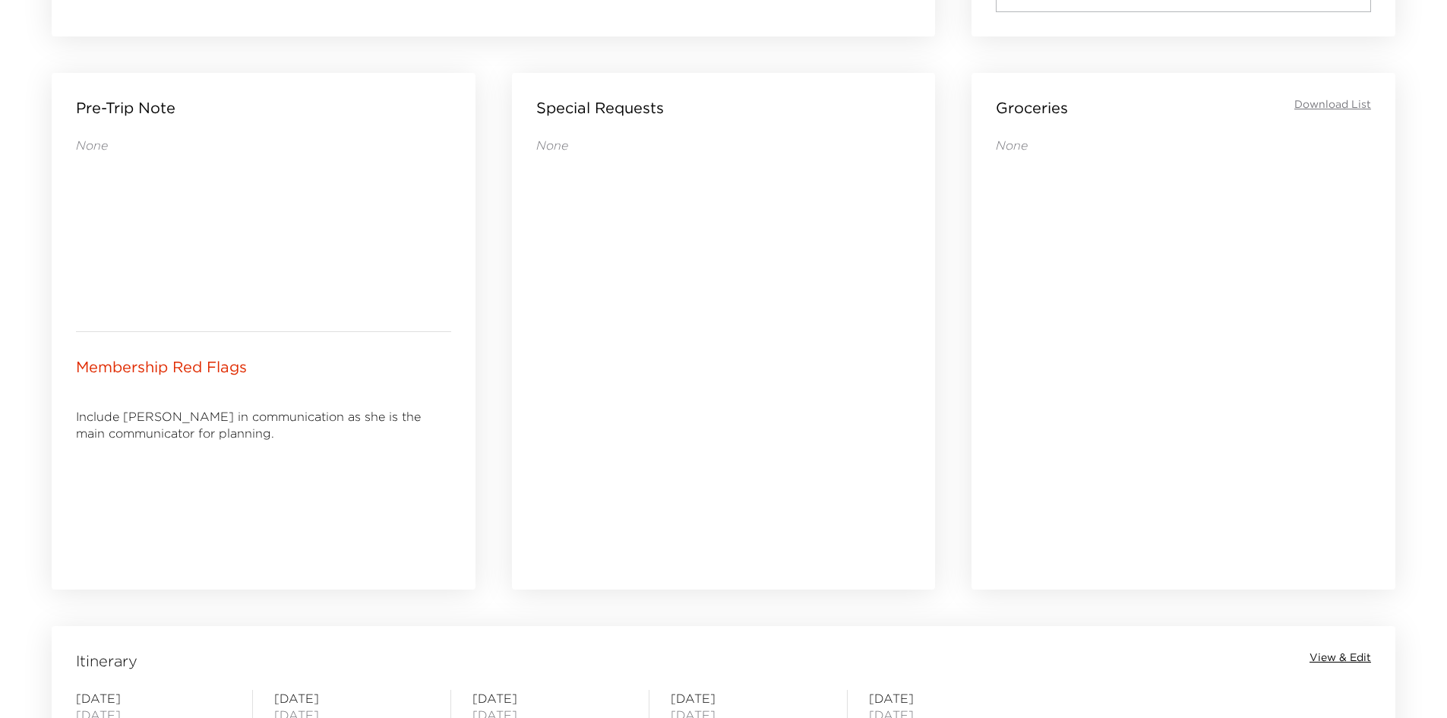
scroll to position [627, 0]
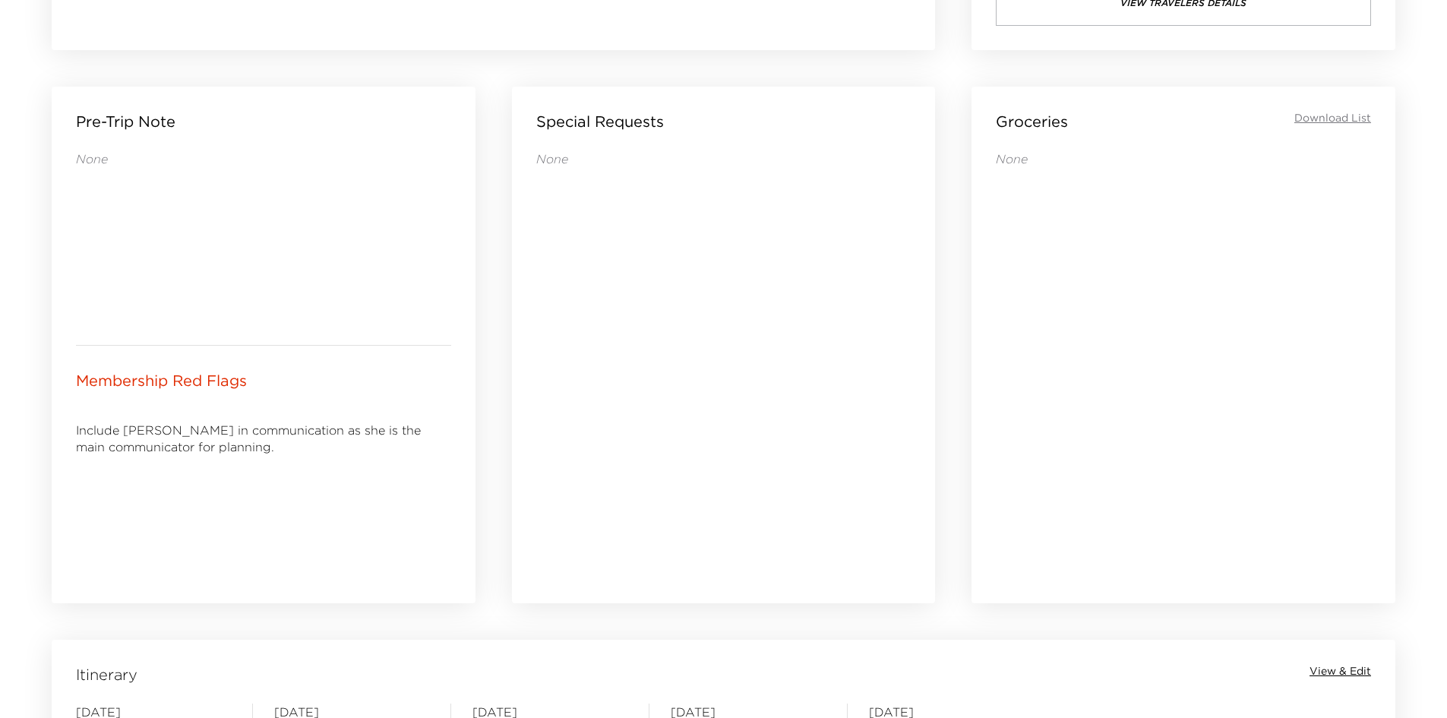
drag, startPoint x: 395, startPoint y: 479, endPoint x: 330, endPoint y: 486, distance: 64.9
click at [331, 488] on div "Include Sarah in communication as she is the main communicator for planning." at bounding box center [263, 494] width 375 height 170
click at [324, 485] on div "Include Sarah in communication as she is the main communicator for planning." at bounding box center [263, 494] width 375 height 170
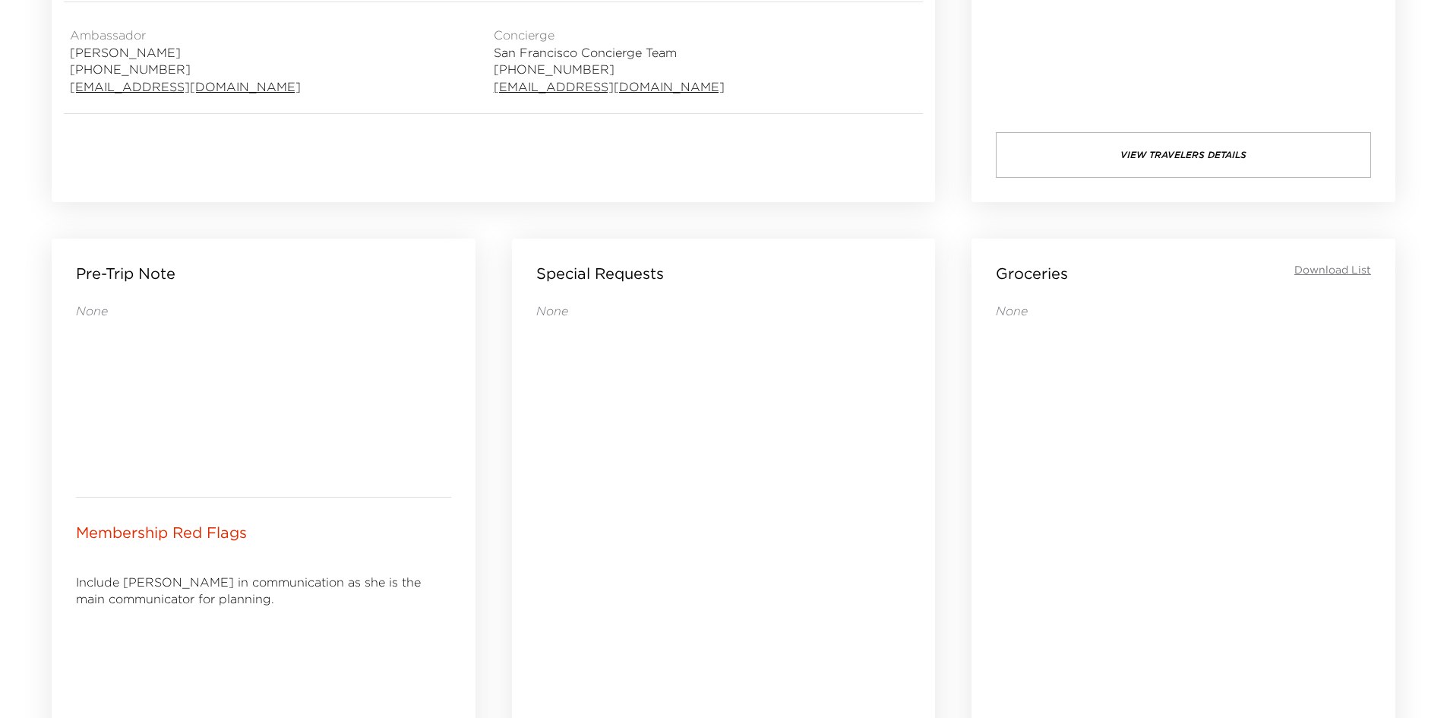
drag, startPoint x: 333, startPoint y: 480, endPoint x: 256, endPoint y: 443, distance: 85.3
click at [256, 443] on div "None" at bounding box center [263, 387] width 375 height 170
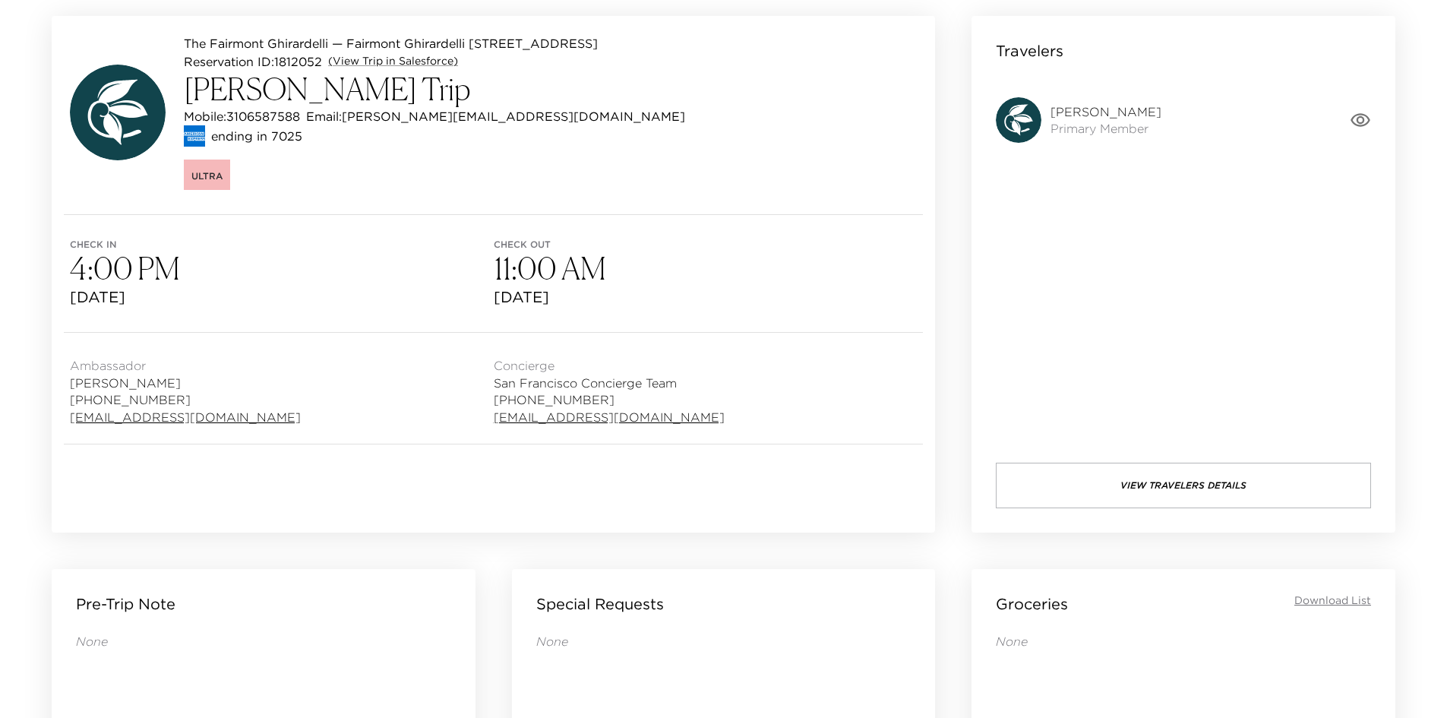
scroll to position [20, 0]
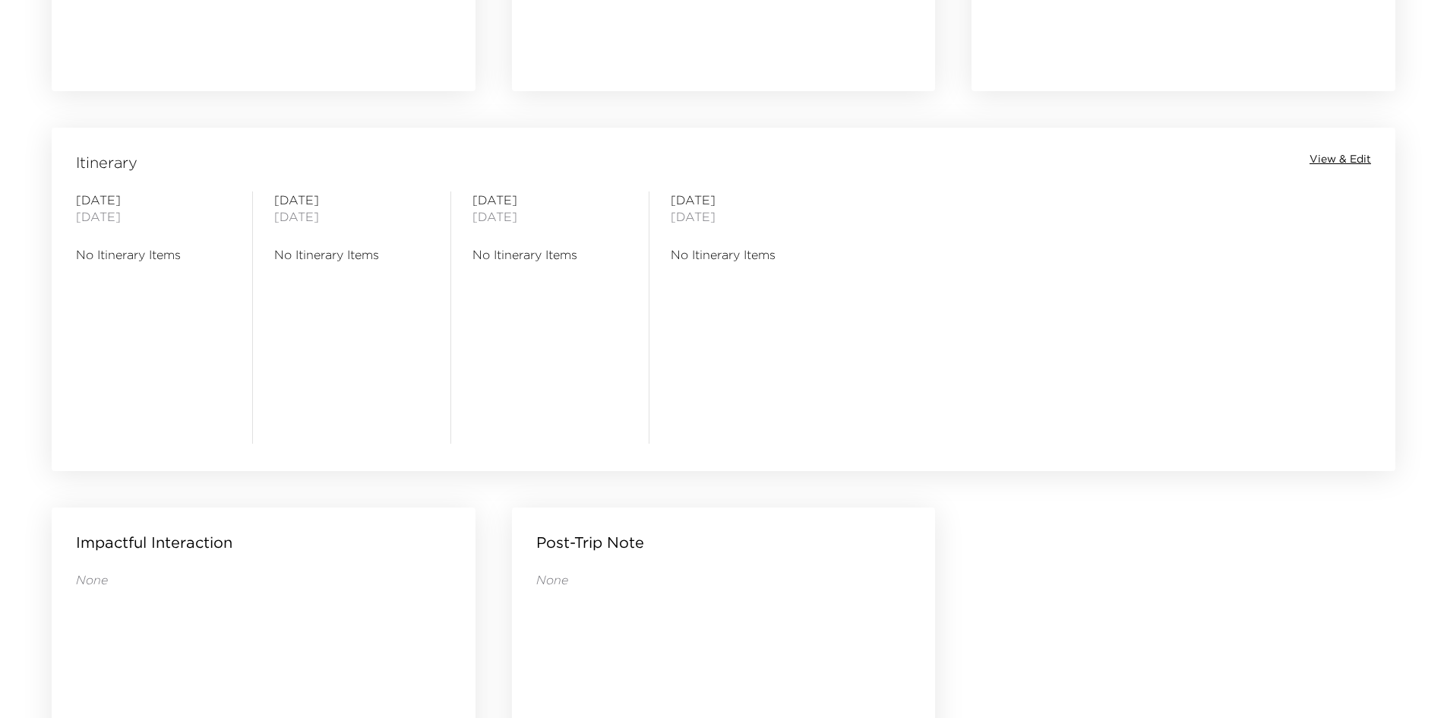
scroll to position [1463, 0]
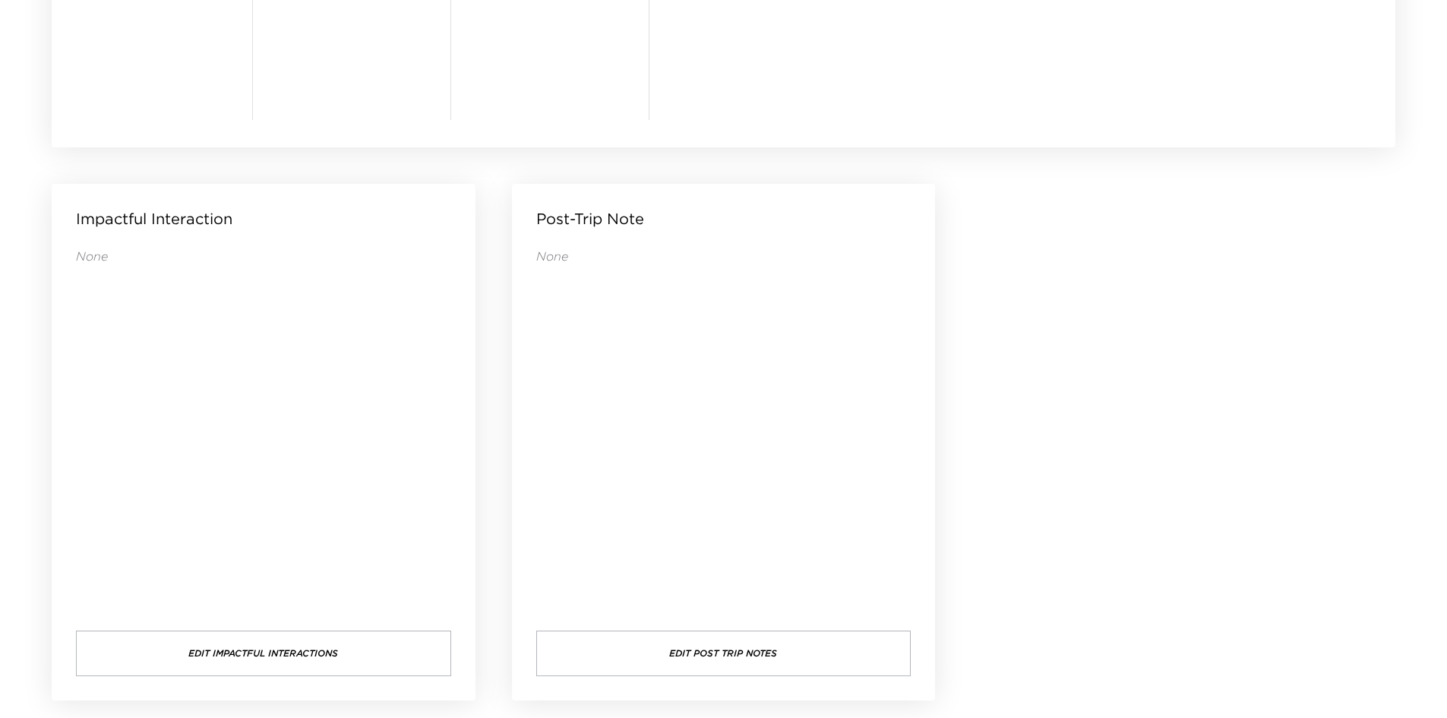
drag, startPoint x: 657, startPoint y: 374, endPoint x: 605, endPoint y: 380, distance: 51.9
click at [606, 380] on div "None" at bounding box center [723, 424] width 375 height 352
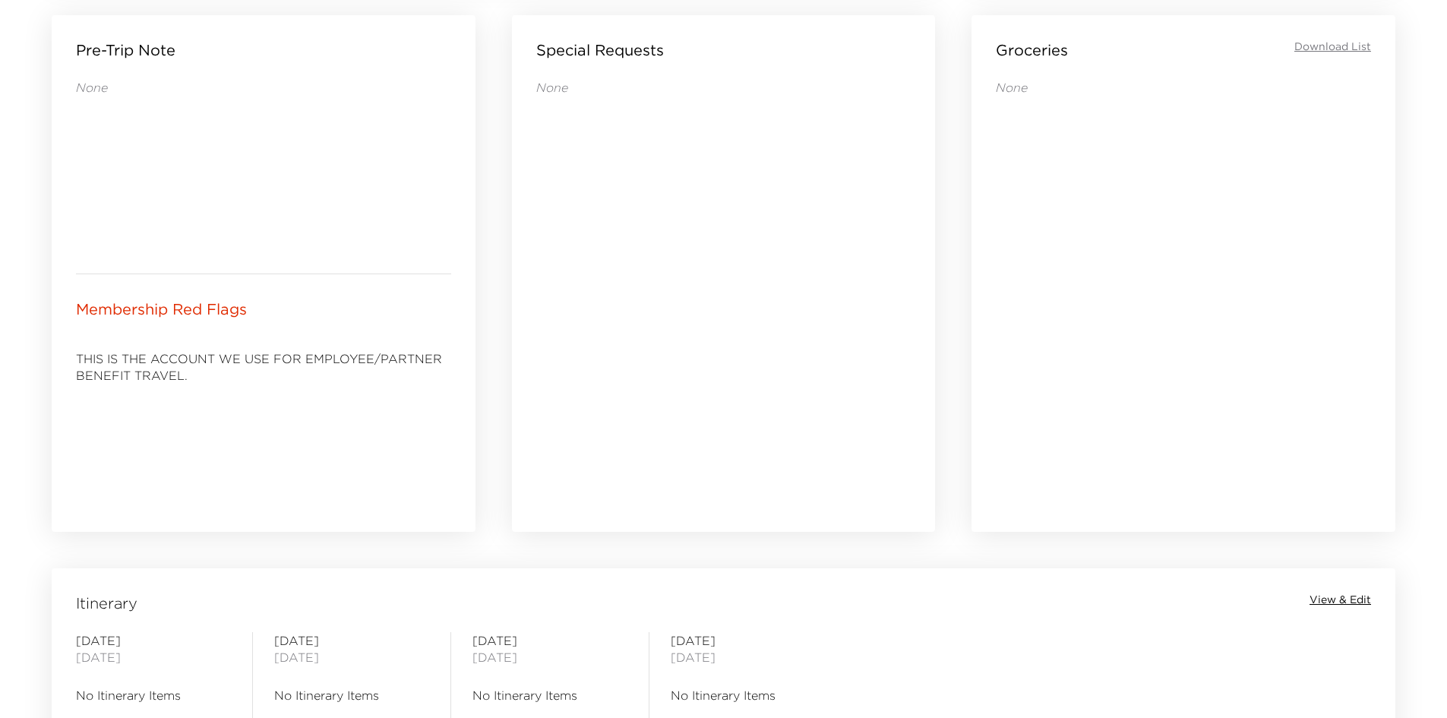
scroll to position [551, 0]
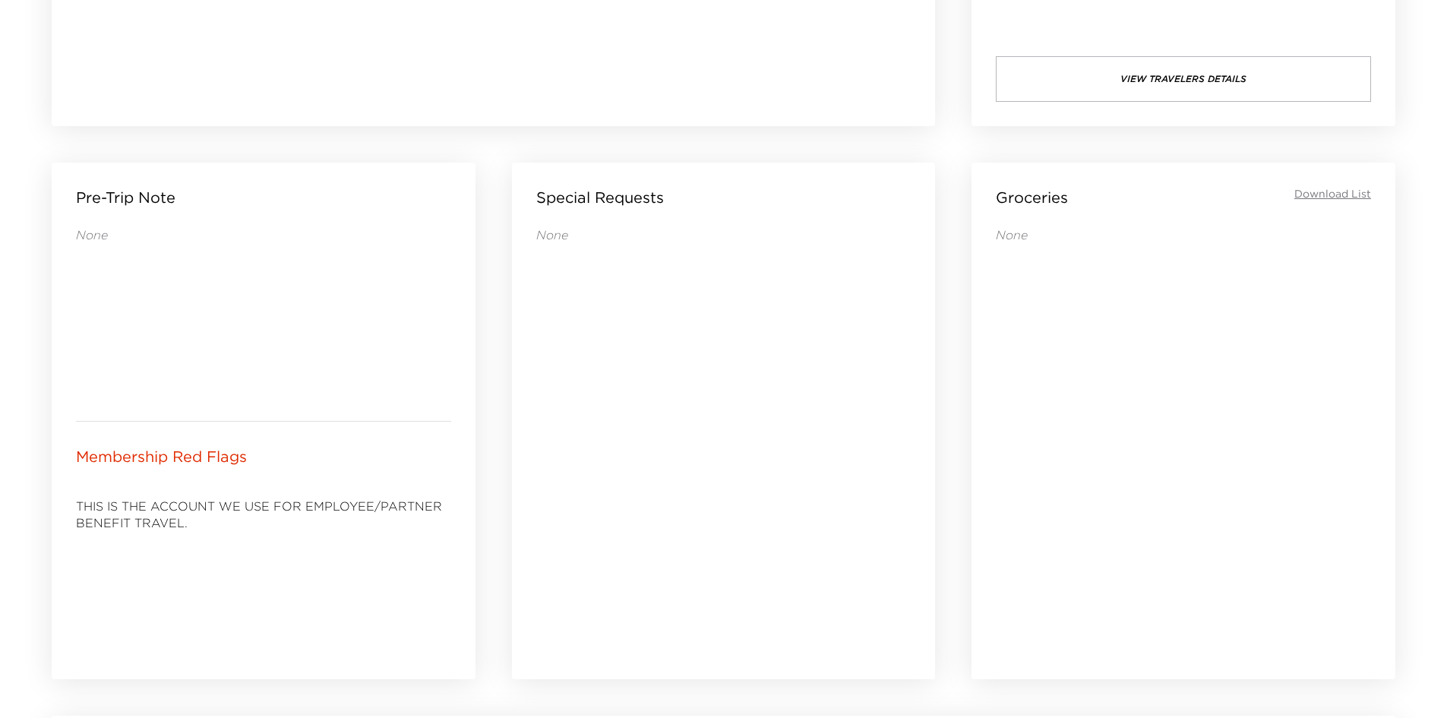
drag, startPoint x: 470, startPoint y: 545, endPoint x: 356, endPoint y: 543, distance: 113.9
click at [356, 543] on div "THIS IS THE ACCOUNT WE USE FOR EMPLOYEE/PARTNER BENEFIT TRAVEL." at bounding box center [263, 570] width 375 height 170
drag, startPoint x: 351, startPoint y: 543, endPoint x: 329, endPoint y: 541, distance: 22.1
click at [334, 543] on div "THIS IS THE ACCOUNT WE USE FOR EMPLOYEE/PARTNER BENEFIT TRAVEL." at bounding box center [263, 570] width 375 height 170
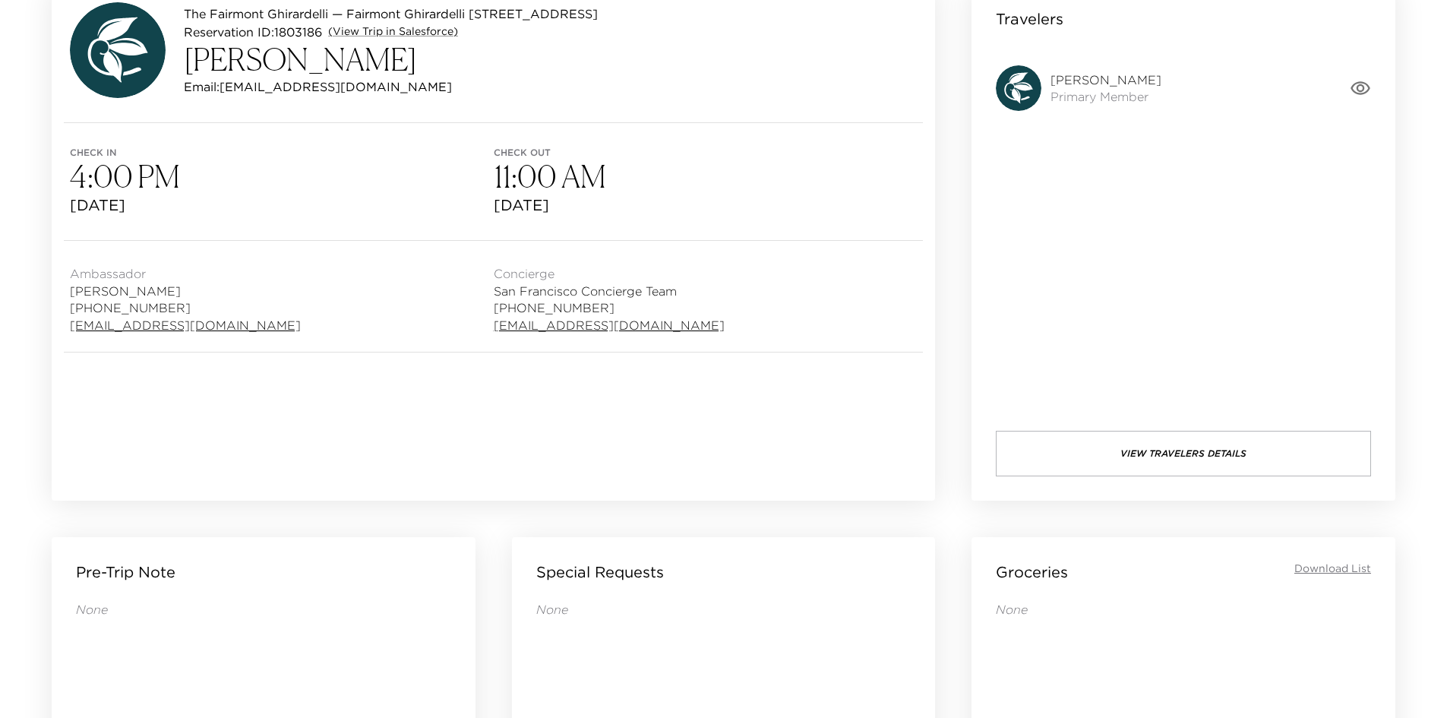
scroll to position [20, 0]
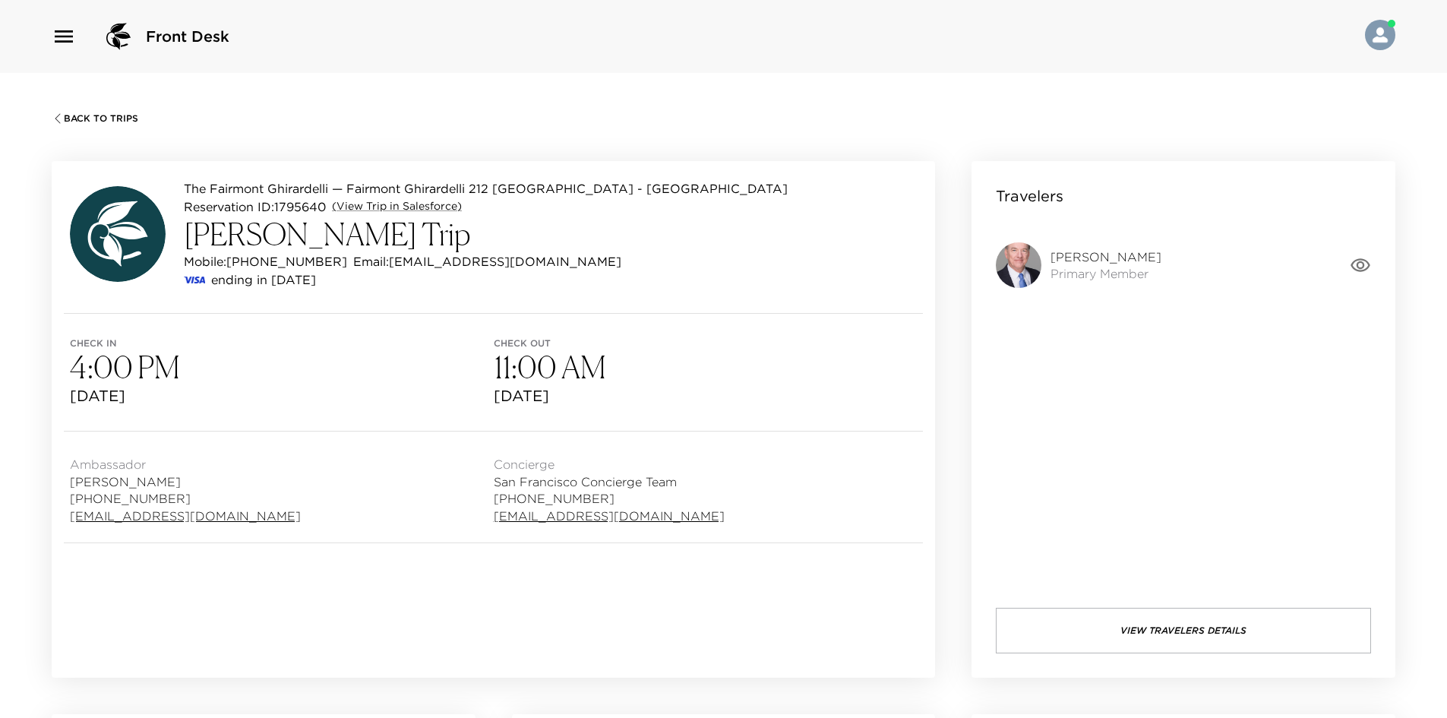
drag, startPoint x: 892, startPoint y: 292, endPoint x: 881, endPoint y: 292, distance: 10.6
drag, startPoint x: 881, startPoint y: 292, endPoint x: 820, endPoint y: 292, distance: 60.8
click at [820, 292] on div "The Fairmont Ghirardelli — Fairmont Ghirardelli 212 [GEOGRAPHIC_DATA] - [GEOGRA…" at bounding box center [493, 237] width 883 height 152
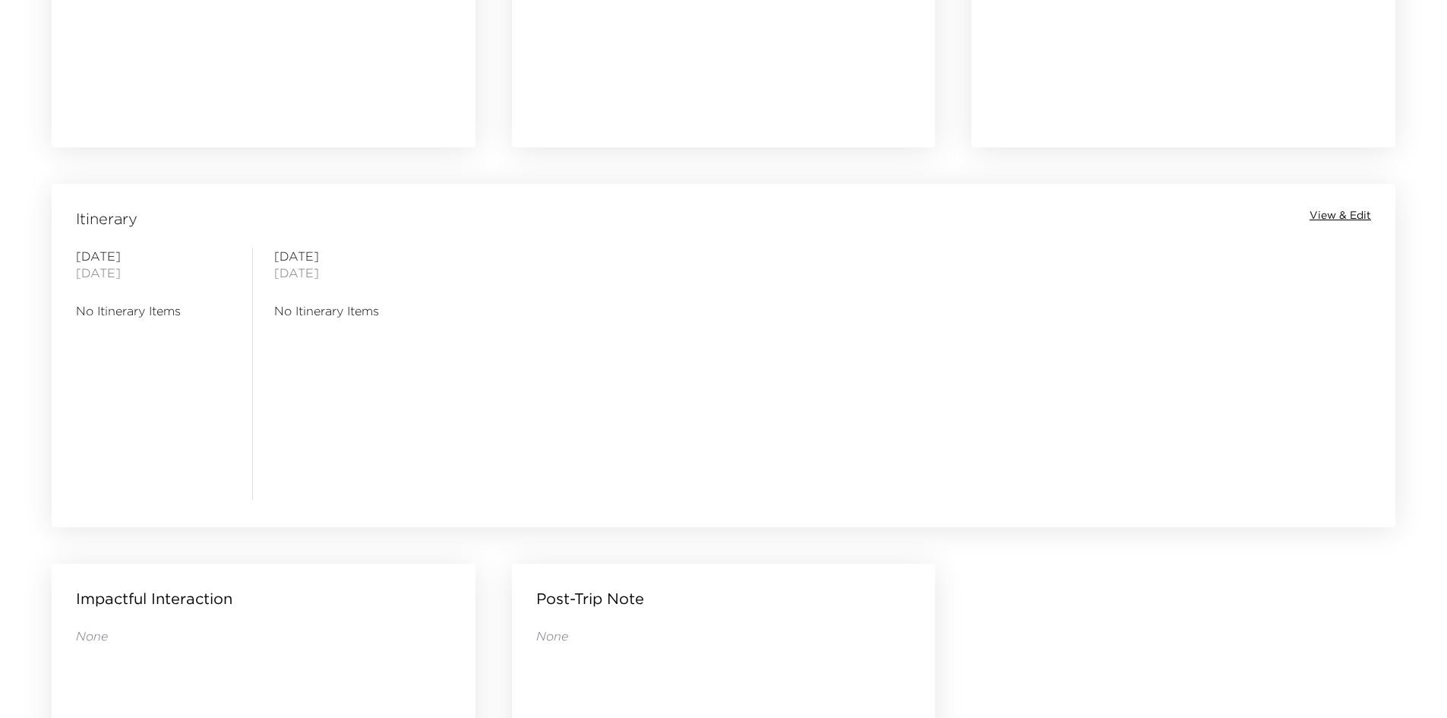
scroll to position [627, 0]
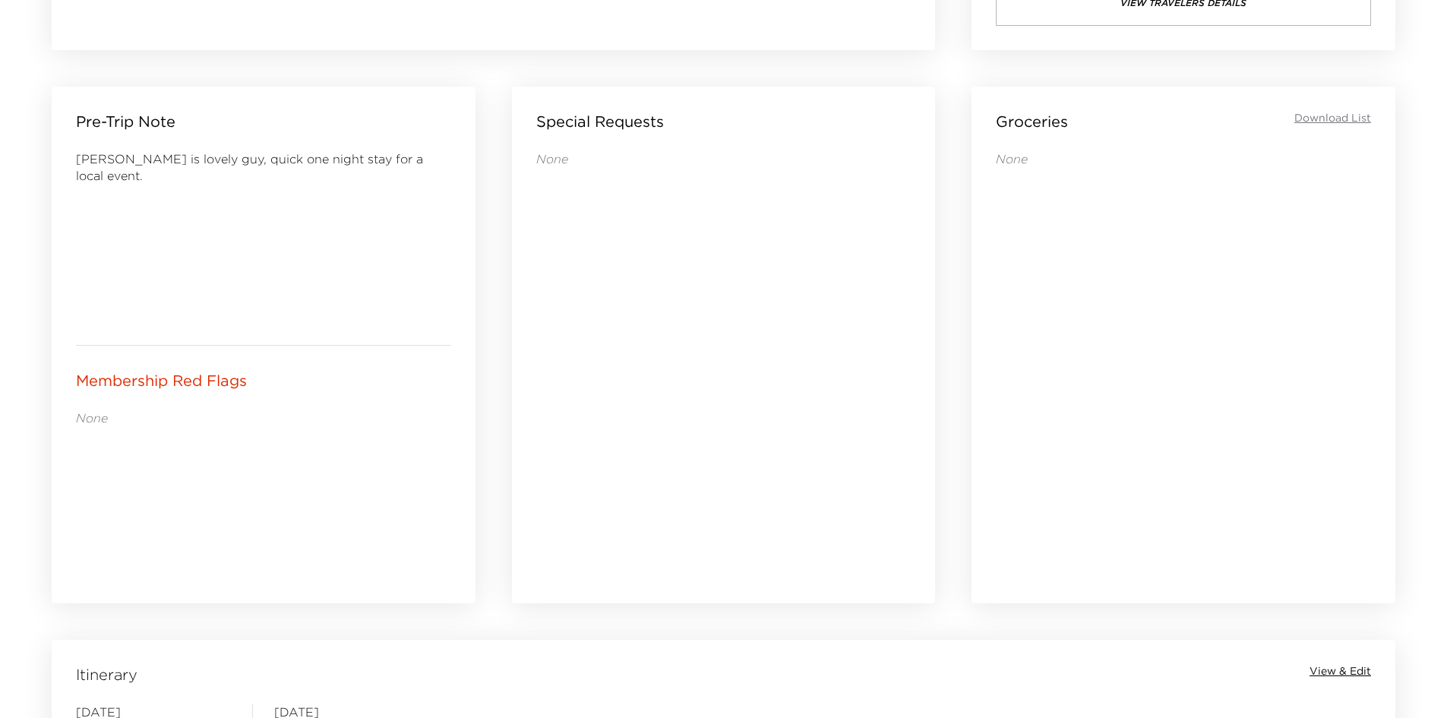
drag, startPoint x: 279, startPoint y: 504, endPoint x: 260, endPoint y: 504, distance: 18.2
click at [260, 504] on div "None" at bounding box center [263, 494] width 375 height 170
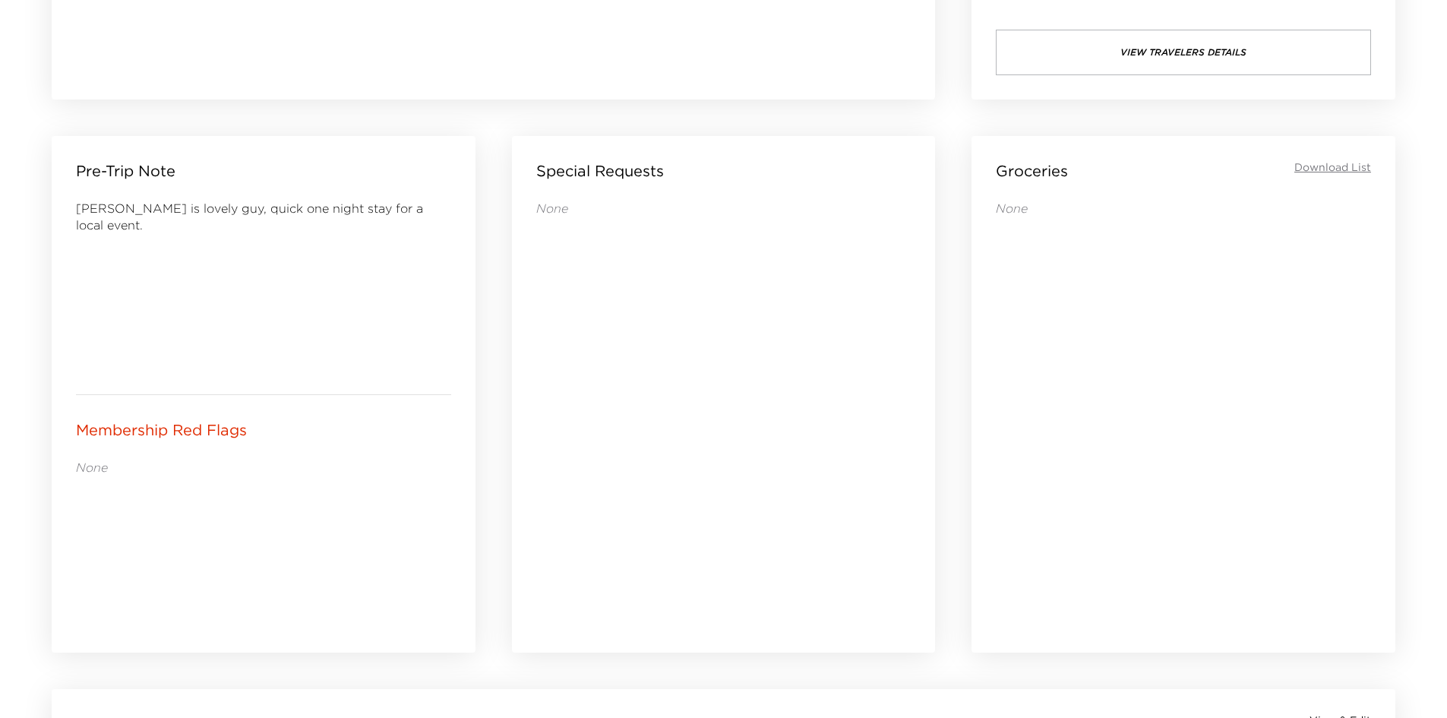
scroll to position [551, 0]
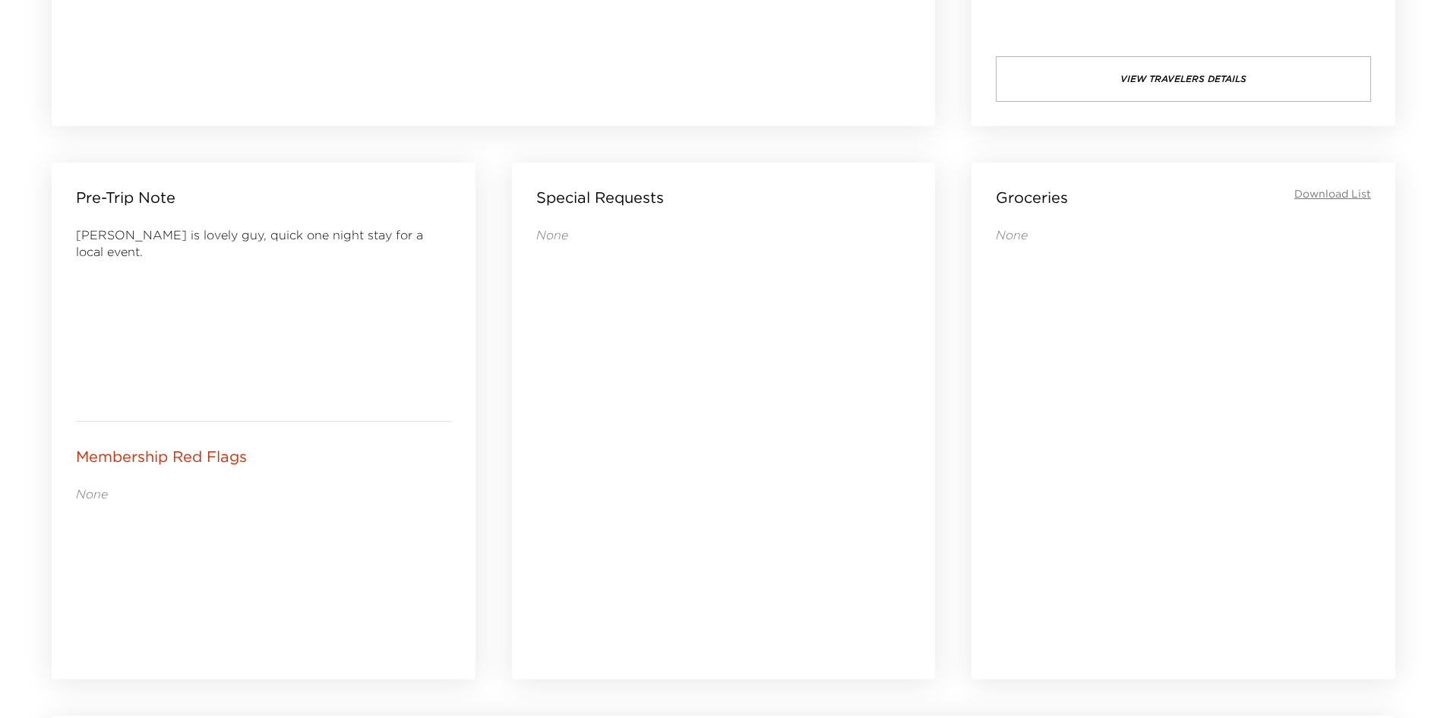
drag, startPoint x: 321, startPoint y: 504, endPoint x: 267, endPoint y: 518, distance: 55.6
click at [267, 518] on div "None" at bounding box center [263, 570] width 375 height 170
click at [263, 518] on div "None" at bounding box center [263, 570] width 375 height 170
drag, startPoint x: 333, startPoint y: 500, endPoint x: 277, endPoint y: 498, distance: 56.2
click at [277, 498] on p "None" at bounding box center [263, 493] width 375 height 17
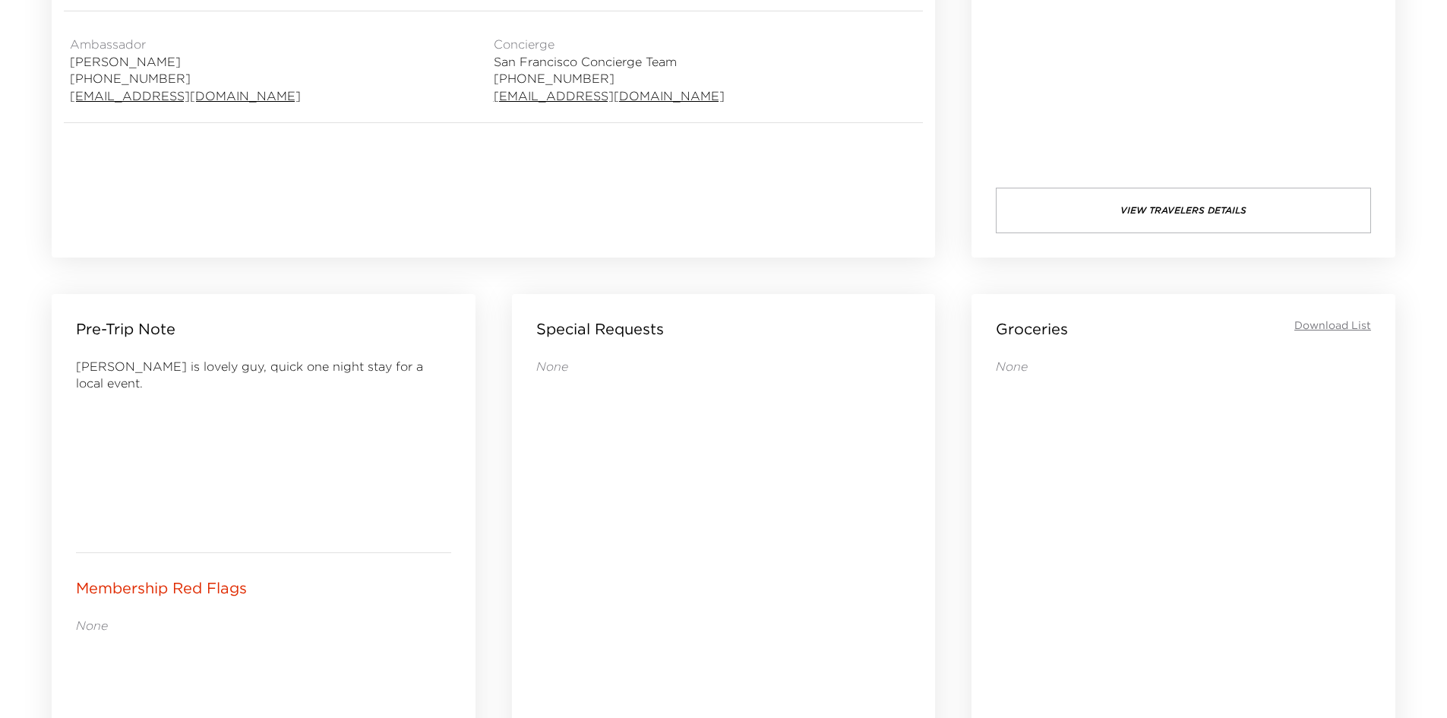
scroll to position [399, 0]
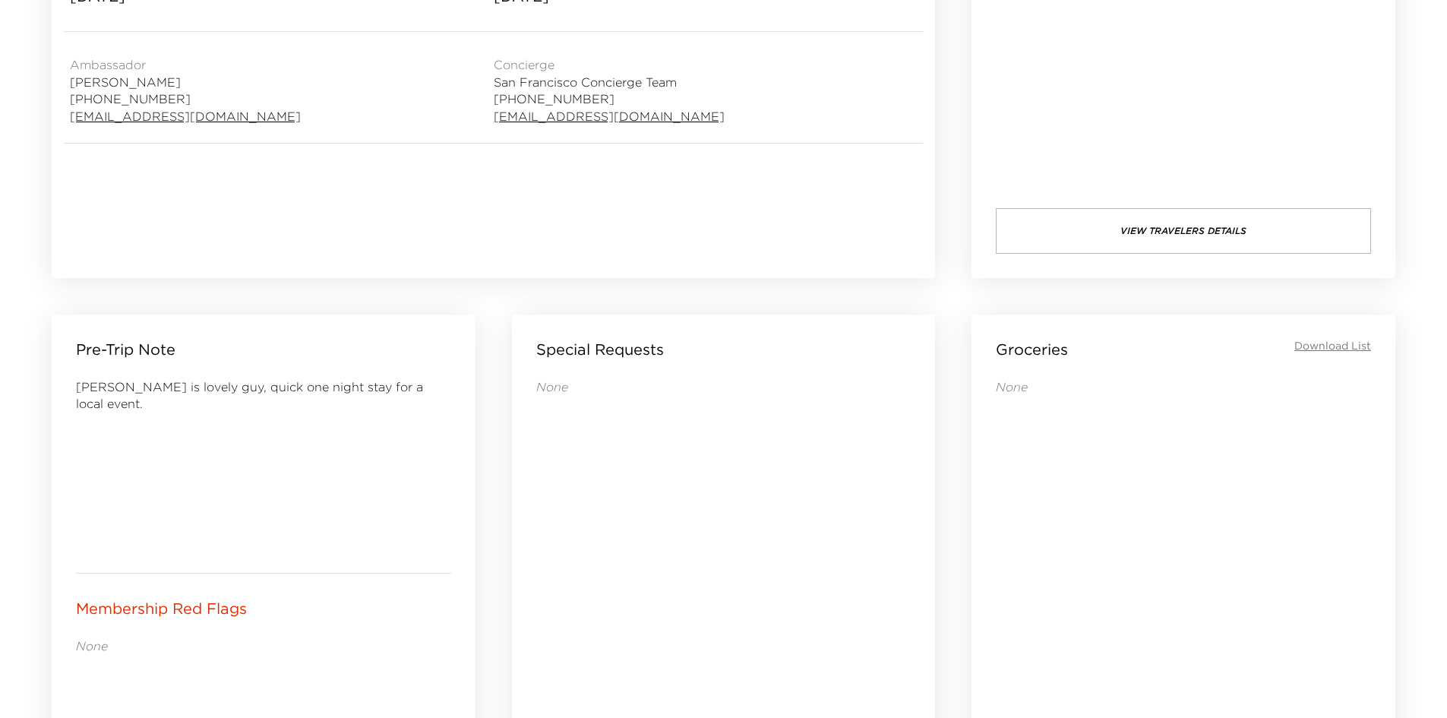
drag, startPoint x: 691, startPoint y: 522, endPoint x: 620, endPoint y: 523, distance: 70.6
click at [620, 523] on div "None" at bounding box center [723, 583] width 375 height 410
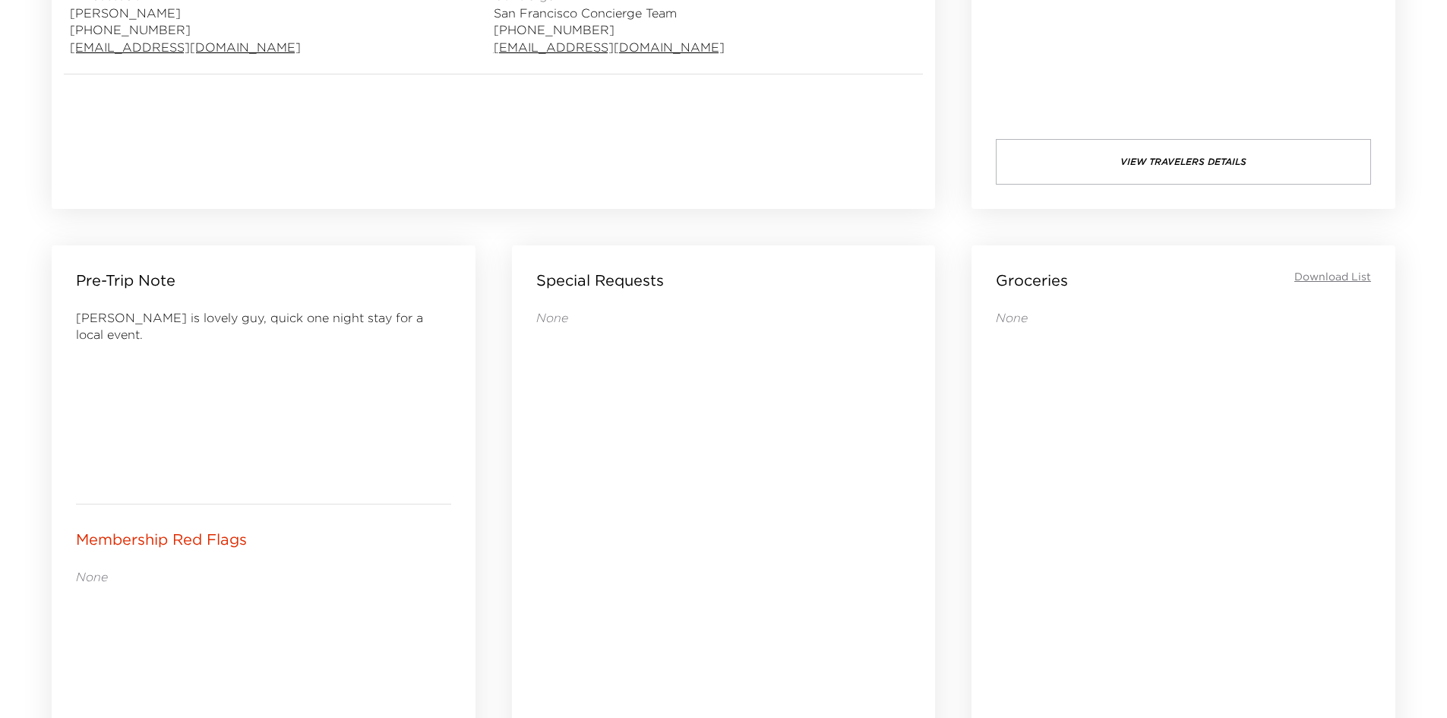
scroll to position [475, 0]
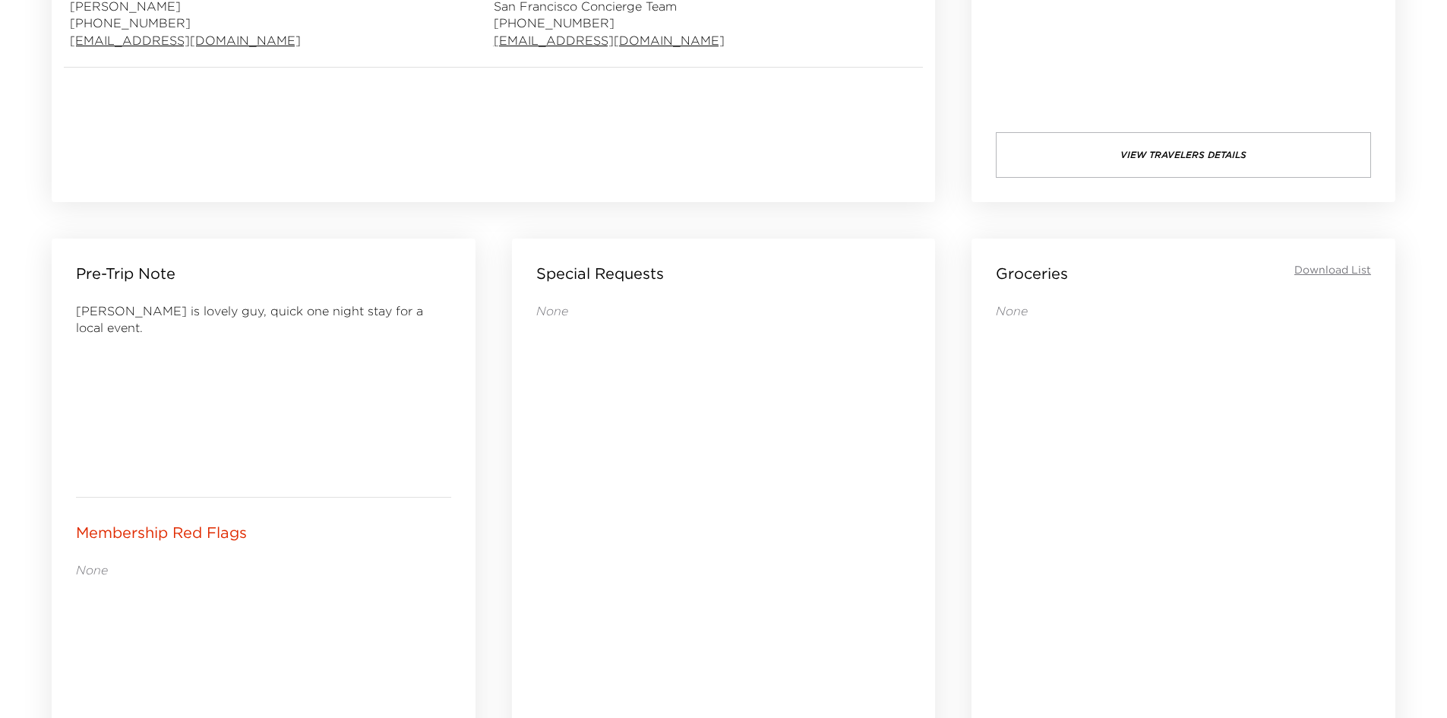
drag, startPoint x: 617, startPoint y: 352, endPoint x: 603, endPoint y: 352, distance: 14.4
click at [603, 352] on div "None" at bounding box center [723, 507] width 375 height 410
drag, startPoint x: 595, startPoint y: 352, endPoint x: 580, endPoint y: 352, distance: 15.2
click at [575, 354] on div "None" at bounding box center [723, 507] width 375 height 410
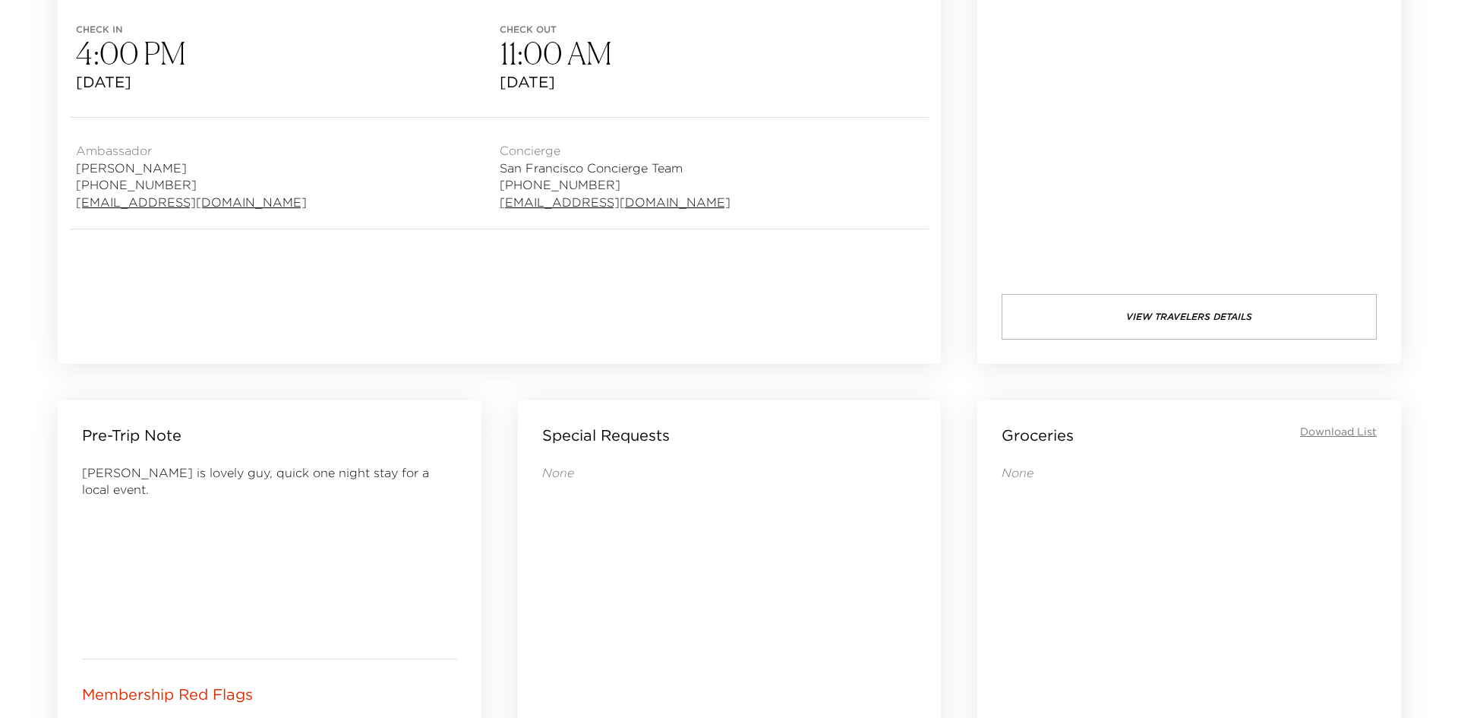
scroll to position [172, 0]
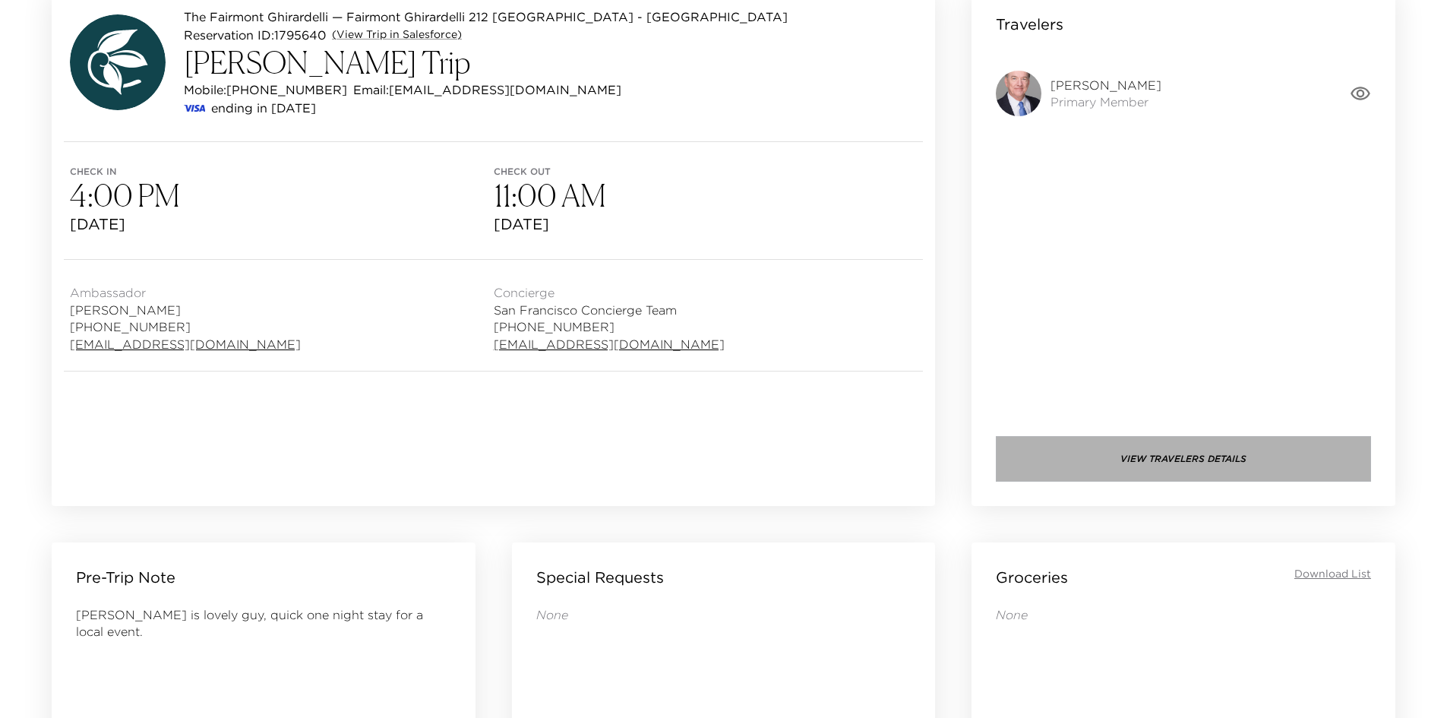
click at [1171, 451] on button "View Travelers Details" at bounding box center [1183, 459] width 375 height 46
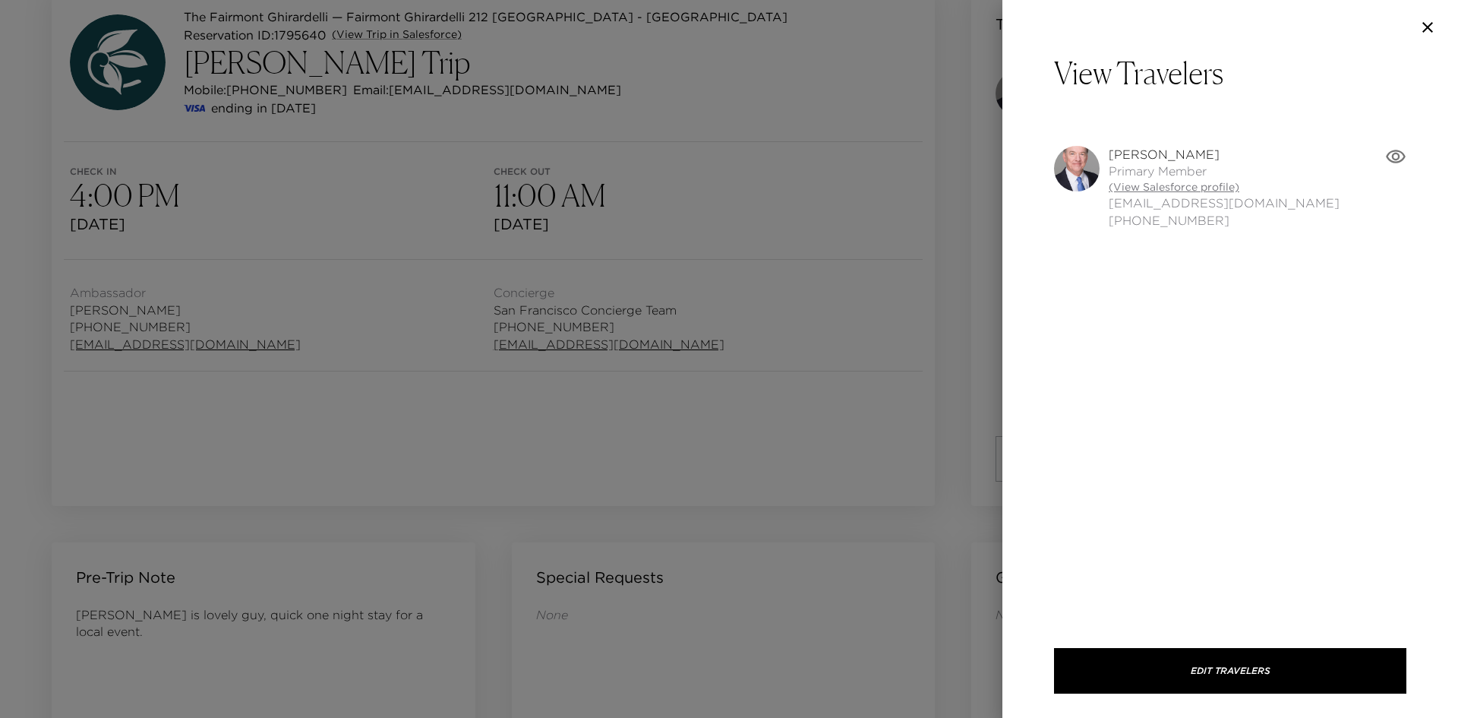
click at [1132, 191] on link "(View Salesforce profile)" at bounding box center [1224, 187] width 231 height 15
